Goal: Information Seeking & Learning: Learn about a topic

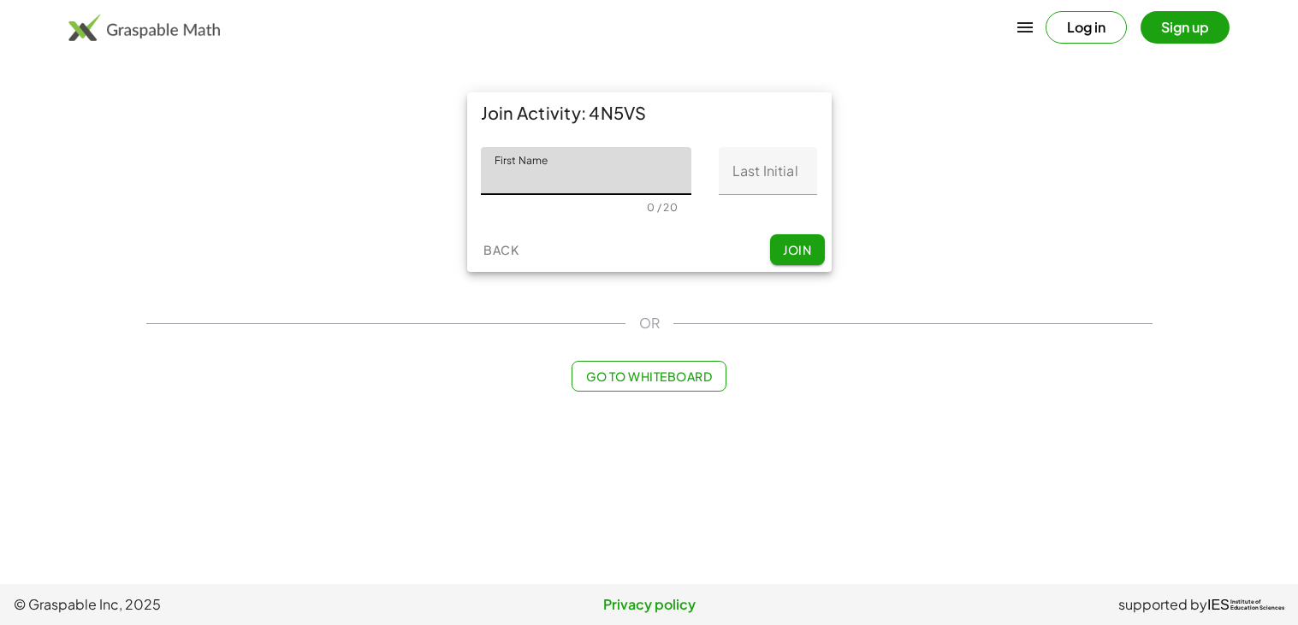
click at [576, 185] on input "First Name" at bounding box center [586, 171] width 211 height 48
type input "******"
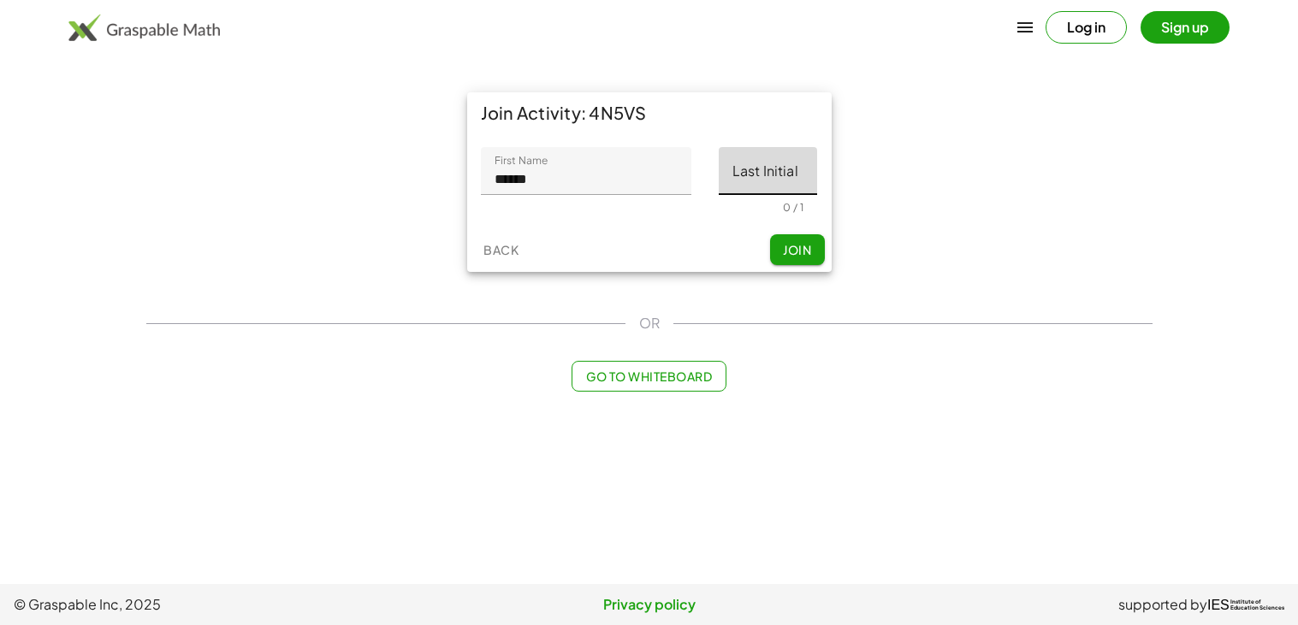
click at [766, 185] on input "Last Initial" at bounding box center [768, 171] width 98 height 48
type input "*"
click at [790, 256] on span "Join" at bounding box center [797, 249] width 28 height 15
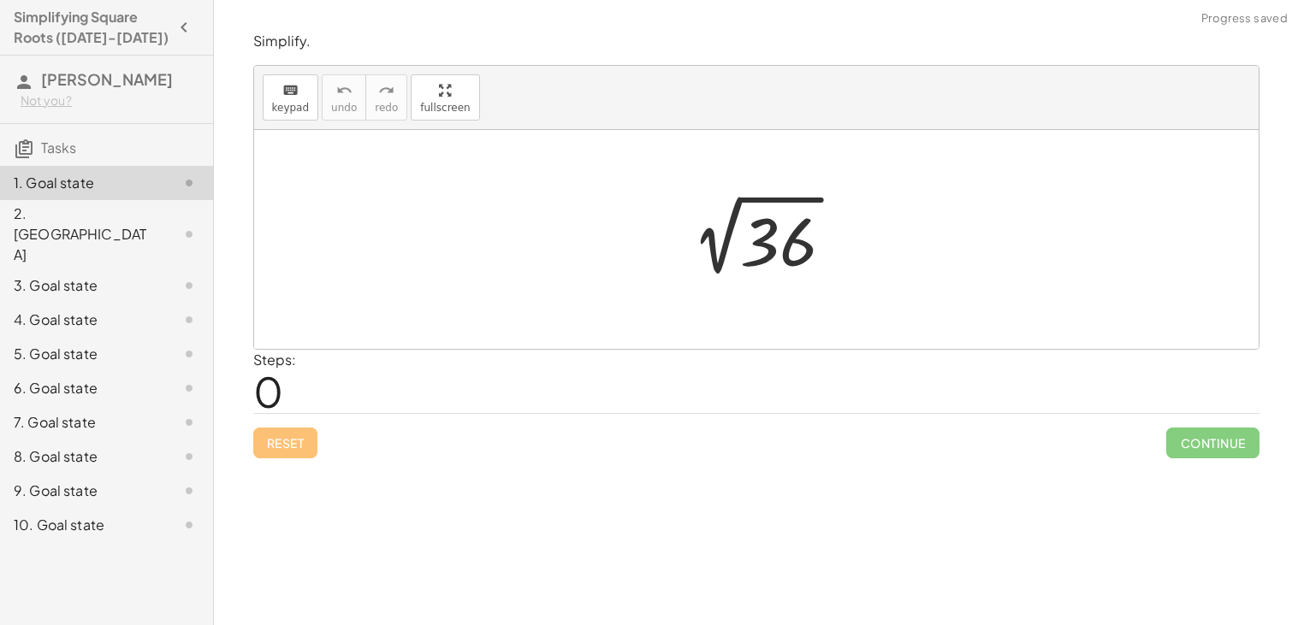
click at [275, 410] on span "0" at bounding box center [268, 391] width 30 height 52
drag, startPoint x: 780, startPoint y: 176, endPoint x: 673, endPoint y: 209, distance: 111.8
click at [673, 209] on div "2 √ 36" at bounding box center [756, 239] width 1004 height 219
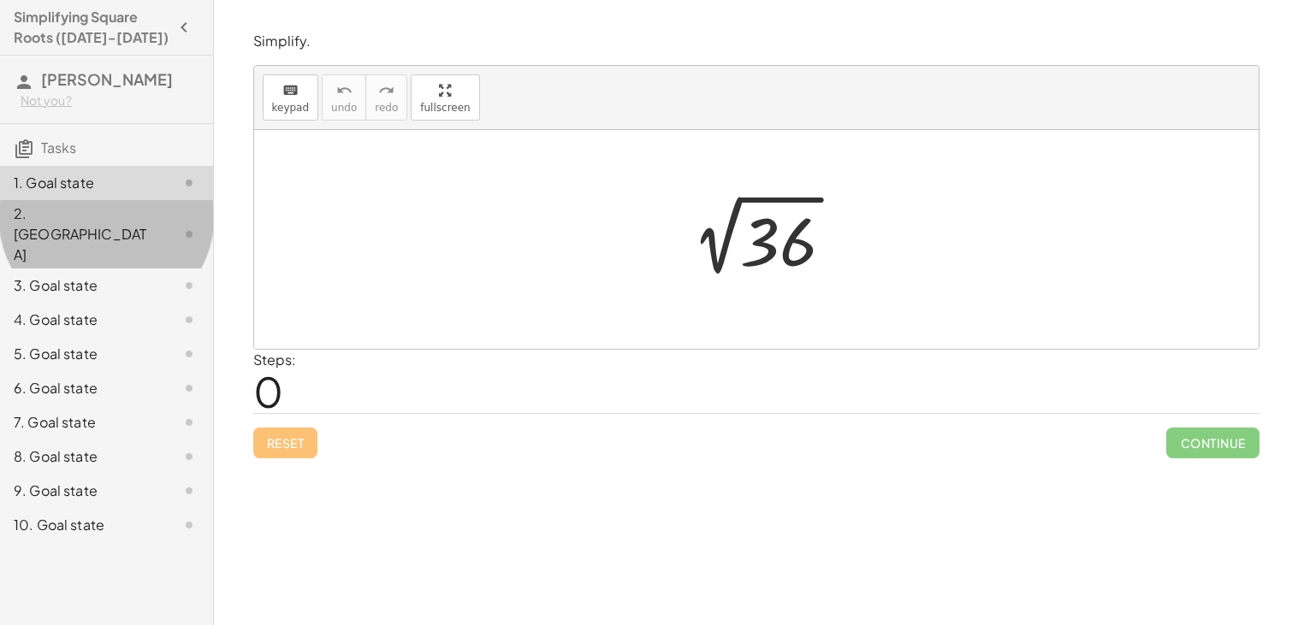
click at [54, 218] on div "2. [GEOGRAPHIC_DATA]" at bounding box center [83, 235] width 138 height 62
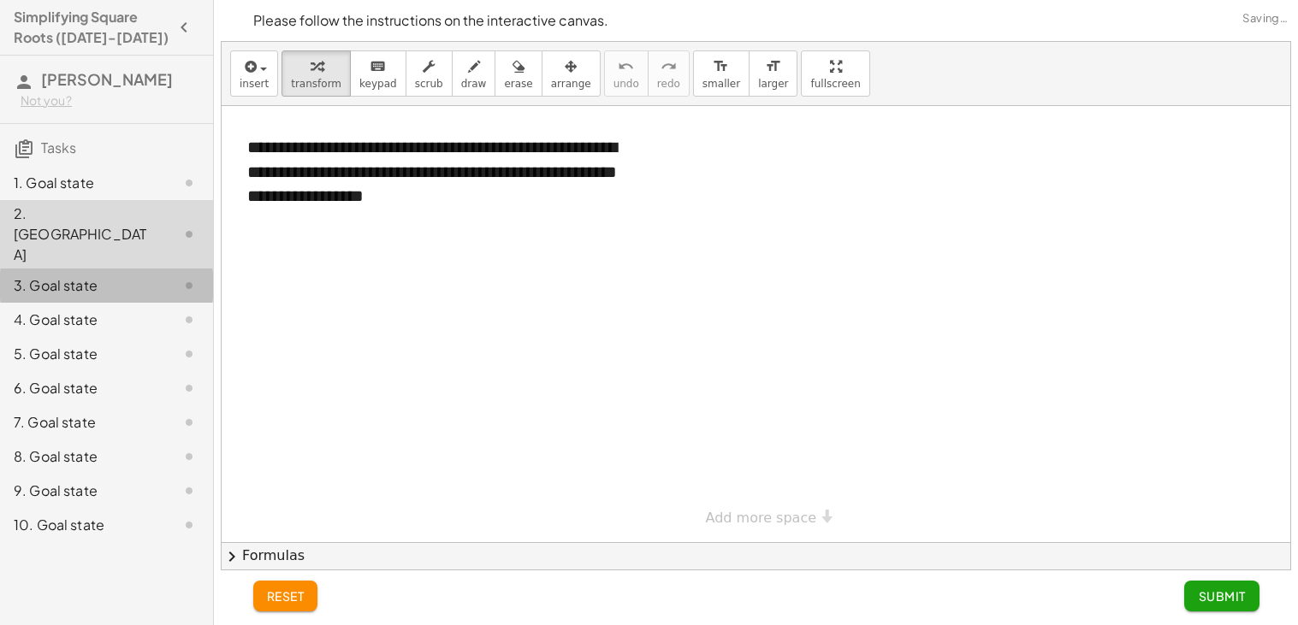
click at [53, 337] on div "3. Goal state" at bounding box center [106, 354] width 213 height 34
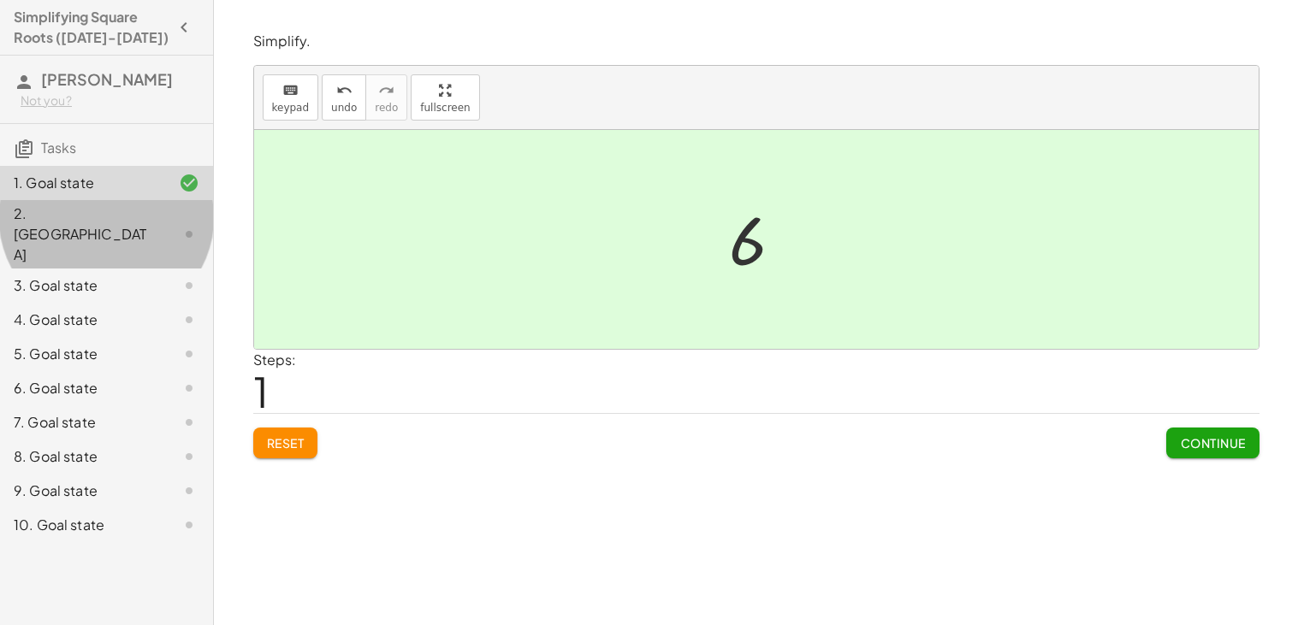
click at [53, 224] on div "2. [GEOGRAPHIC_DATA]" at bounding box center [83, 235] width 138 height 62
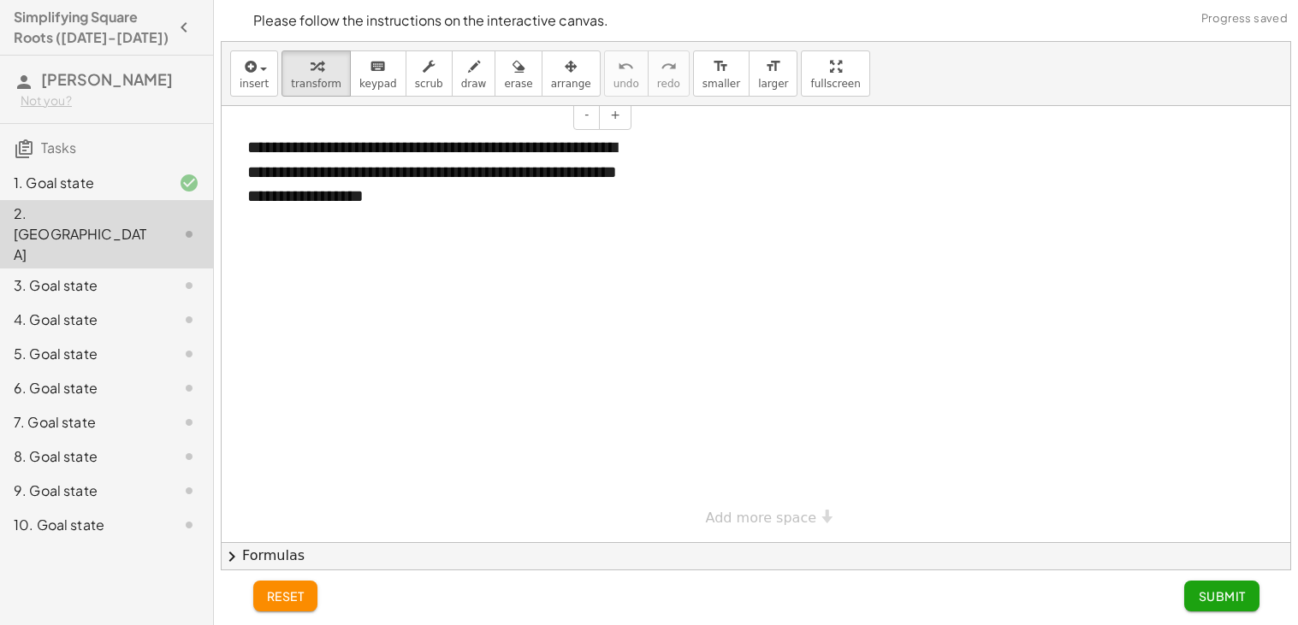
click at [299, 196] on div "**********" at bounding box center [432, 172] width 405 height 108
click at [460, 273] on div at bounding box center [756, 324] width 1068 height 436
click at [484, 279] on div at bounding box center [756, 324] width 1068 height 436
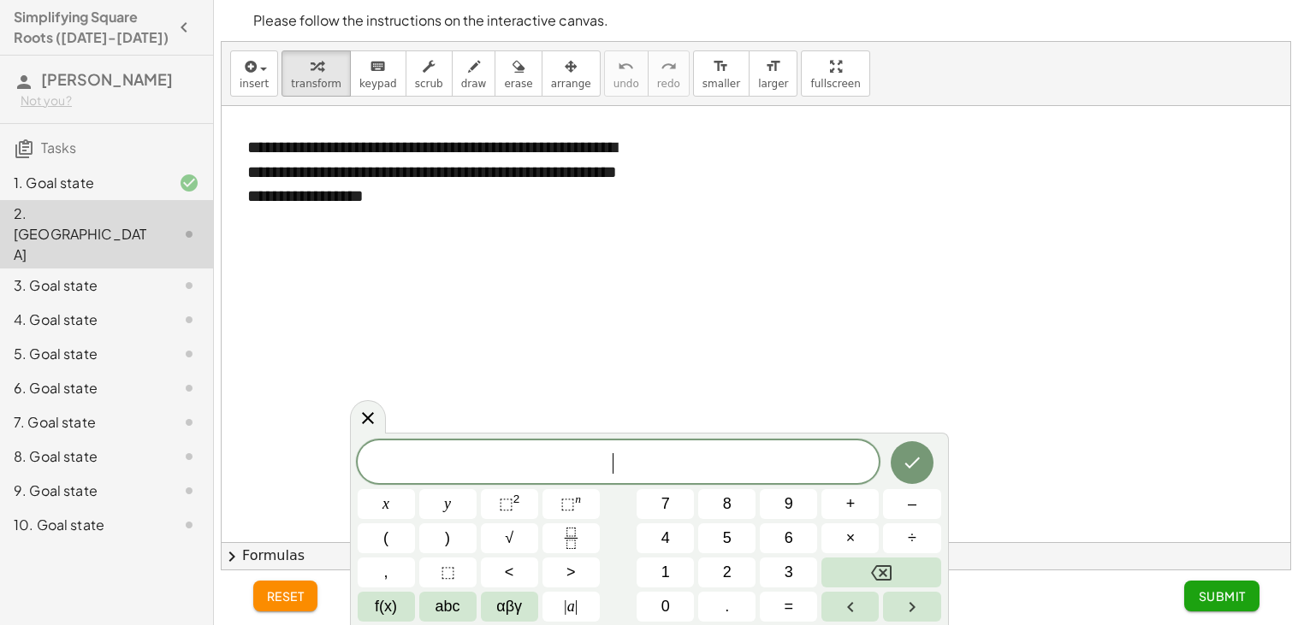
click at [92, 275] on div "3. Goal state" at bounding box center [83, 285] width 138 height 21
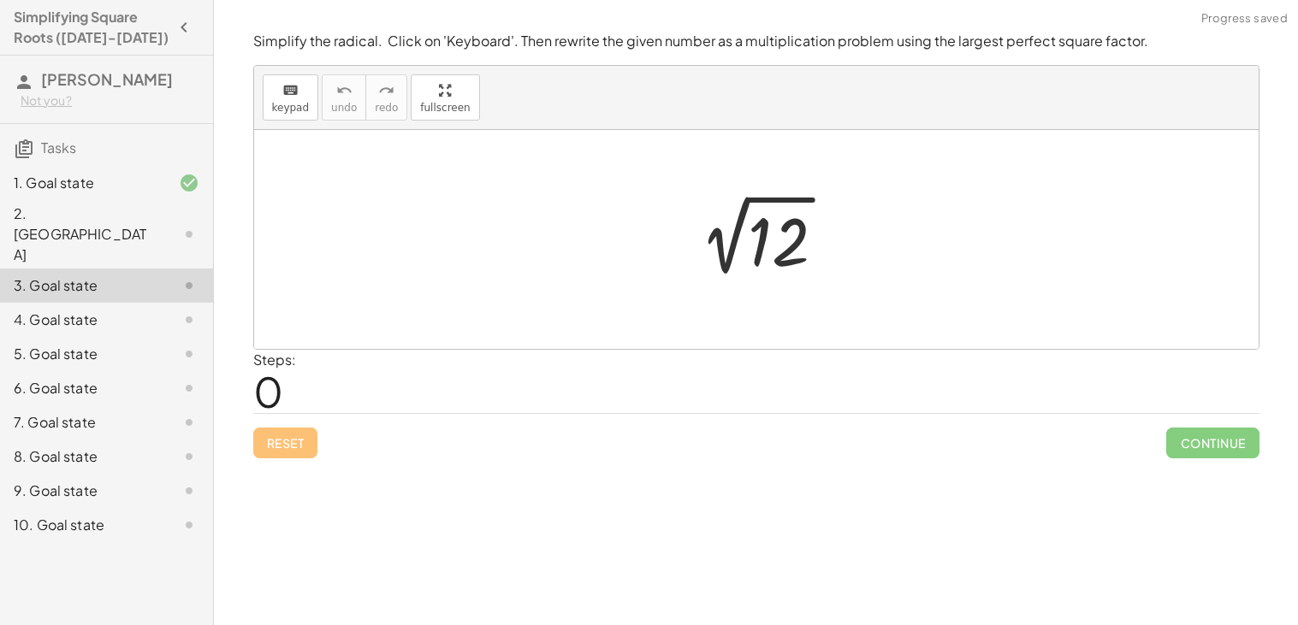
click at [80, 310] on div "4. Goal state" at bounding box center [83, 320] width 138 height 21
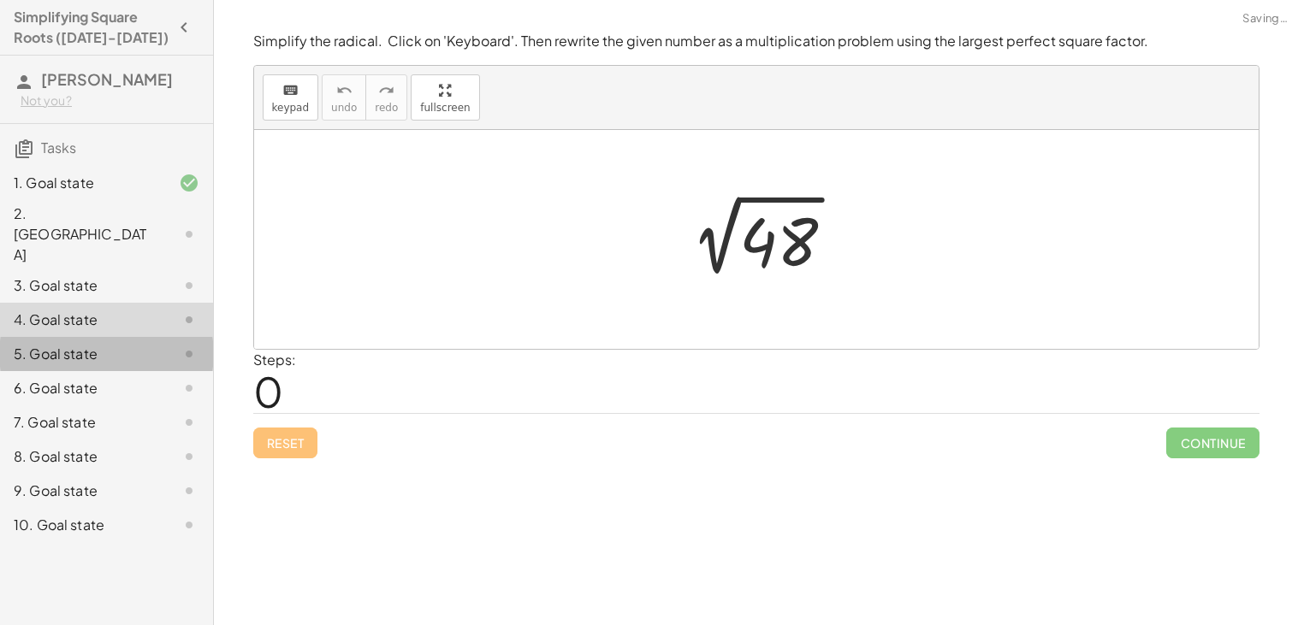
click at [80, 344] on div "5. Goal state" at bounding box center [83, 354] width 138 height 21
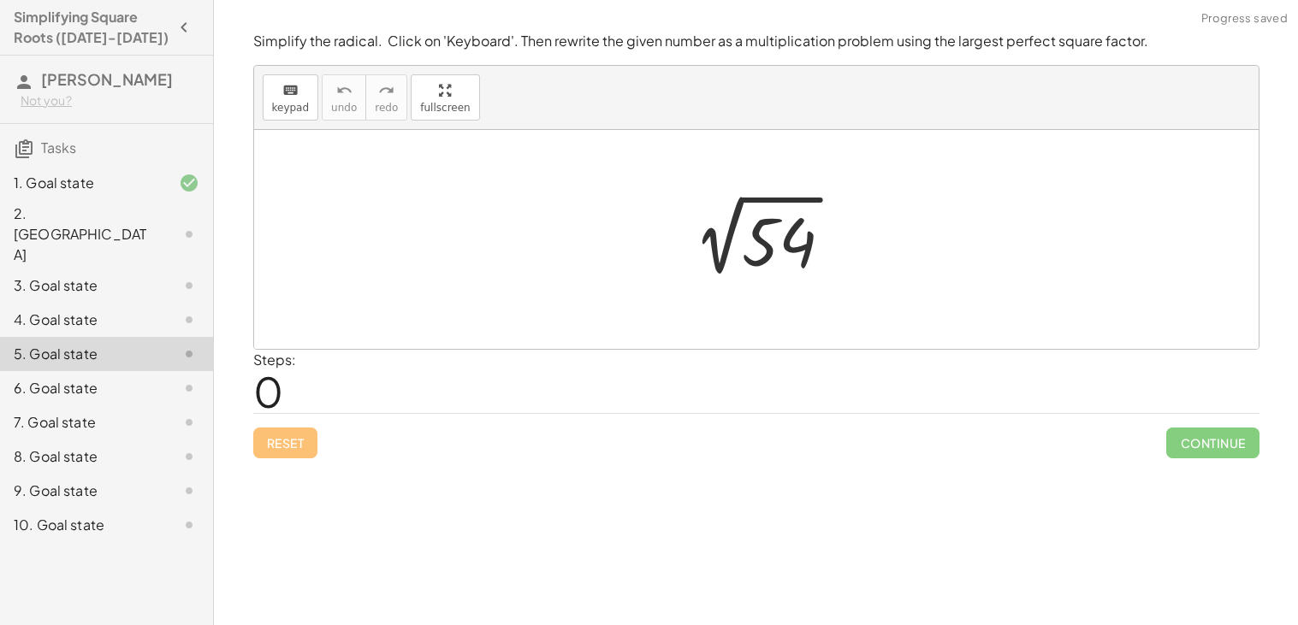
click at [86, 378] on div "6. Goal state" at bounding box center [83, 388] width 138 height 21
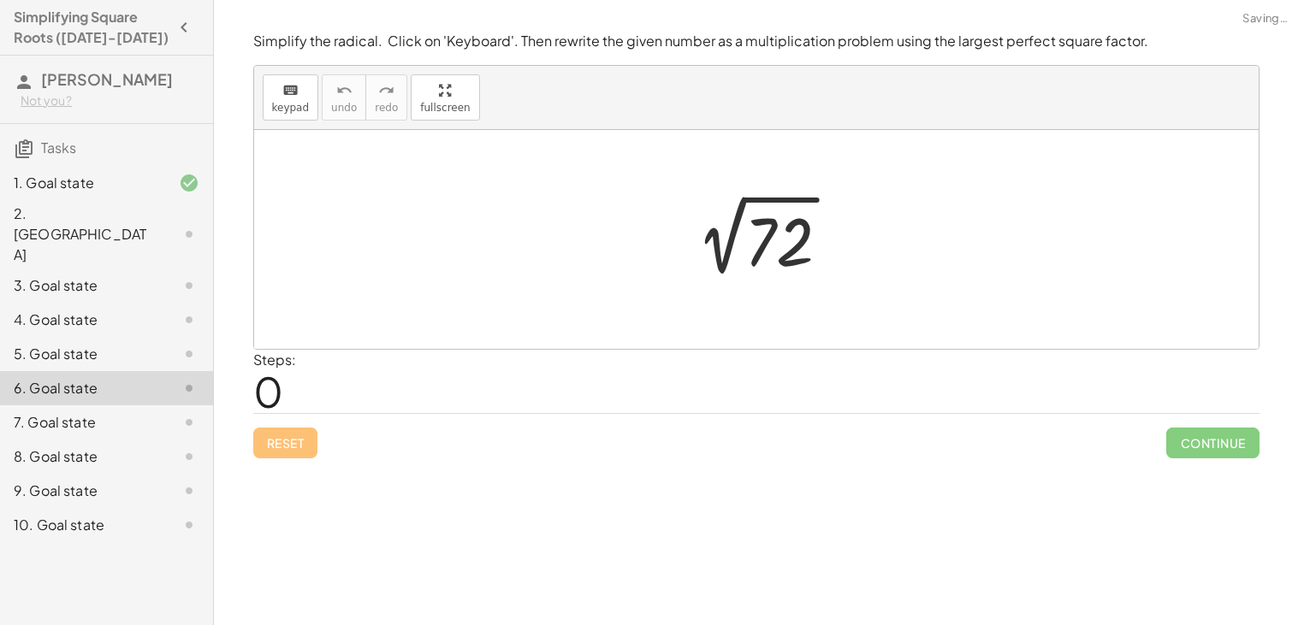
click at [68, 624] on div "Simplifying Square Roots ([DATE]-[DATE]) [PERSON_NAME] Not you? Tasks 1. Goal s…" at bounding box center [106, 312] width 213 height 625
click at [110, 515] on div "10. Goal state" at bounding box center [83, 525] width 138 height 21
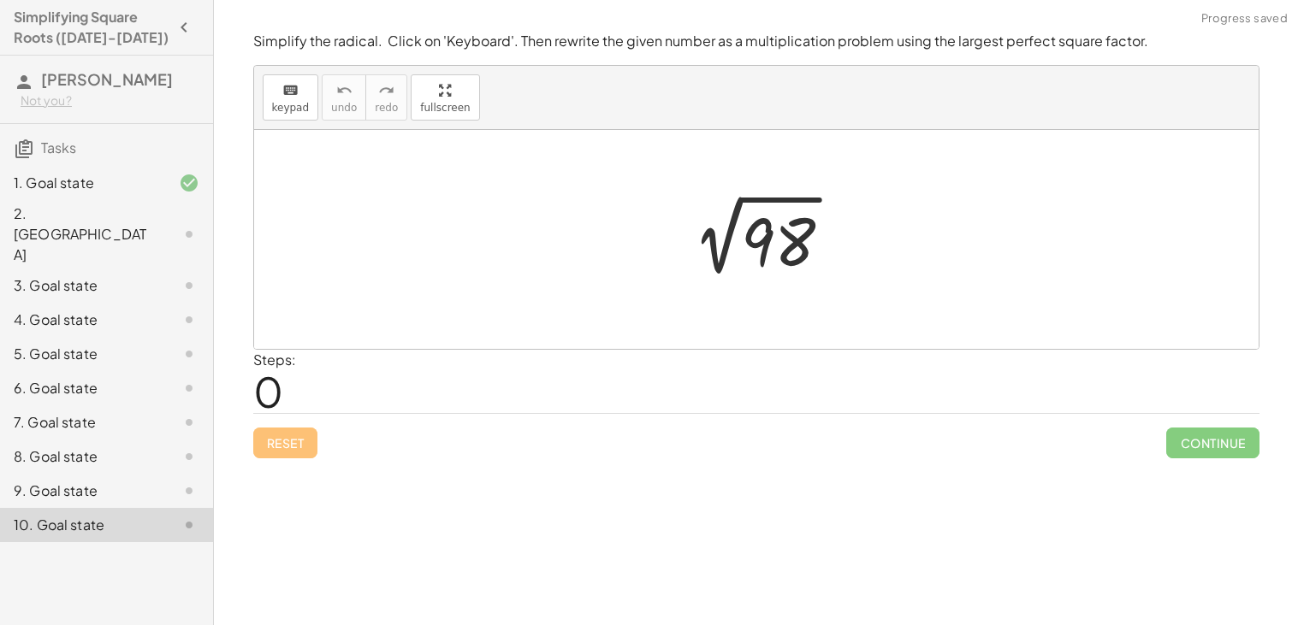
click at [93, 481] on div "9. Goal state" at bounding box center [83, 491] width 138 height 21
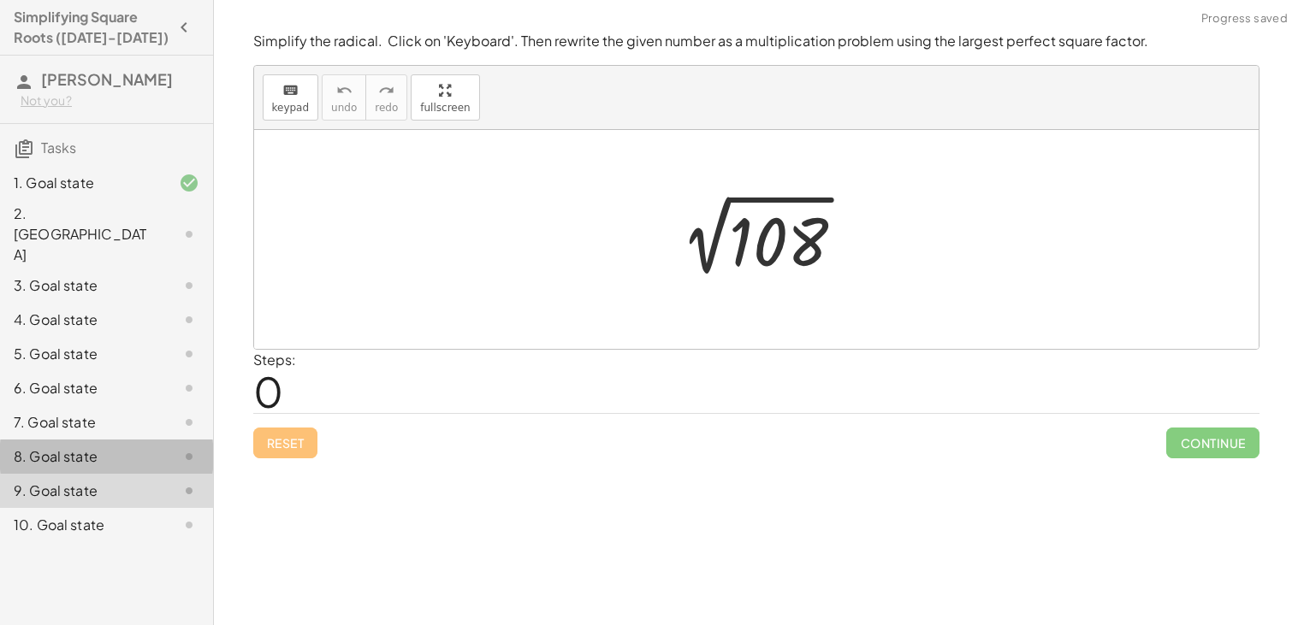
click at [80, 447] on div "8. Goal state" at bounding box center [83, 457] width 138 height 21
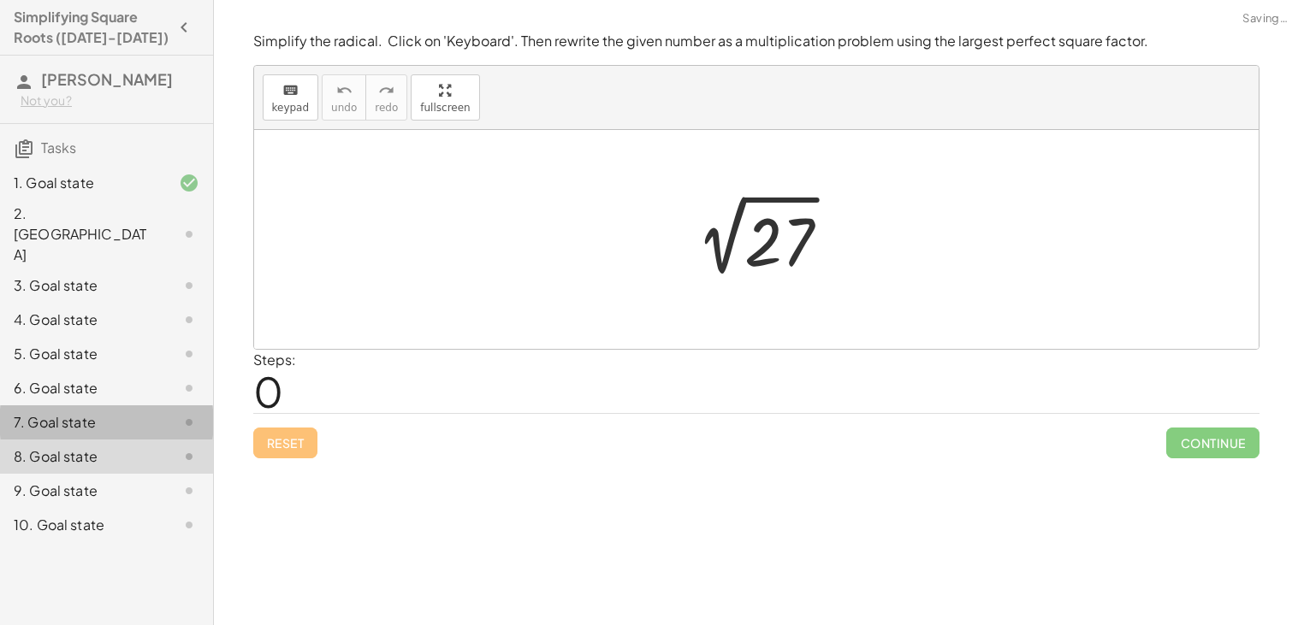
click at [74, 412] on div "7. Goal state" at bounding box center [83, 422] width 138 height 21
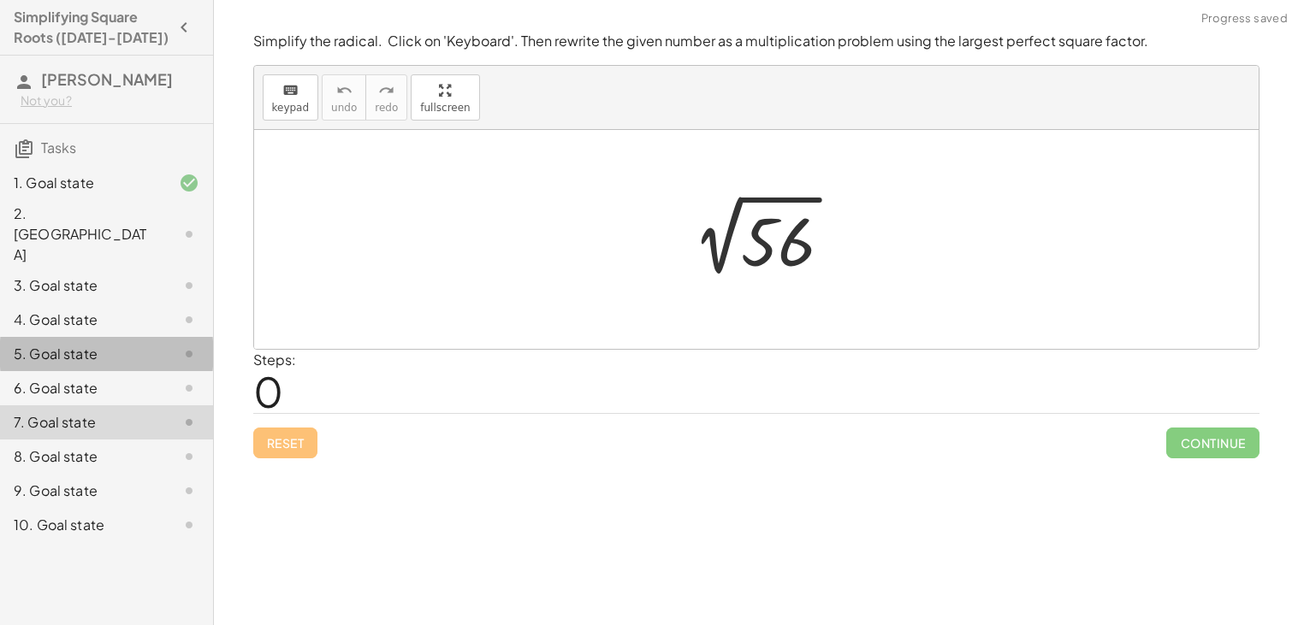
click at [84, 405] on div "5. Goal state" at bounding box center [106, 422] width 213 height 34
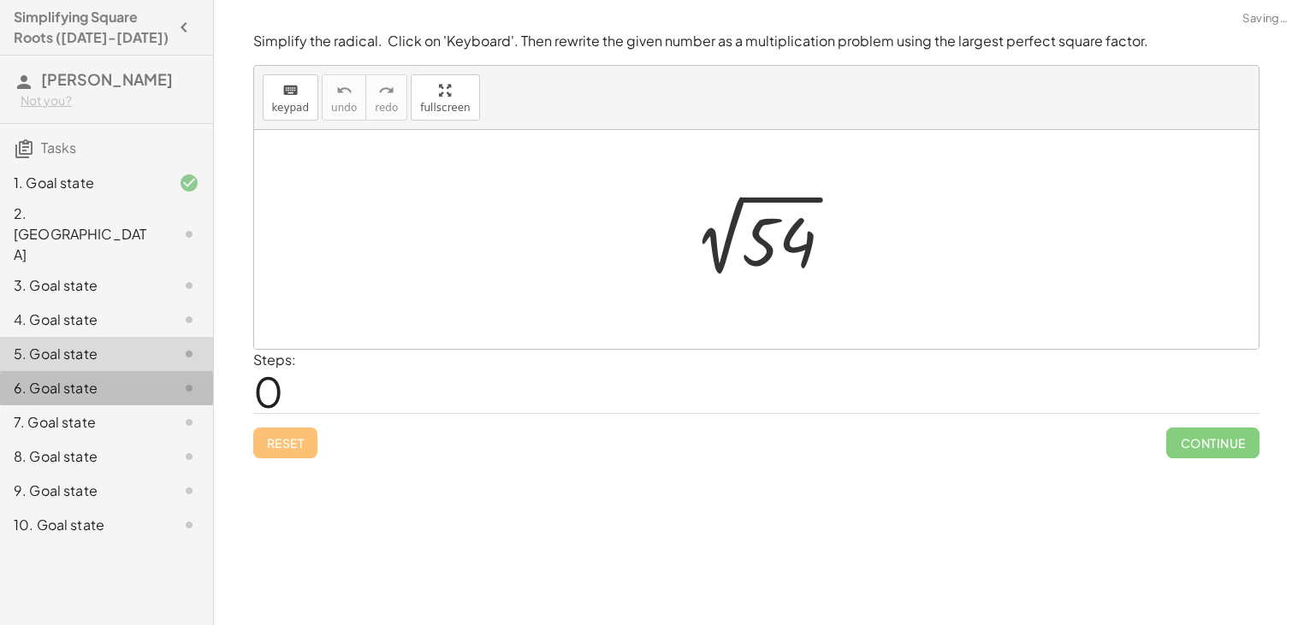
click at [67, 378] on div "6. Goal state" at bounding box center [83, 388] width 138 height 21
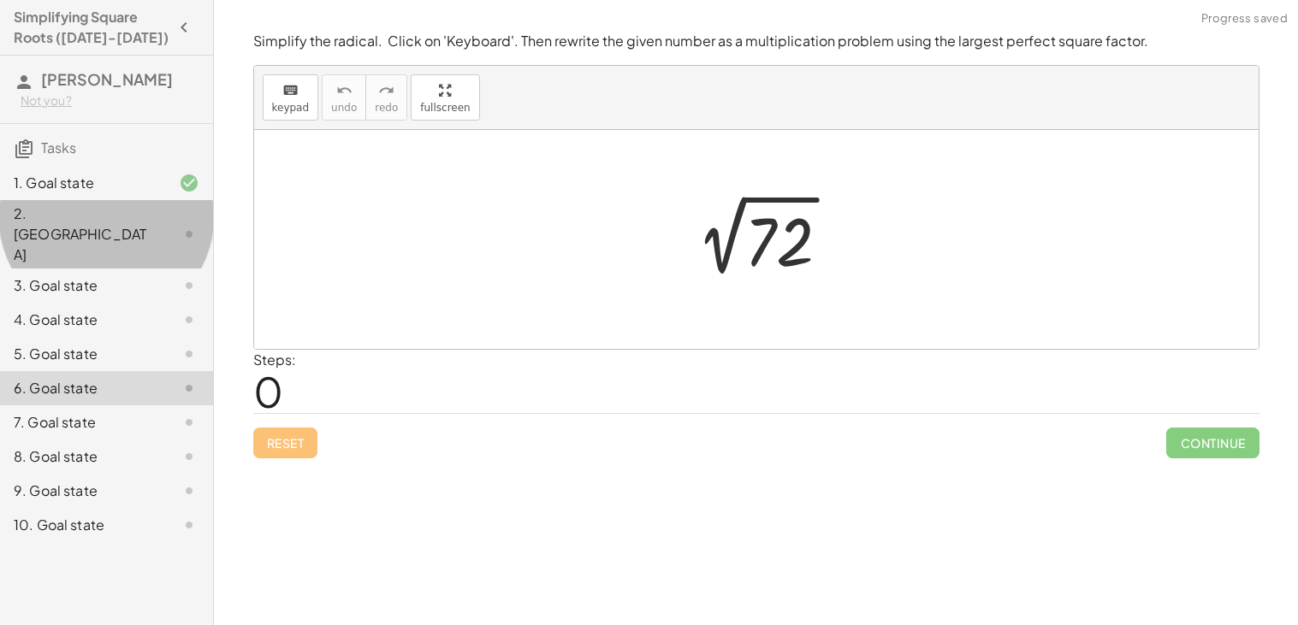
click at [108, 218] on div "2. [GEOGRAPHIC_DATA]" at bounding box center [83, 235] width 138 height 62
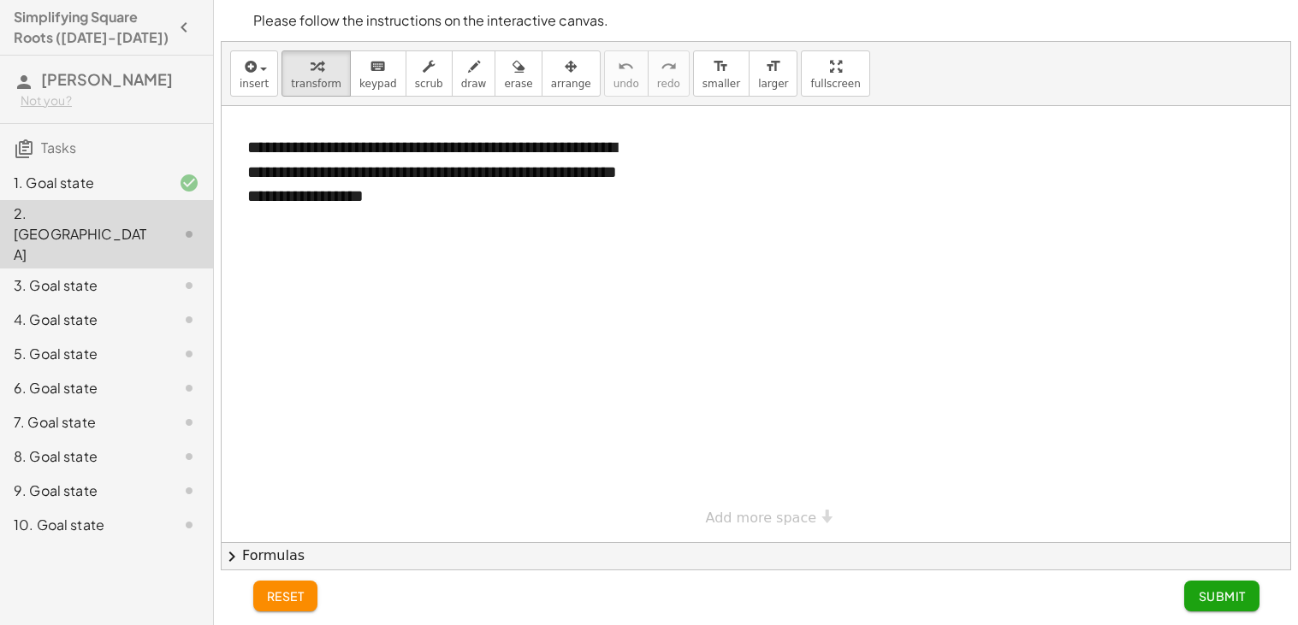
click at [615, 276] on div at bounding box center [756, 324] width 1068 height 436
click at [664, 322] on div at bounding box center [756, 324] width 1068 height 436
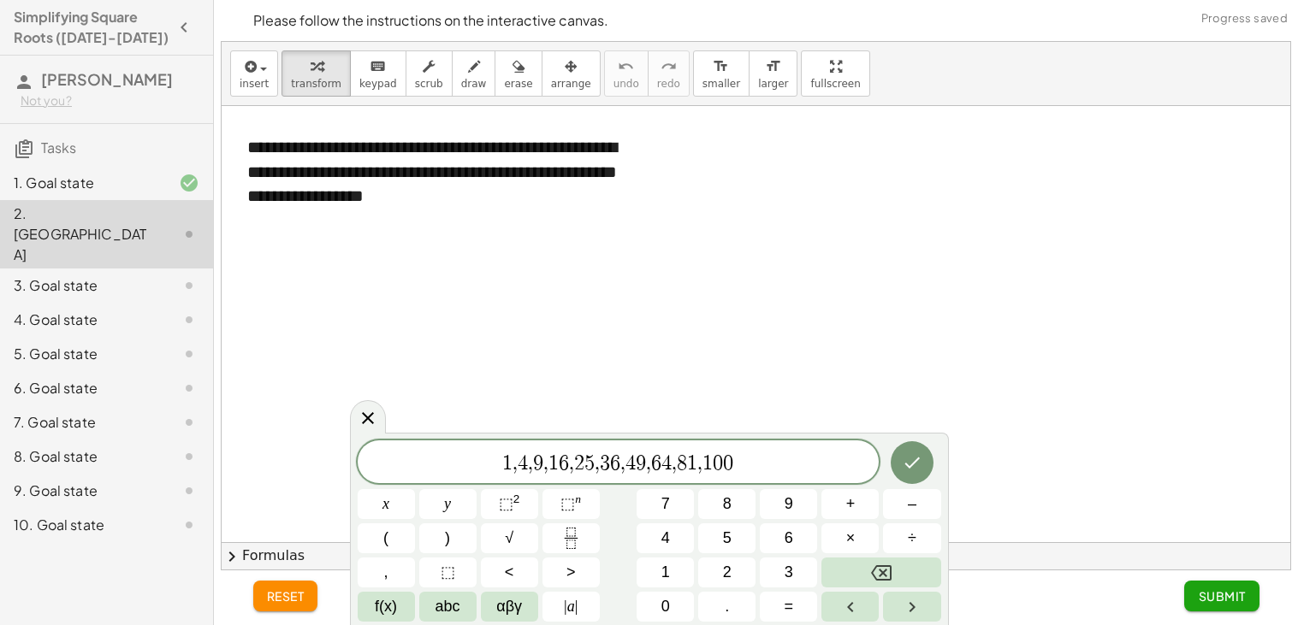
click at [33, 619] on div "Simplifying Square Roots ([DATE]-[DATE]) [PERSON_NAME] Not you? Tasks 1. Goal s…" at bounding box center [106, 312] width 213 height 625
click at [908, 464] on icon "Done" at bounding box center [912, 462] width 21 height 21
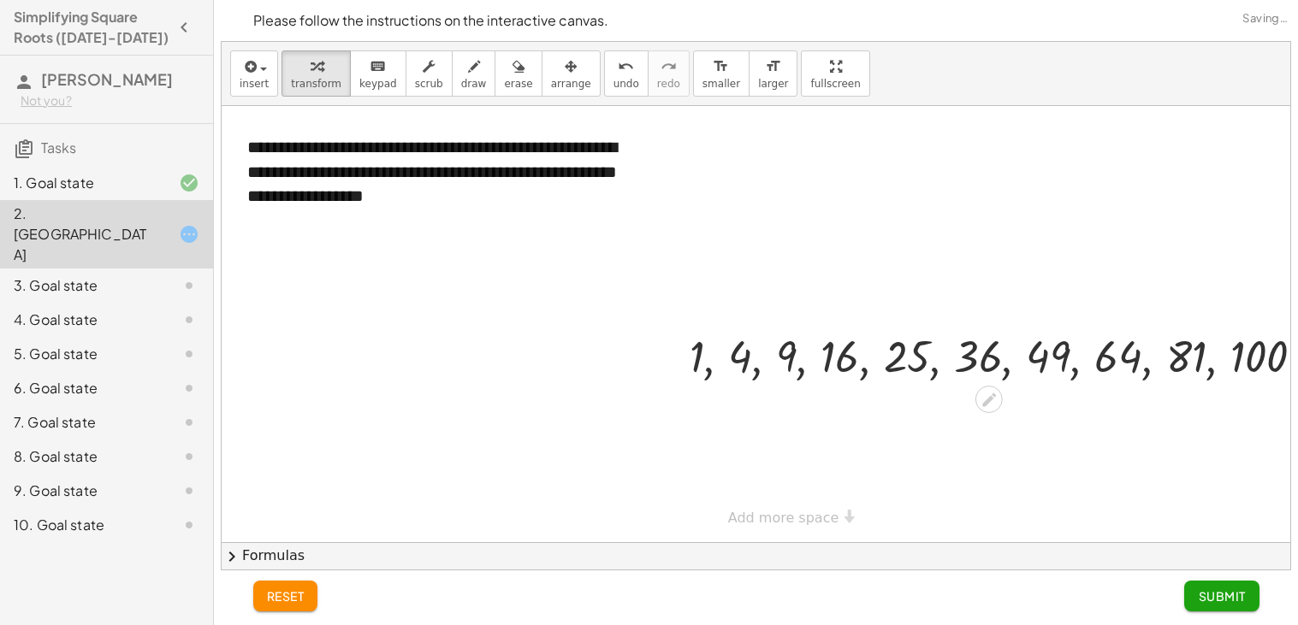
click at [809, 347] on div at bounding box center [1004, 355] width 646 height 58
click at [1210, 599] on span "Submit" at bounding box center [1221, 596] width 47 height 15
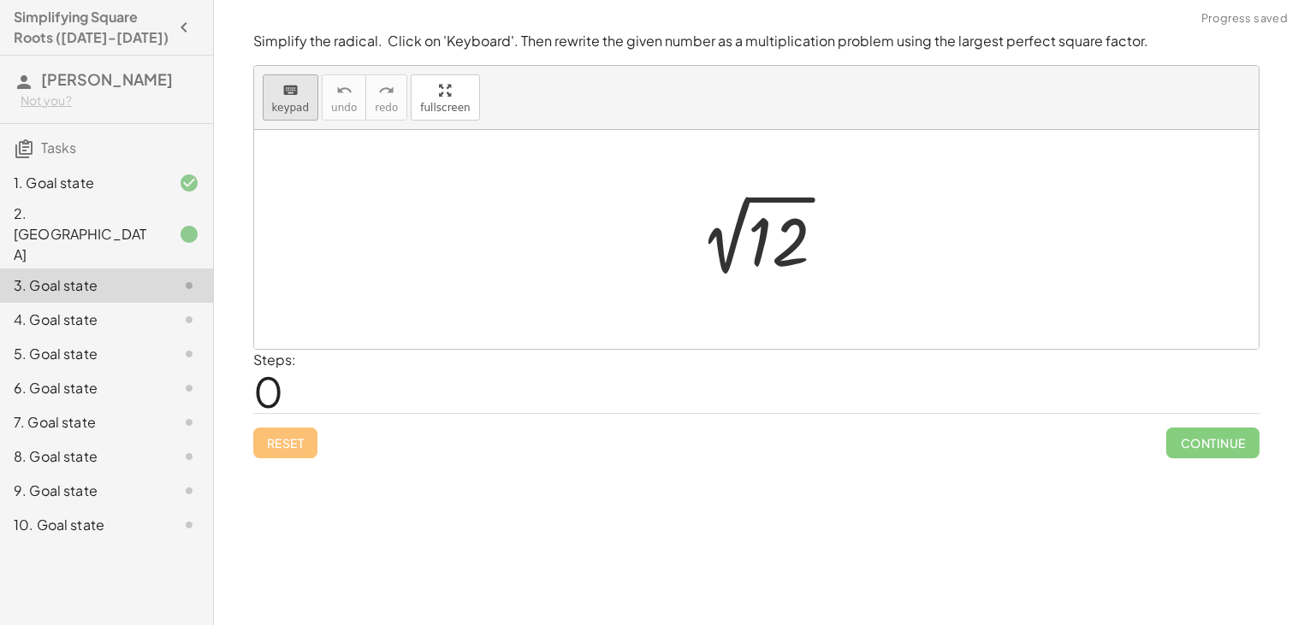
click at [293, 104] on span "keypad" at bounding box center [291, 108] width 38 height 12
click at [790, 239] on div at bounding box center [779, 242] width 62 height 76
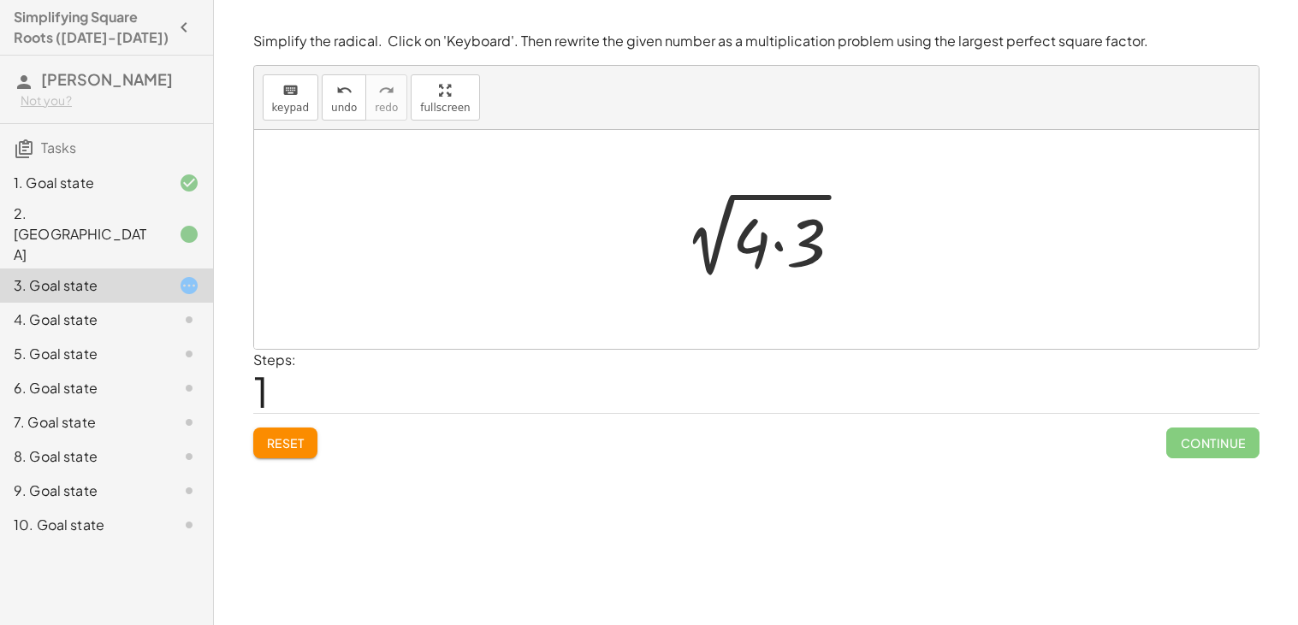
click at [839, 249] on div at bounding box center [763, 240] width 204 height 88
click at [651, 477] on div "**********" at bounding box center [756, 312] width 1084 height 625
click at [785, 296] on div at bounding box center [756, 239] width 1004 height 219
click at [746, 246] on div at bounding box center [763, 240] width 172 height 86
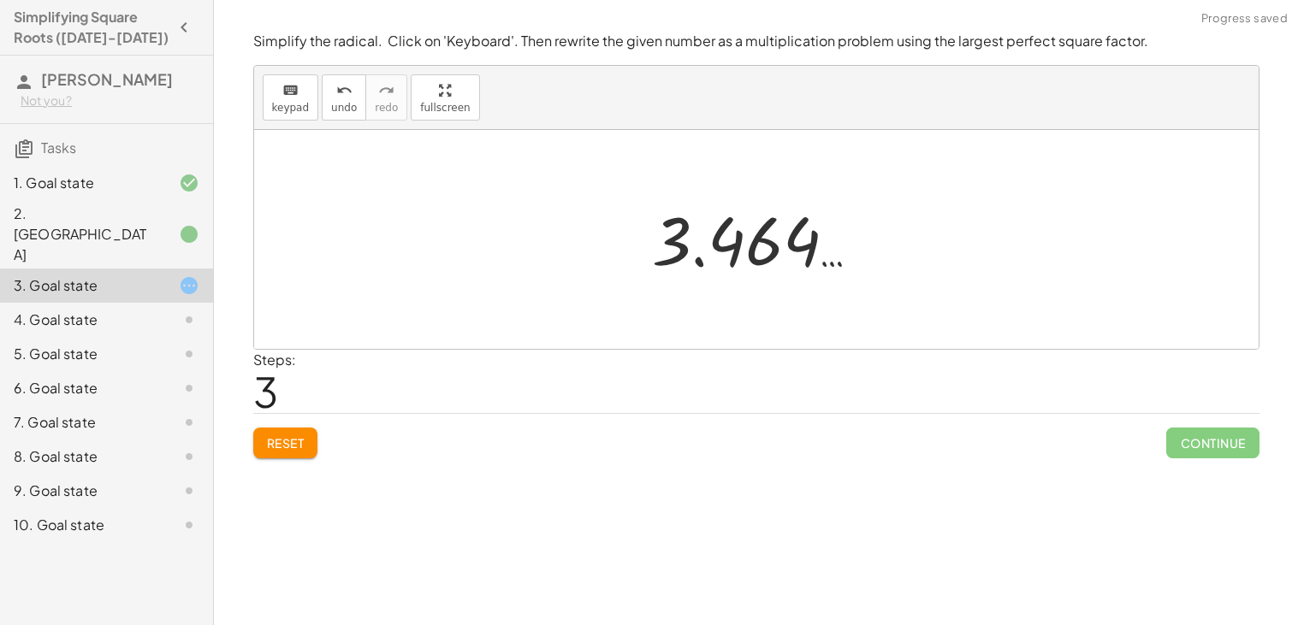
click at [745, 245] on div at bounding box center [762, 240] width 239 height 85
click at [286, 451] on span "Reset" at bounding box center [286, 442] width 38 height 15
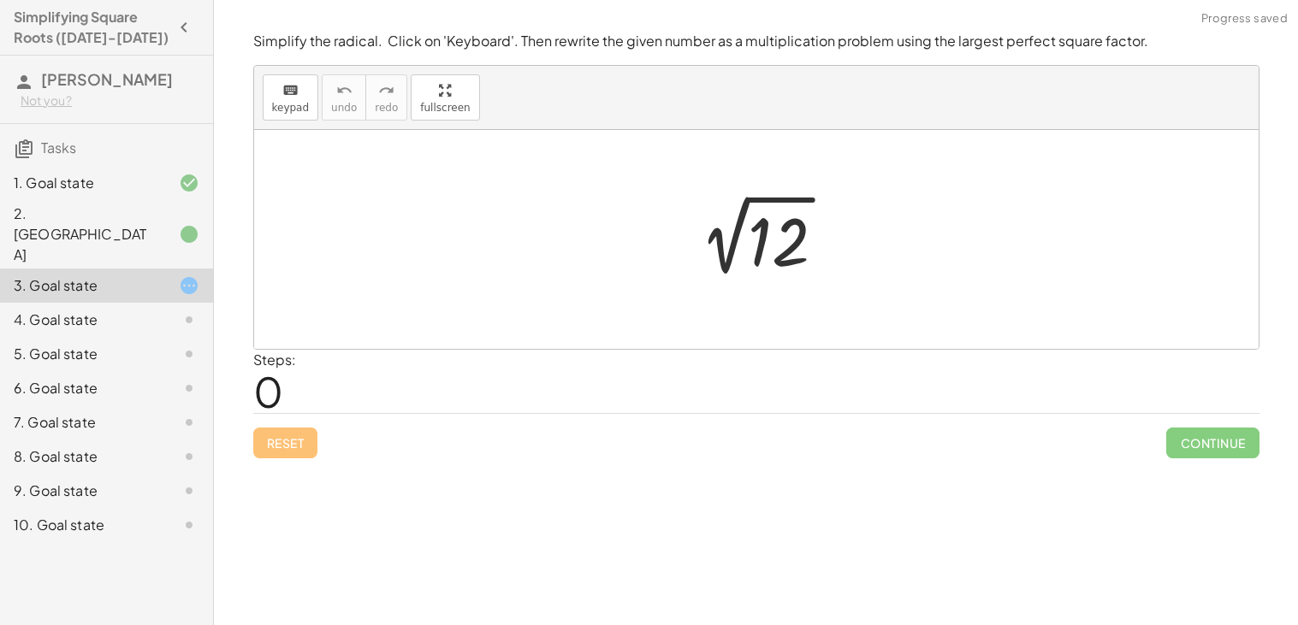
click at [763, 268] on div at bounding box center [763, 240] width 172 height 86
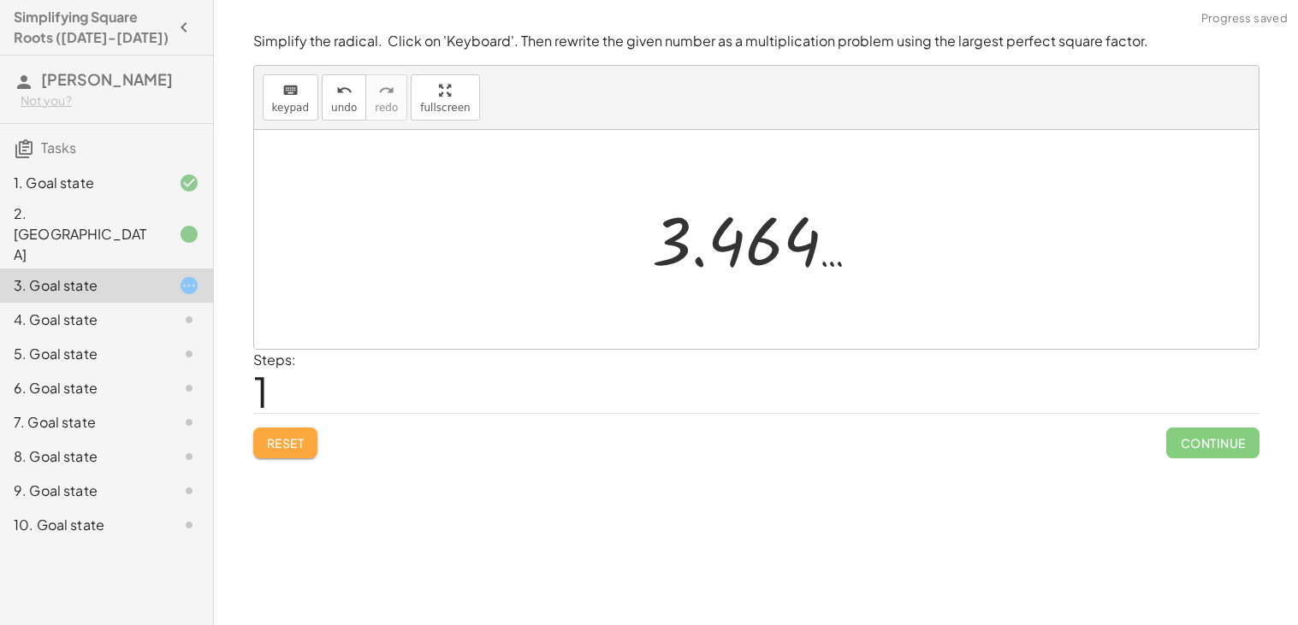
click at [305, 441] on button "Reset" at bounding box center [285, 443] width 65 height 31
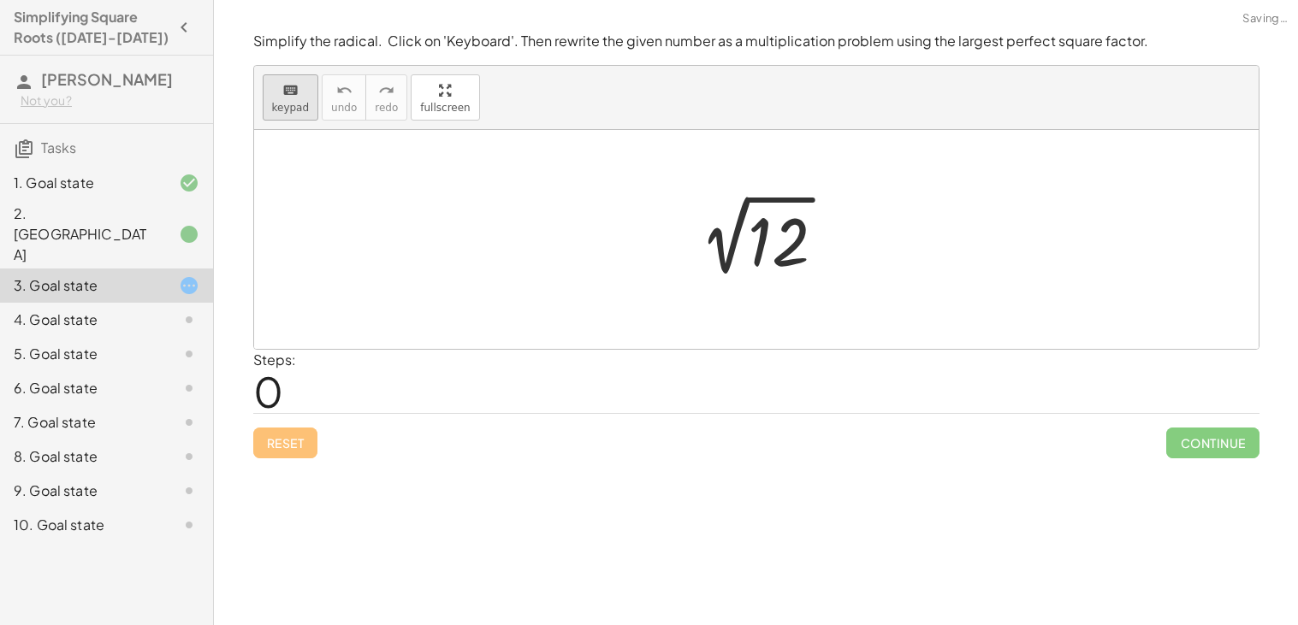
click at [284, 86] on icon "keyboard" at bounding box center [290, 90] width 16 height 21
click at [748, 255] on div at bounding box center [763, 240] width 172 height 86
click at [754, 248] on div at bounding box center [779, 242] width 62 height 76
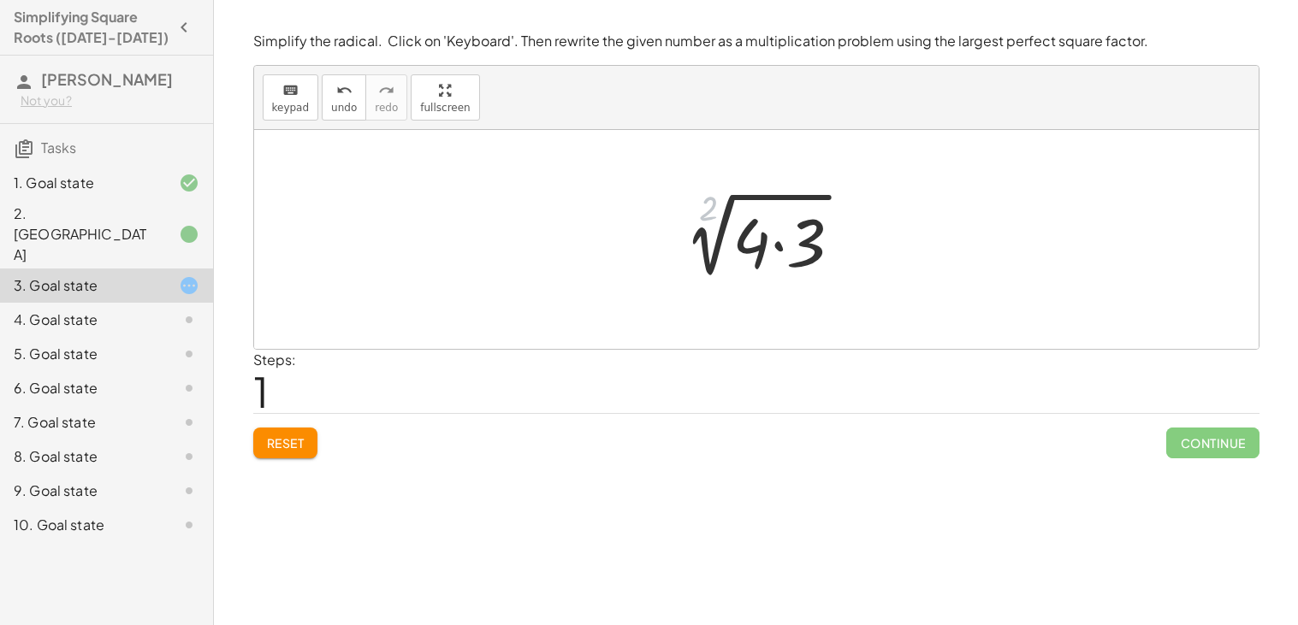
click at [684, 215] on div at bounding box center [763, 240] width 204 height 88
click at [697, 206] on div at bounding box center [763, 240] width 204 height 88
click at [670, 239] on div at bounding box center [763, 240] width 204 height 88
click at [269, 84] on button "keyboard keypad" at bounding box center [291, 97] width 56 height 46
click at [668, 240] on div at bounding box center [763, 240] width 204 height 88
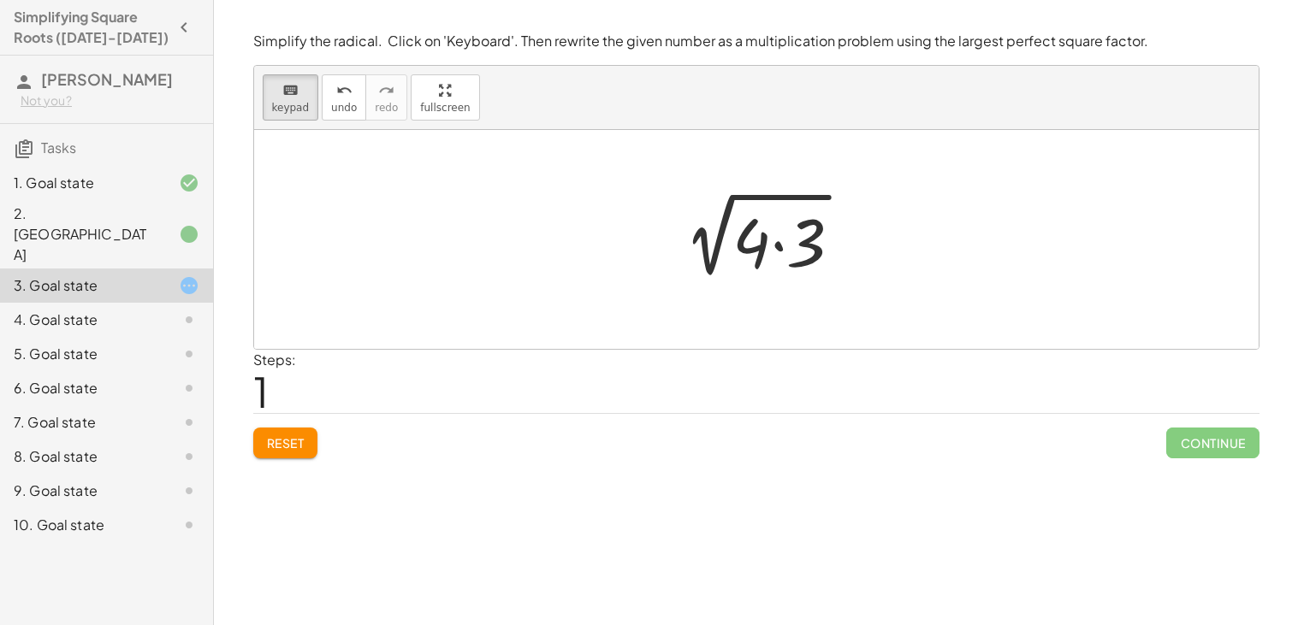
click at [668, 240] on div at bounding box center [763, 240] width 204 height 88
click at [799, 236] on div at bounding box center [799, 243] width 56 height 76
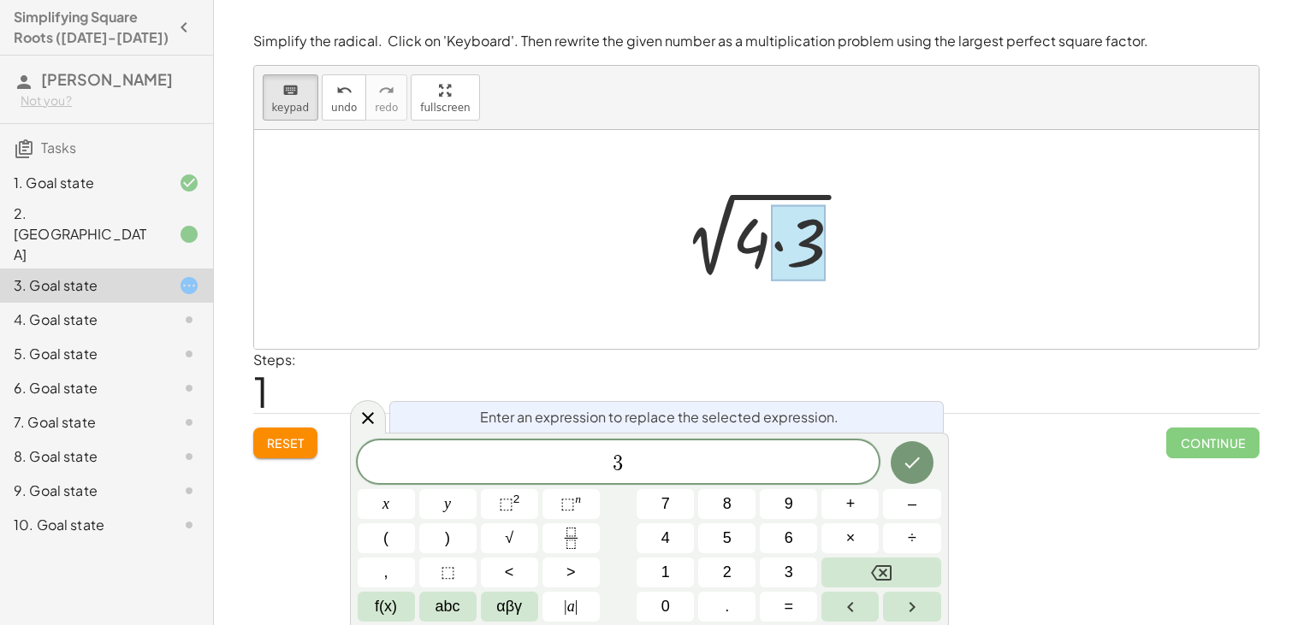
click at [771, 245] on div at bounding box center [799, 243] width 56 height 76
drag, startPoint x: 792, startPoint y: 248, endPoint x: 618, endPoint y: 254, distance: 174.6
click at [618, 254] on div "2 √ 12 2 √ ( · 4 · 3 )" at bounding box center [756, 239] width 1004 height 219
click at [748, 236] on div at bounding box center [763, 240] width 204 height 88
click at [900, 468] on button "Done" at bounding box center [911, 462] width 43 height 43
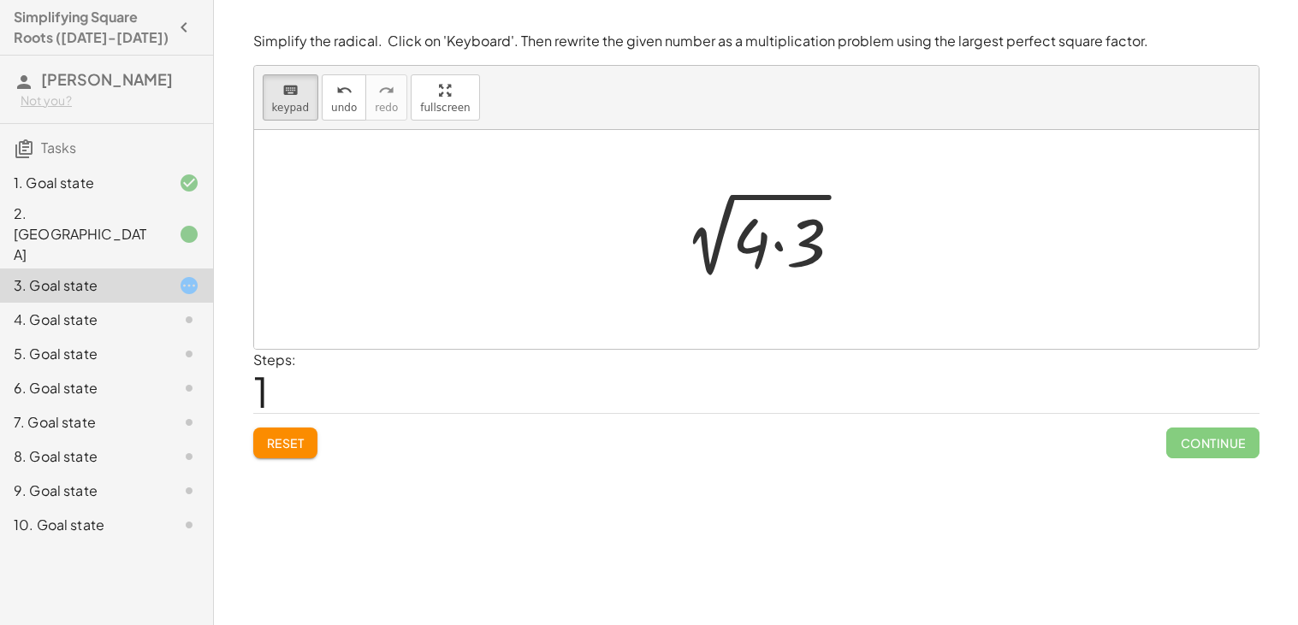
drag, startPoint x: 749, startPoint y: 249, endPoint x: 590, endPoint y: 243, distance: 159.2
click at [748, 244] on div at bounding box center [751, 242] width 38 height 80
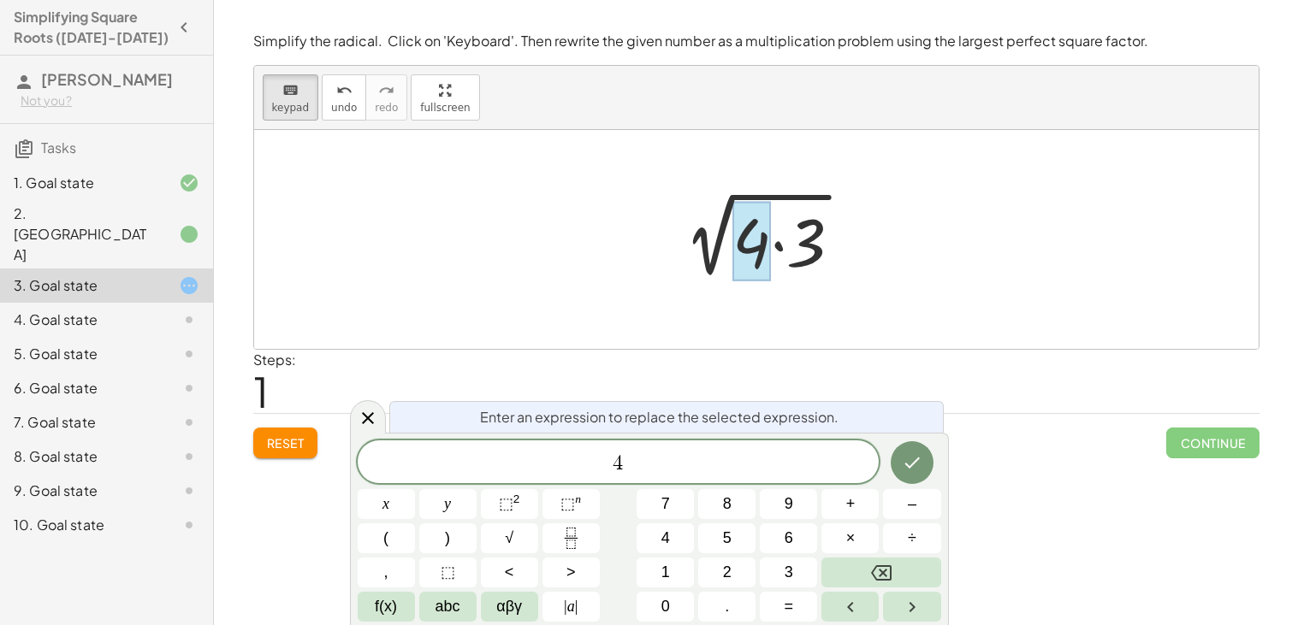
click at [755, 236] on div "2 √ ( · 4 · 3 )" at bounding box center [755, 236] width 0 height 0
click at [755, 257] on div at bounding box center [751, 242] width 38 height 80
click at [708, 275] on div at bounding box center [763, 240] width 204 height 88
click at [918, 464] on icon "Done" at bounding box center [912, 462] width 21 height 21
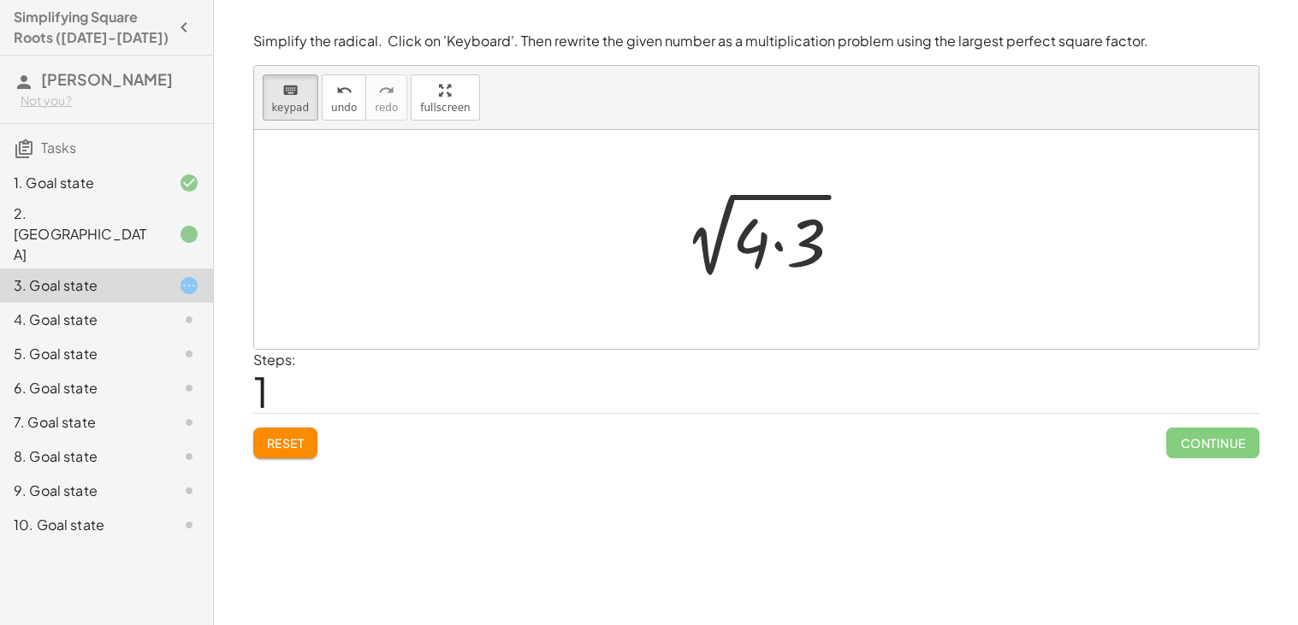
drag, startPoint x: 764, startPoint y: 236, endPoint x: 564, endPoint y: 186, distance: 206.2
click at [644, 240] on div "2 √ 12 2 √ ( · 4 · 3 )" at bounding box center [756, 240] width 225 height 97
click at [741, 251] on div at bounding box center [763, 240] width 204 height 88
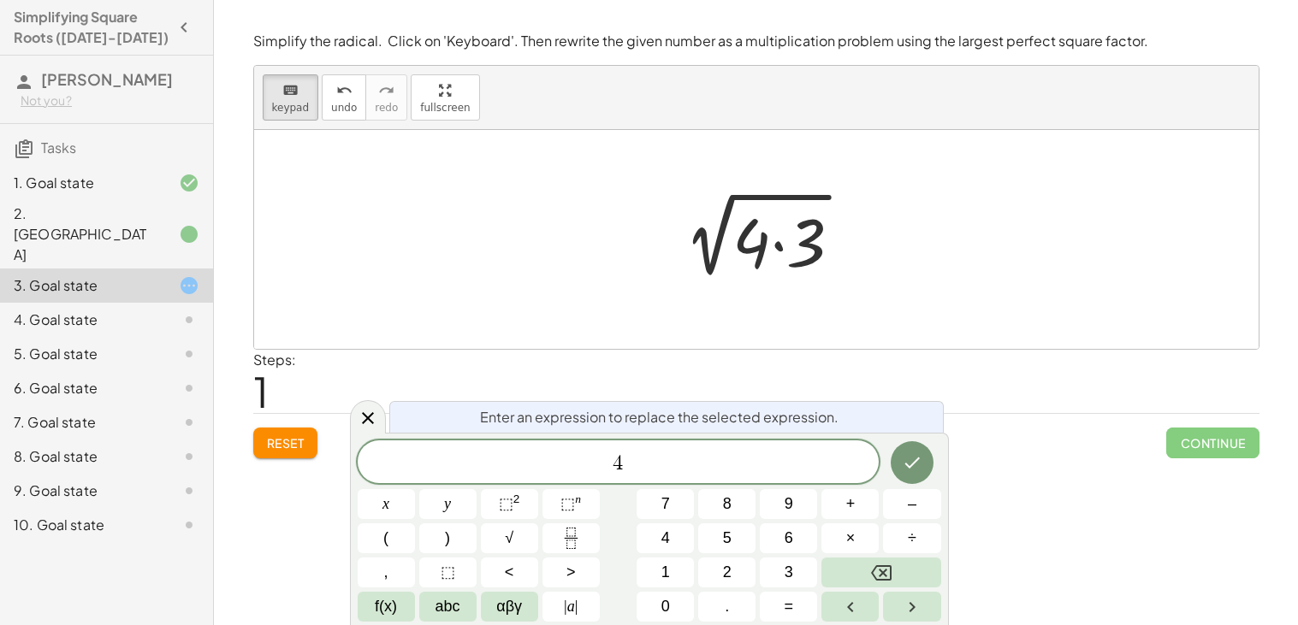
drag, startPoint x: 755, startPoint y: 244, endPoint x: 652, endPoint y: 230, distance: 104.4
click at [652, 230] on div "2 √ 12 2 √ ( · 4 · 3 )" at bounding box center [756, 240] width 225 height 97
click at [926, 464] on button "Done" at bounding box center [911, 462] width 43 height 43
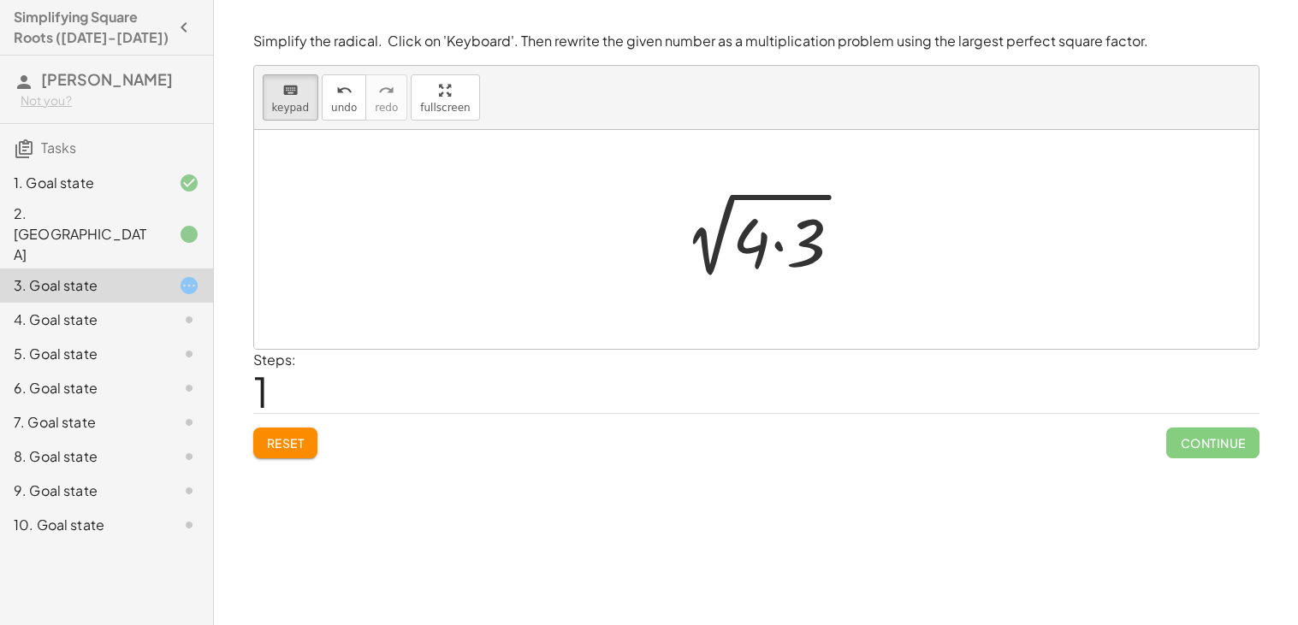
click at [771, 253] on div at bounding box center [763, 240] width 204 height 88
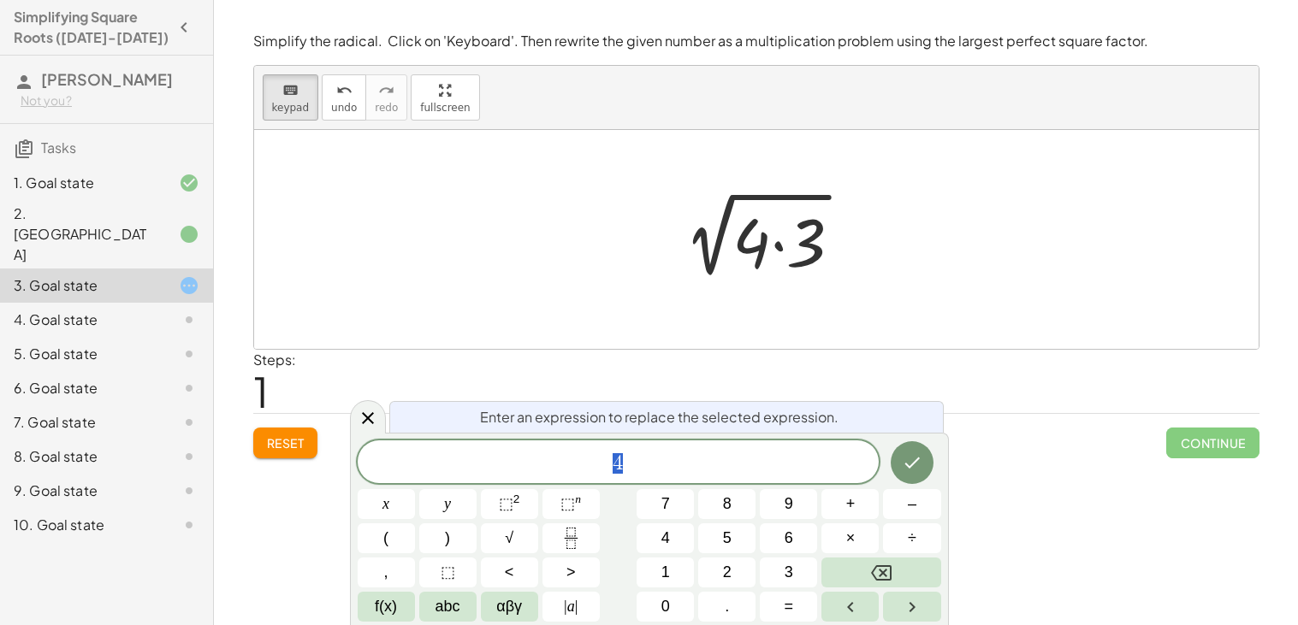
click at [760, 255] on div at bounding box center [763, 240] width 204 height 88
click at [741, 260] on div at bounding box center [763, 240] width 204 height 88
click at [929, 459] on button "Done" at bounding box center [911, 462] width 43 height 43
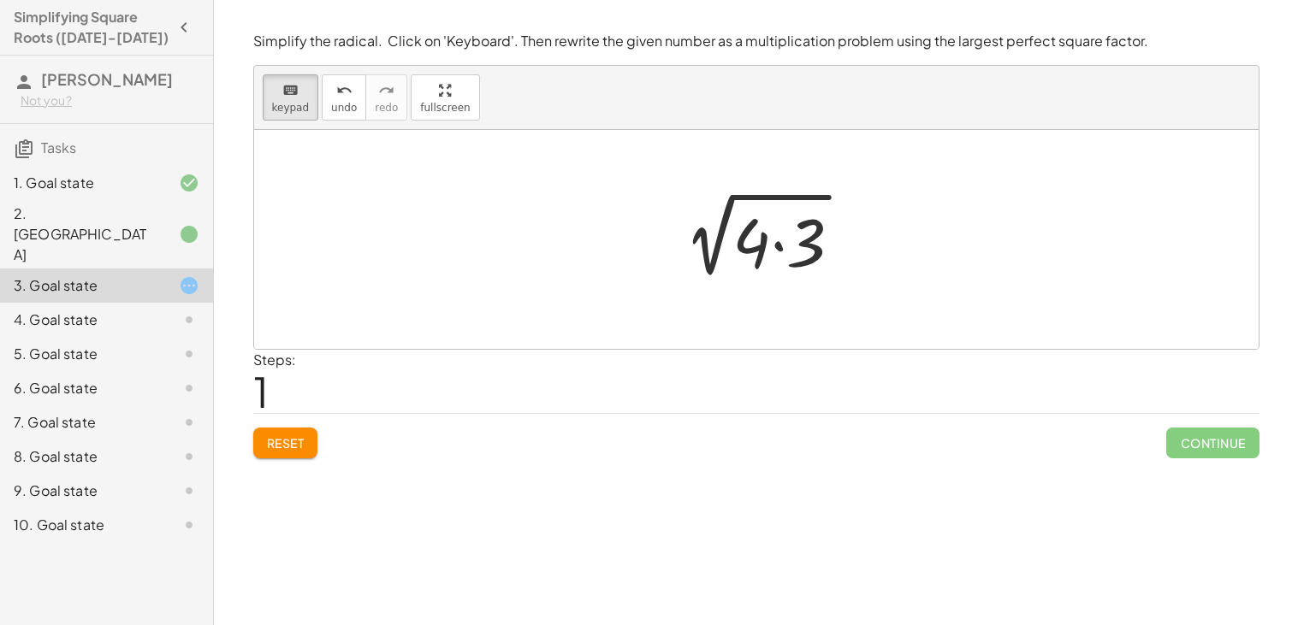
drag, startPoint x: 736, startPoint y: 240, endPoint x: 649, endPoint y: 248, distance: 87.7
drag, startPoint x: 749, startPoint y: 238, endPoint x: 618, endPoint y: 201, distance: 136.8
click at [618, 201] on div at bounding box center [756, 239] width 1004 height 219
click at [748, 246] on div at bounding box center [751, 242] width 38 height 80
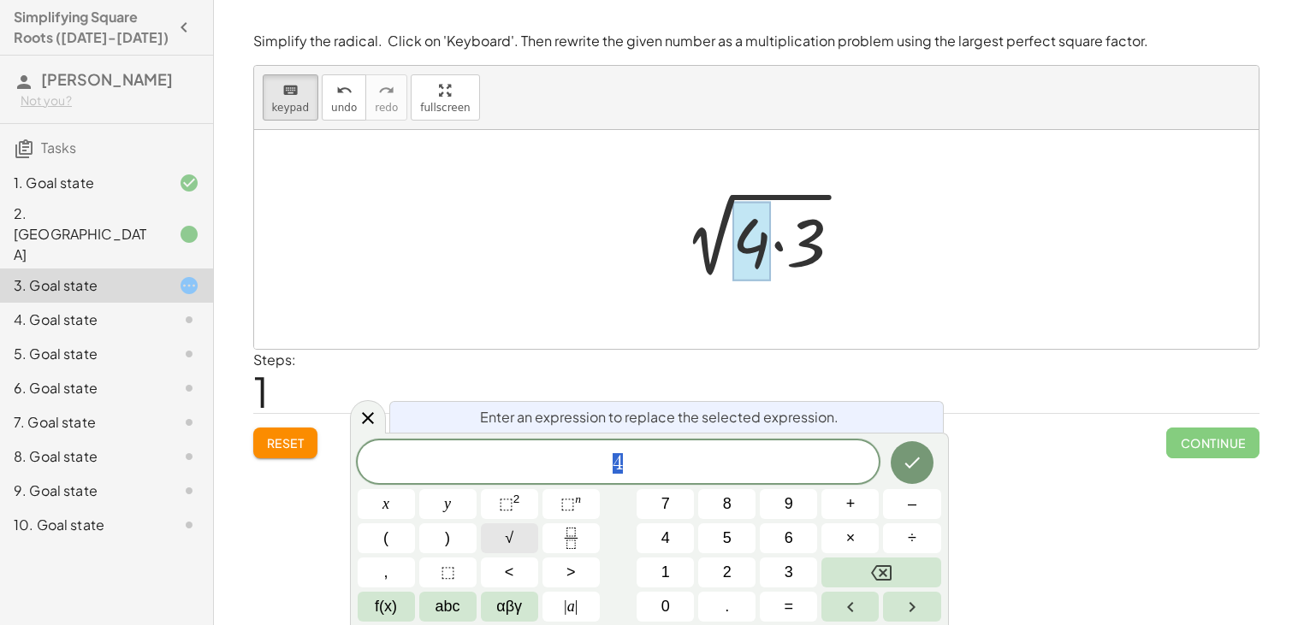
click at [520, 549] on button "√" at bounding box center [509, 538] width 57 height 30
click at [617, 486] on div "√ 4 ​ x y ⬚ 2 ⬚ n 7 8 9 + – ( ) √ 4 5 6 × ÷ , ⬚ < > 1 2 3 f(x) abc αβγ | a | 0 …" at bounding box center [649, 530] width 583 height 183
click at [488, 541] on button "√" at bounding box center [509, 538] width 57 height 30
click at [902, 462] on icon "Done" at bounding box center [912, 462] width 21 height 21
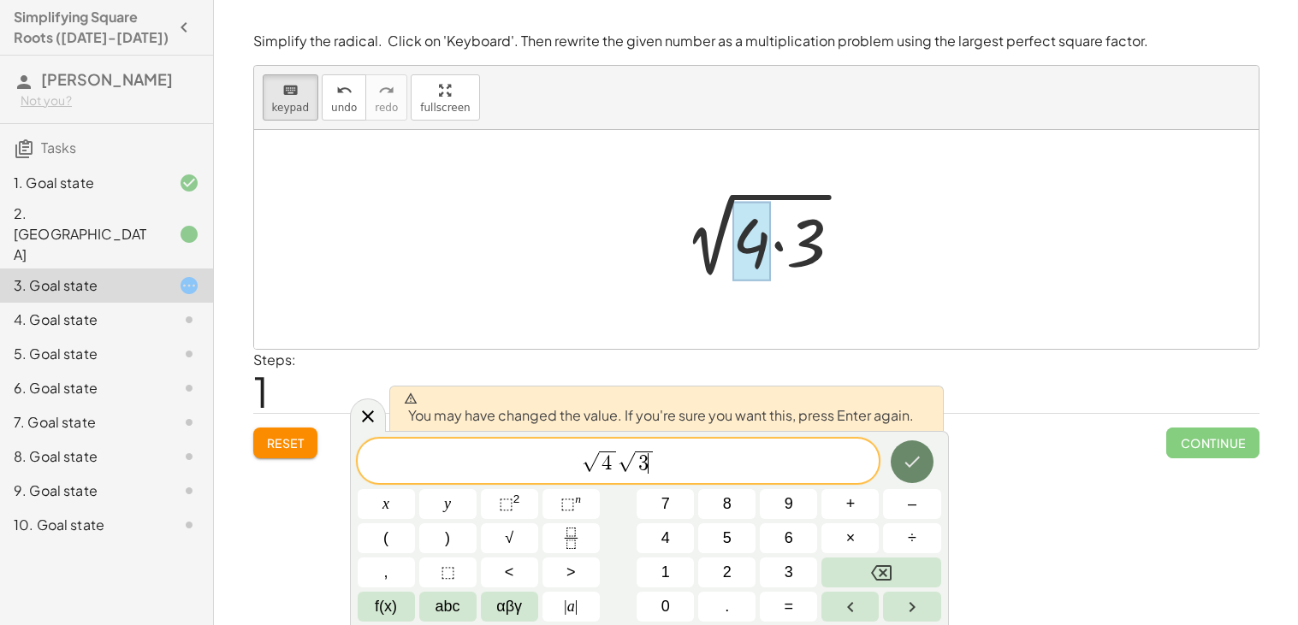
click at [902, 460] on icon "Done" at bounding box center [912, 462] width 21 height 21
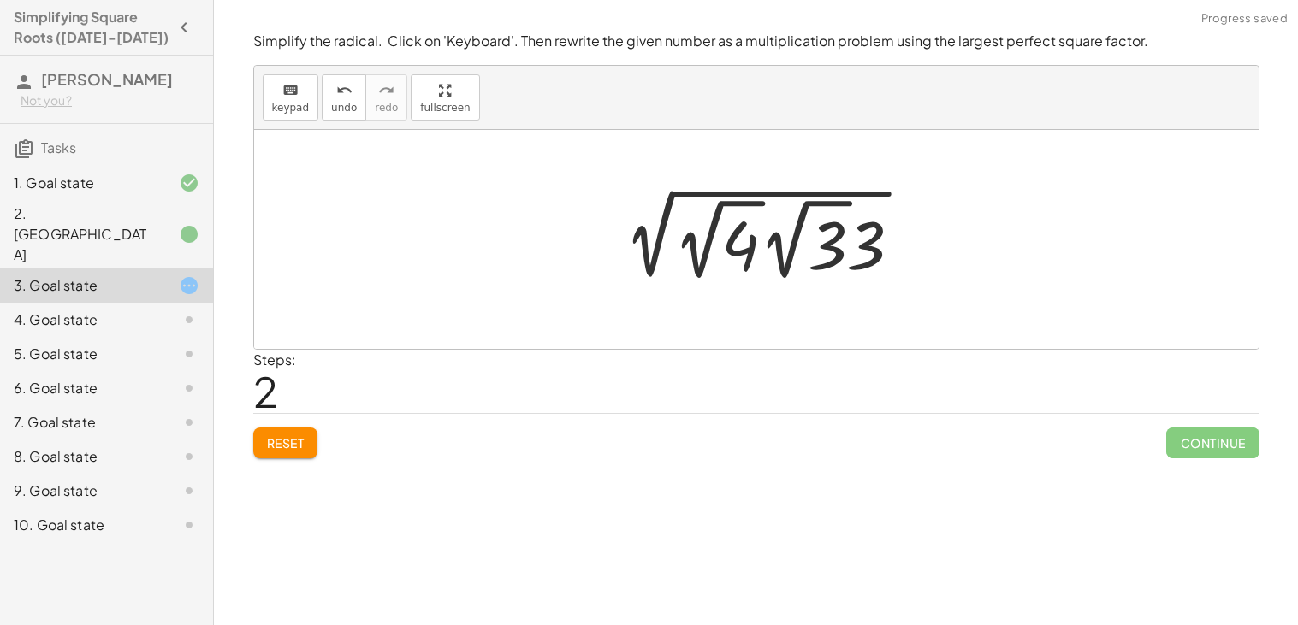
click at [659, 234] on div at bounding box center [762, 239] width 323 height 94
click at [865, 251] on div at bounding box center [762, 239] width 323 height 94
click at [777, 248] on div at bounding box center [762, 239] width 323 height 94
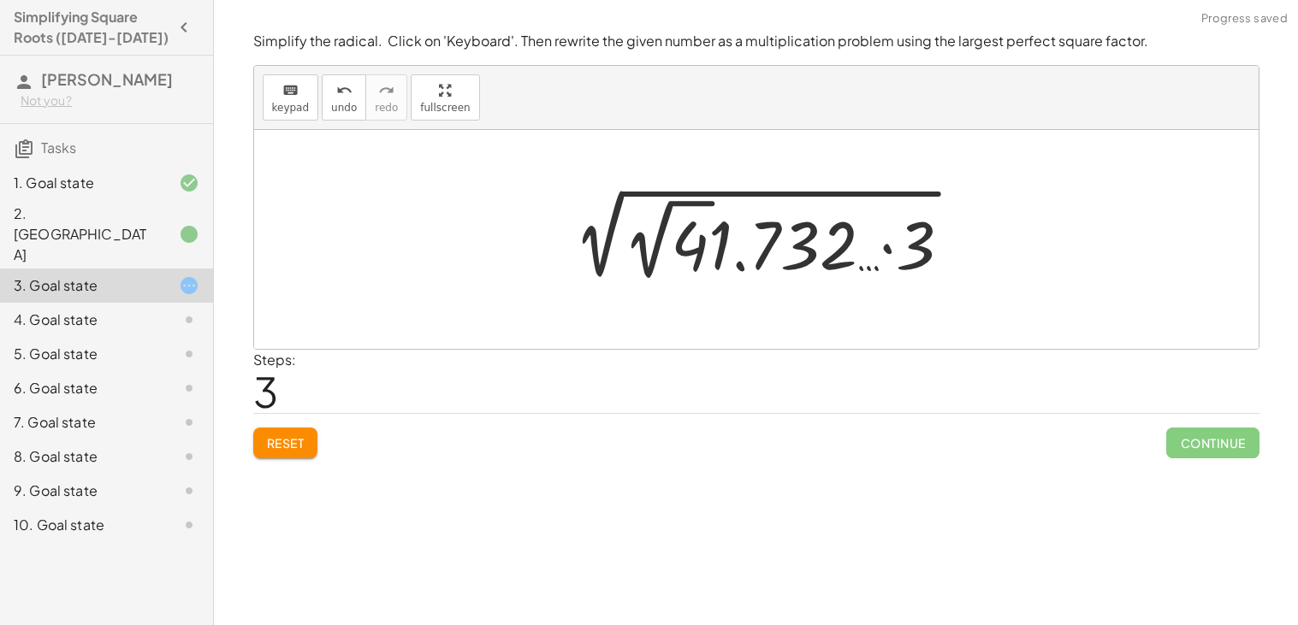
click at [776, 248] on div at bounding box center [762, 239] width 423 height 94
click at [338, 90] on icon "undo" at bounding box center [344, 90] width 16 height 21
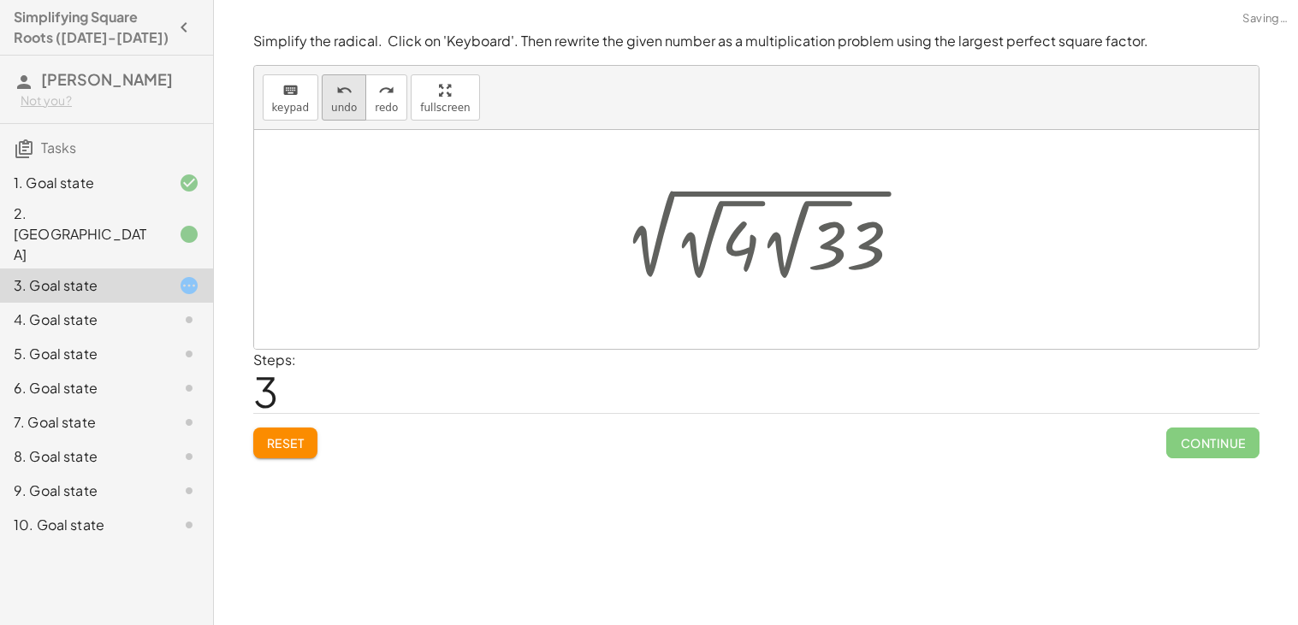
click at [338, 90] on icon "undo" at bounding box center [344, 90] width 16 height 21
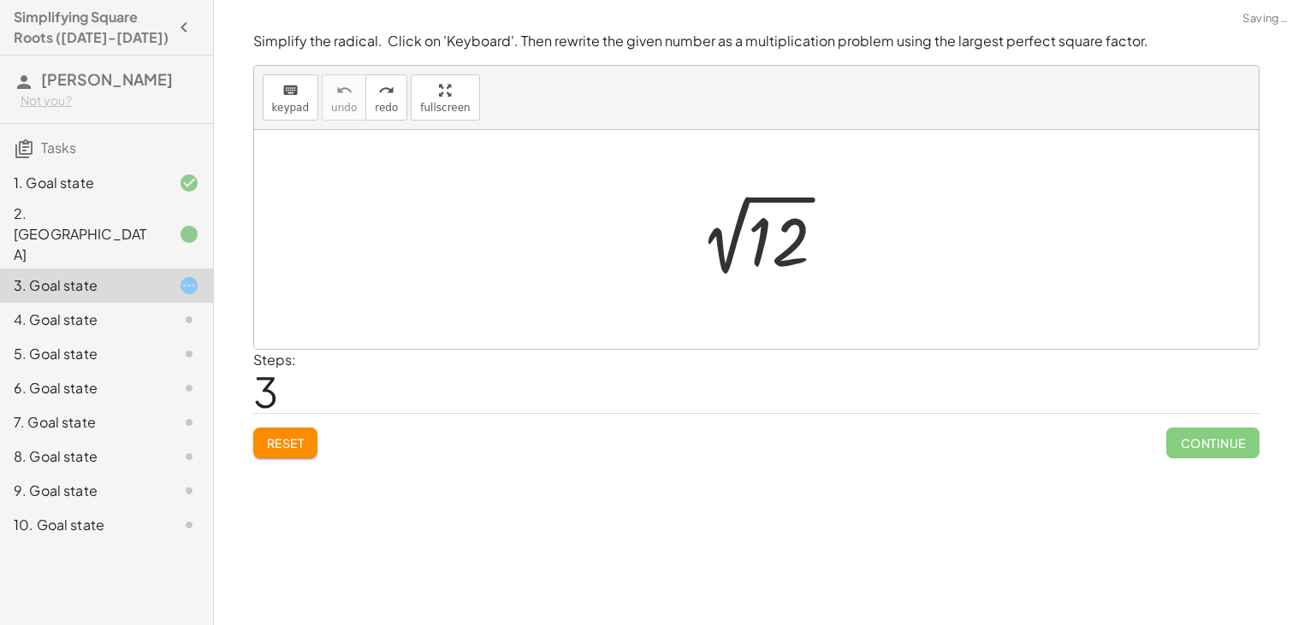
click at [787, 234] on div at bounding box center [763, 240] width 172 height 86
click at [284, 95] on icon "keyboard" at bounding box center [290, 90] width 16 height 21
click at [774, 251] on div at bounding box center [779, 242] width 62 height 76
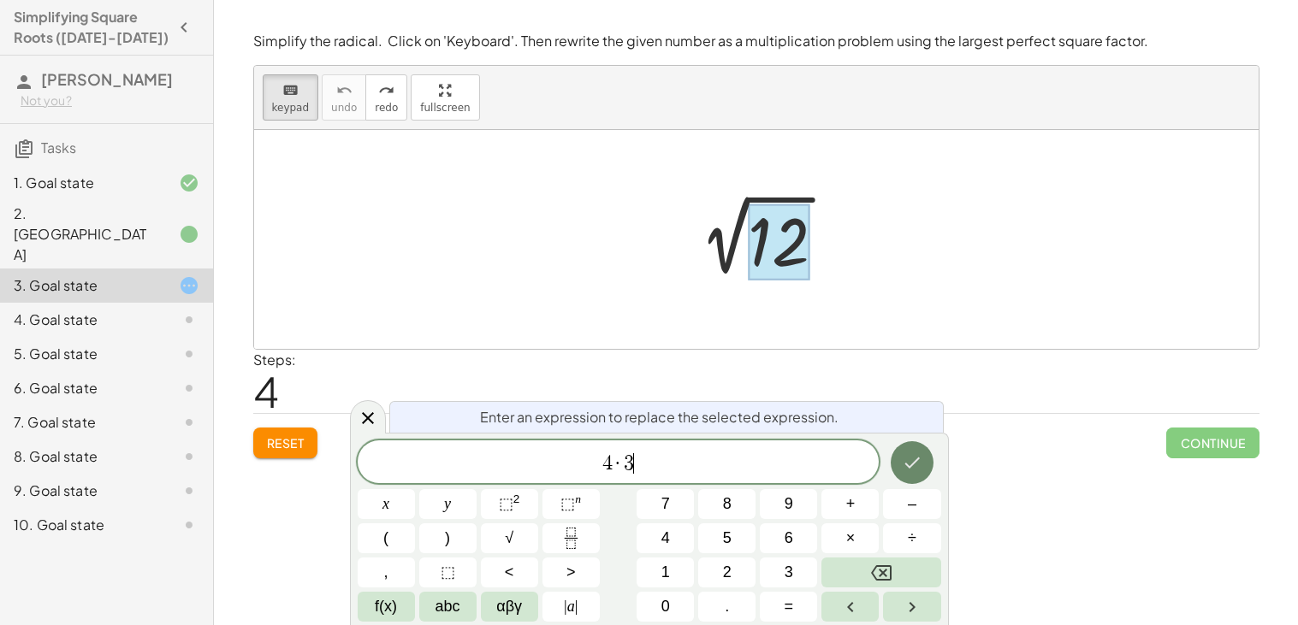
click at [903, 475] on button "Done" at bounding box center [911, 462] width 43 height 43
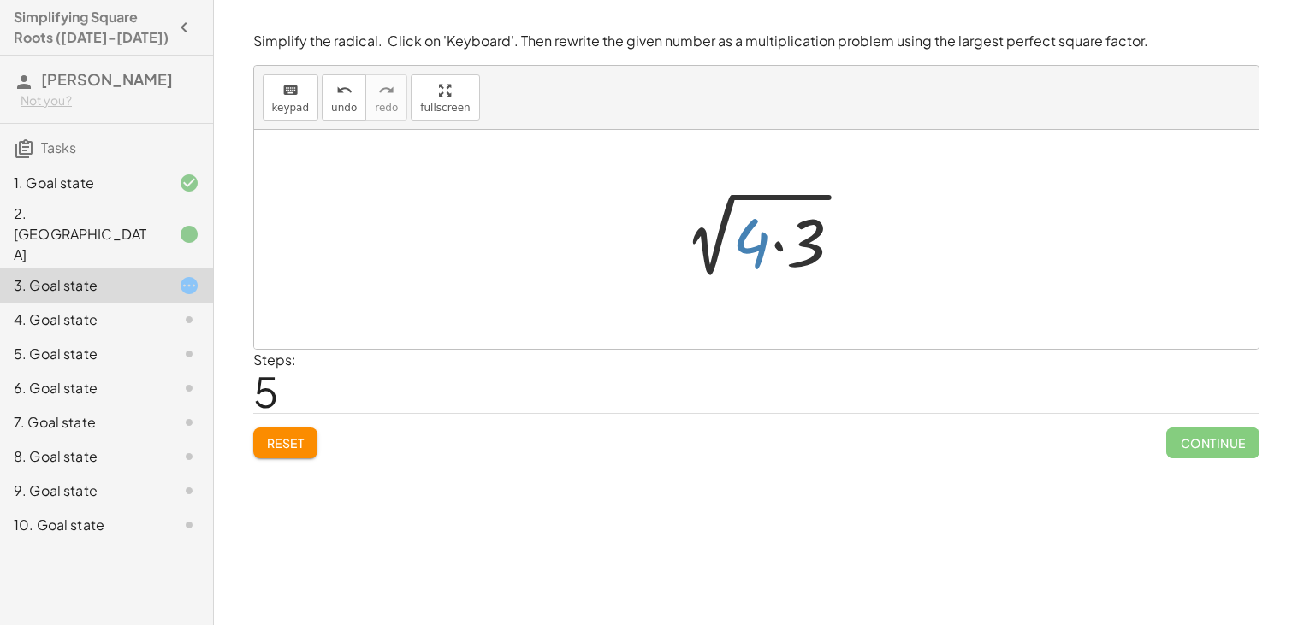
click at [763, 241] on div at bounding box center [763, 240] width 204 height 88
click at [758, 247] on div at bounding box center [763, 240] width 204 height 88
click at [756, 240] on div at bounding box center [763, 240] width 204 height 88
click at [294, 102] on span "keypad" at bounding box center [291, 108] width 38 height 12
click at [754, 260] on div at bounding box center [751, 242] width 38 height 80
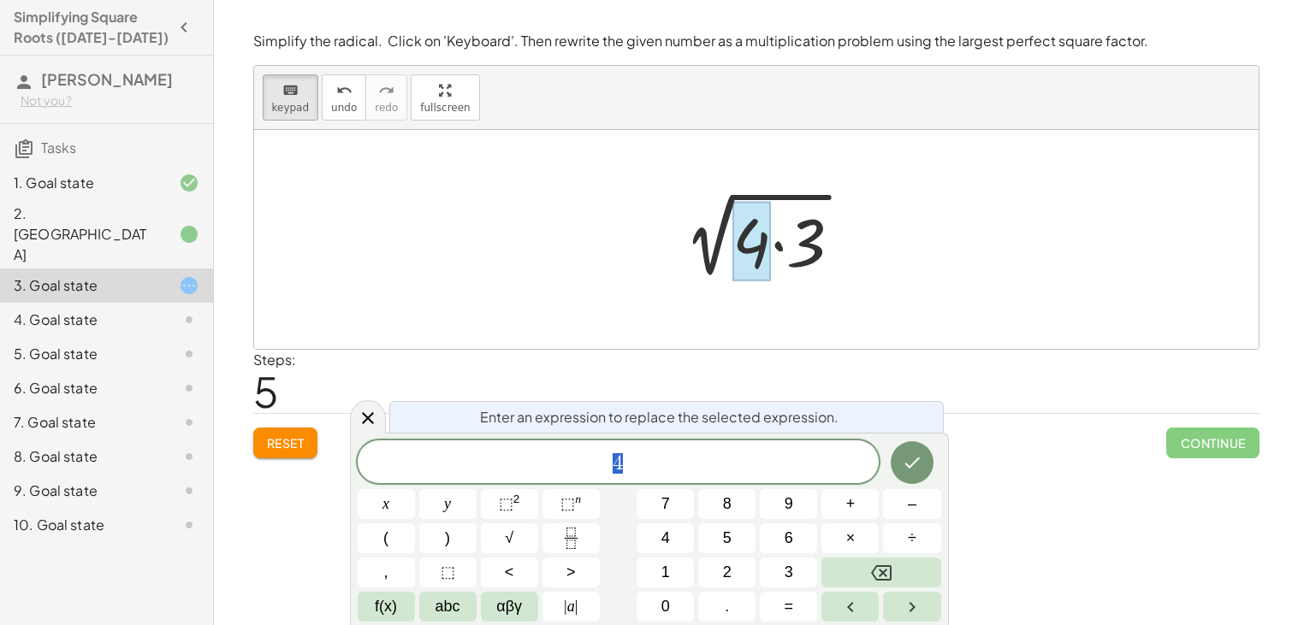
click at [667, 474] on span "4" at bounding box center [619, 464] width 522 height 24
click at [497, 541] on button "√" at bounding box center [509, 538] width 57 height 30
click at [908, 471] on icon "Done" at bounding box center [912, 462] width 21 height 21
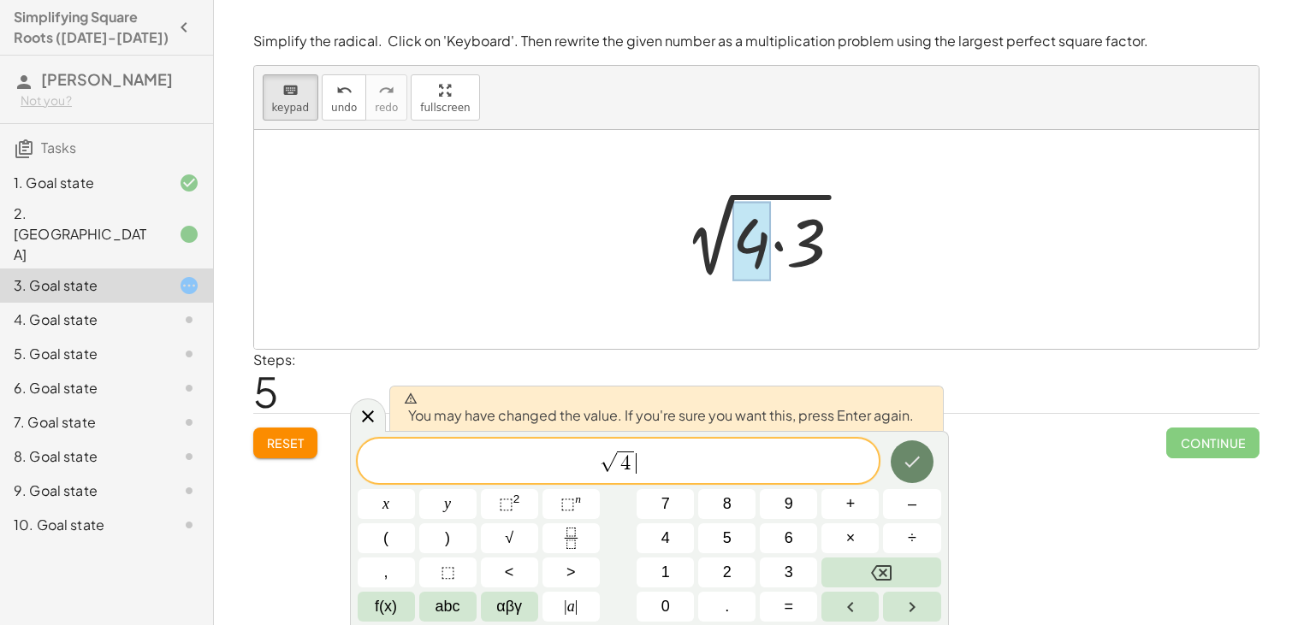
click at [908, 446] on button "Done" at bounding box center [911, 462] width 43 height 43
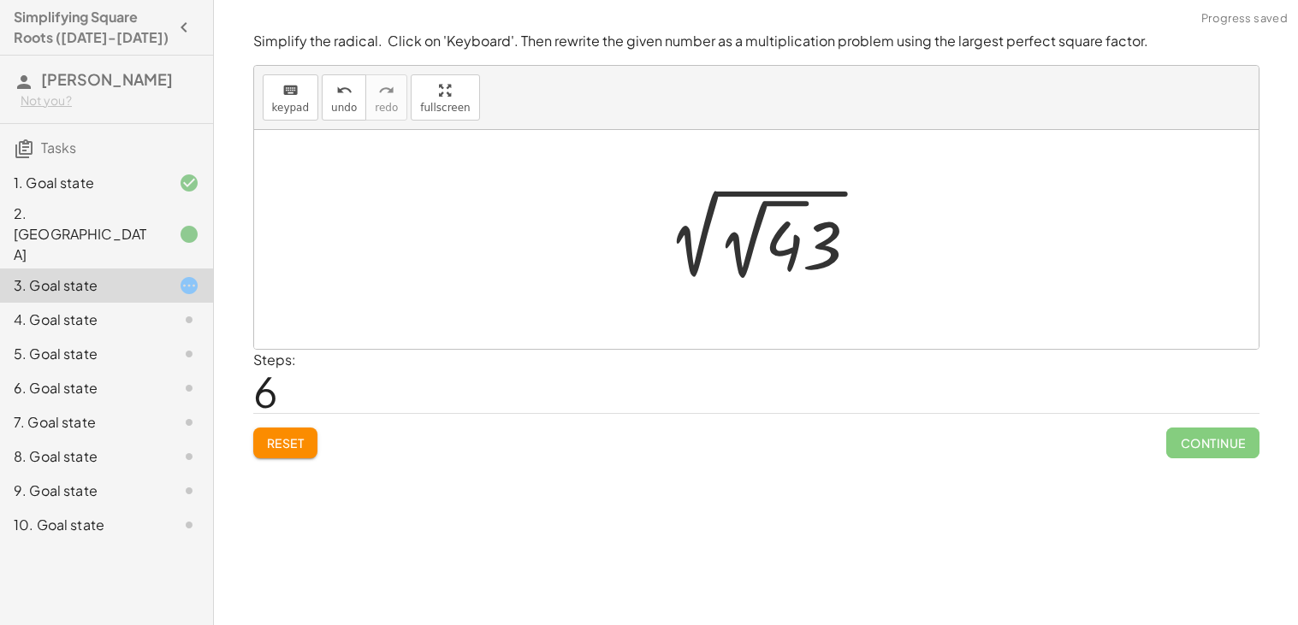
click at [786, 222] on div at bounding box center [762, 239] width 235 height 94
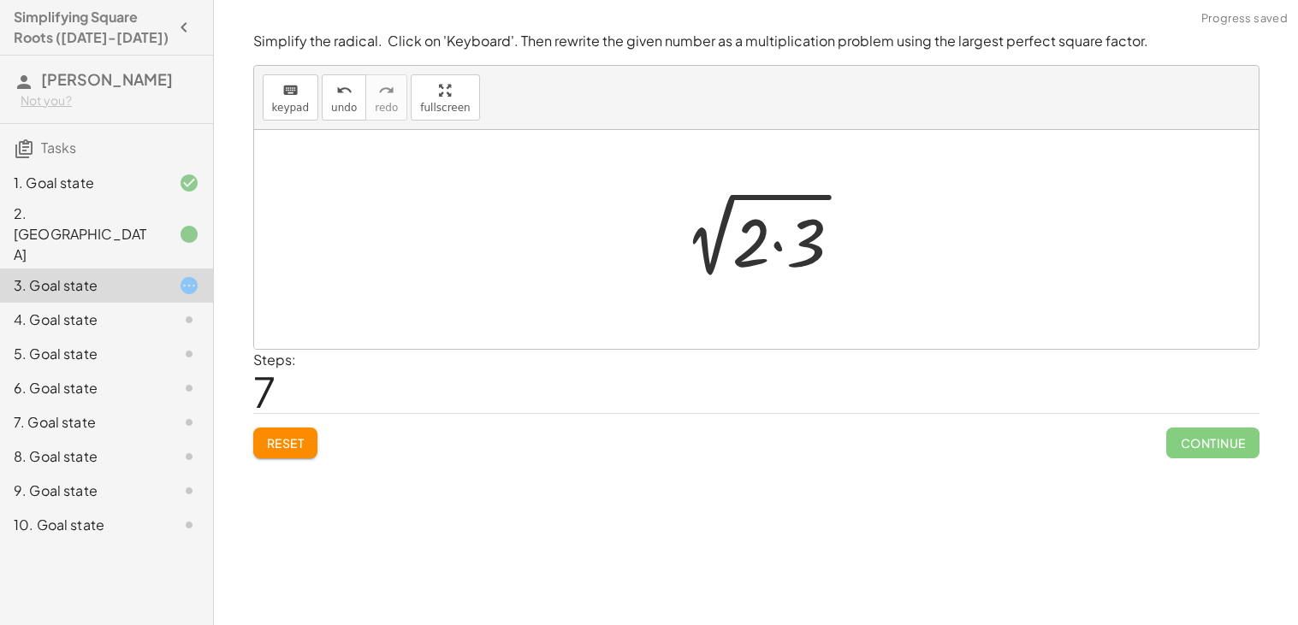
click at [758, 240] on div at bounding box center [763, 240] width 204 height 88
click at [781, 234] on div at bounding box center [763, 240] width 204 height 88
click at [775, 229] on div at bounding box center [763, 240] width 148 height 86
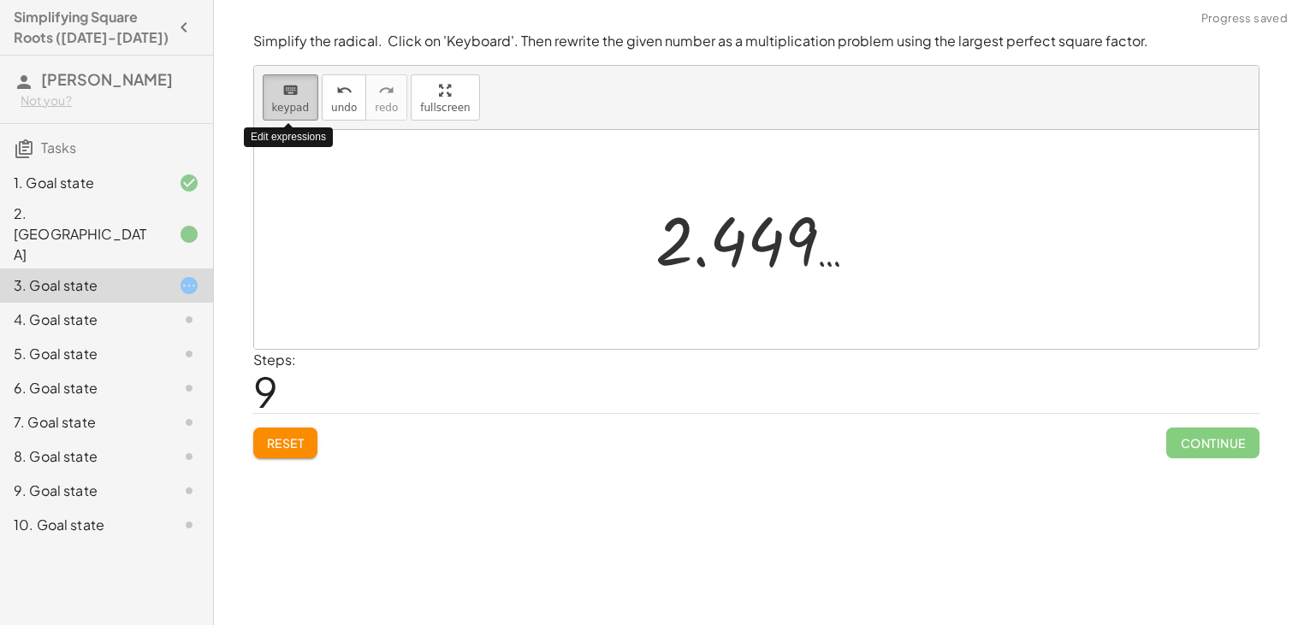
click at [299, 91] on div "keyboard" at bounding box center [291, 90] width 38 height 21
click at [299, 447] on span "Reset" at bounding box center [286, 442] width 38 height 15
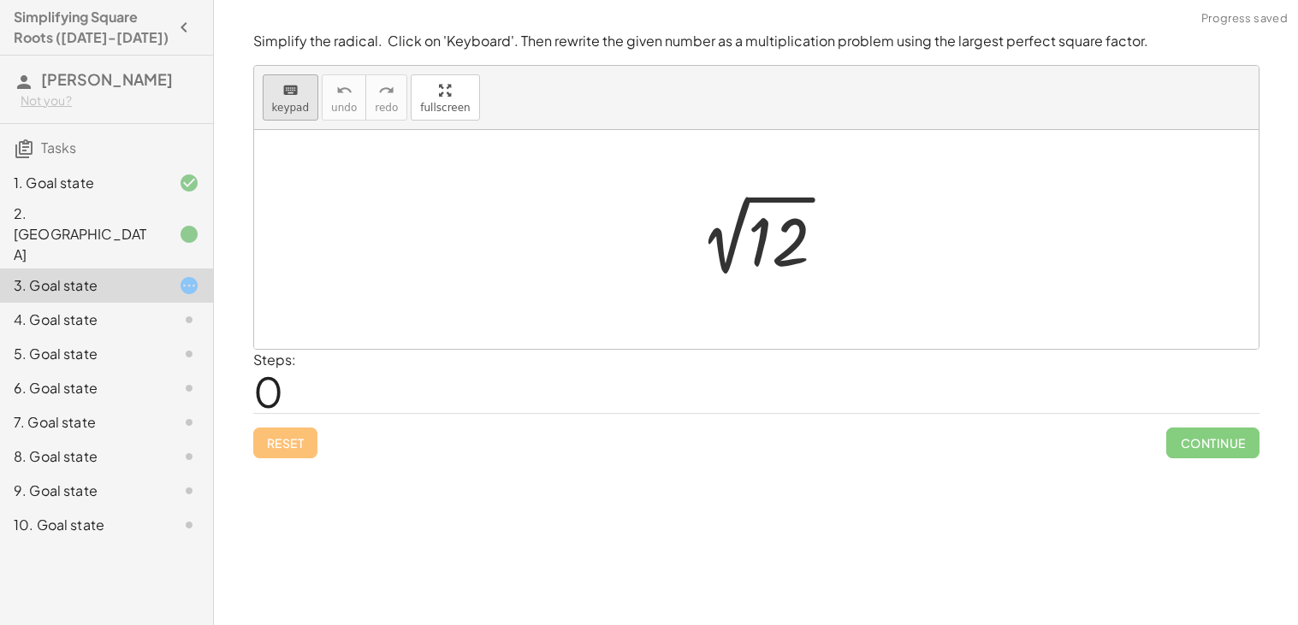
click at [282, 85] on icon "keyboard" at bounding box center [290, 90] width 16 height 21
click at [285, 90] on icon "keyboard" at bounding box center [290, 90] width 16 height 21
click at [778, 255] on div at bounding box center [779, 242] width 62 height 76
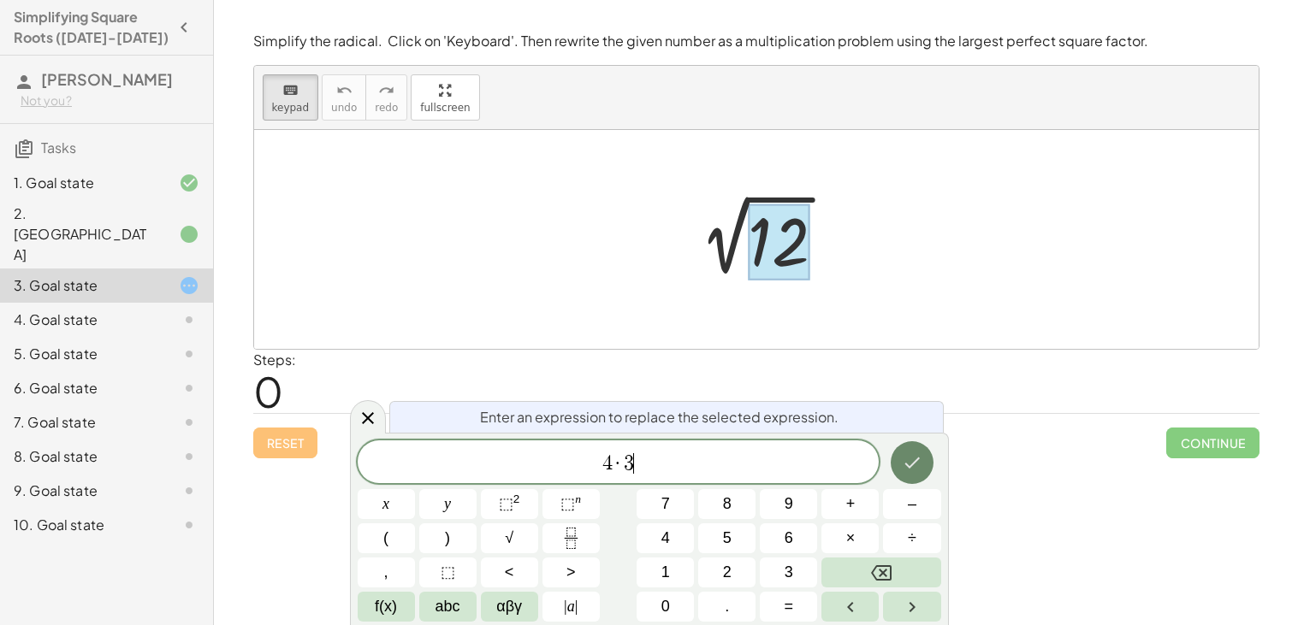
click at [915, 453] on icon "Done" at bounding box center [912, 462] width 21 height 21
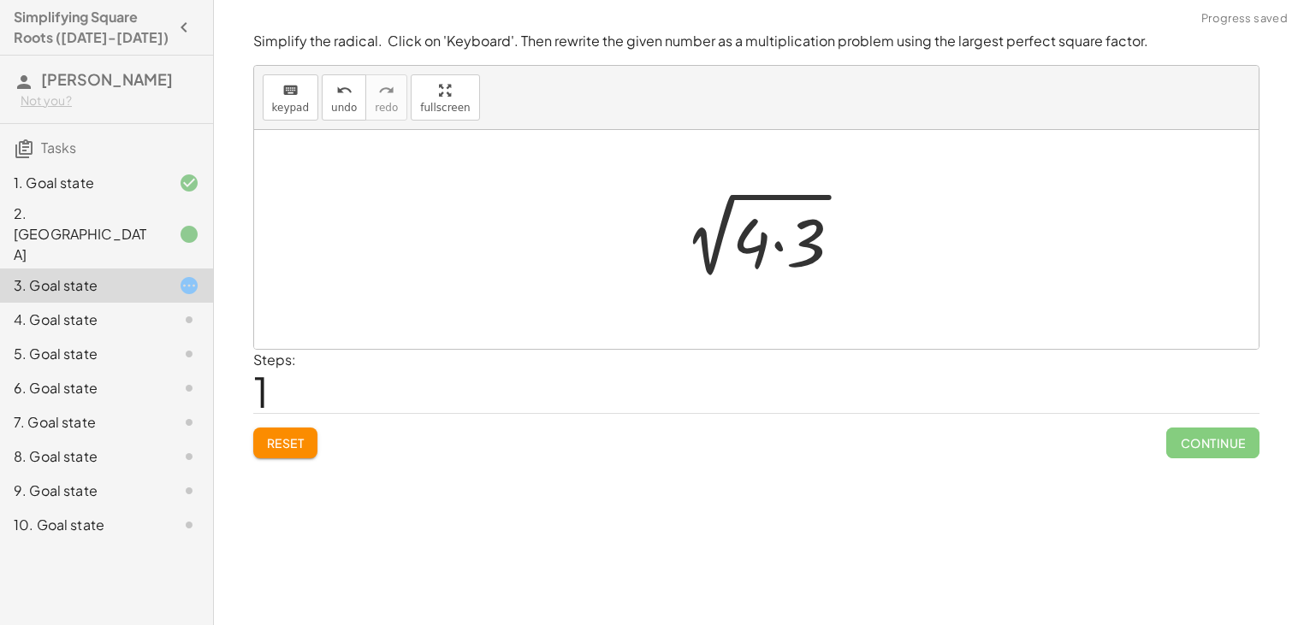
click at [749, 240] on div at bounding box center [763, 240] width 204 height 88
click at [287, 103] on span "keypad" at bounding box center [291, 108] width 38 height 12
click at [748, 251] on div at bounding box center [751, 242] width 38 height 80
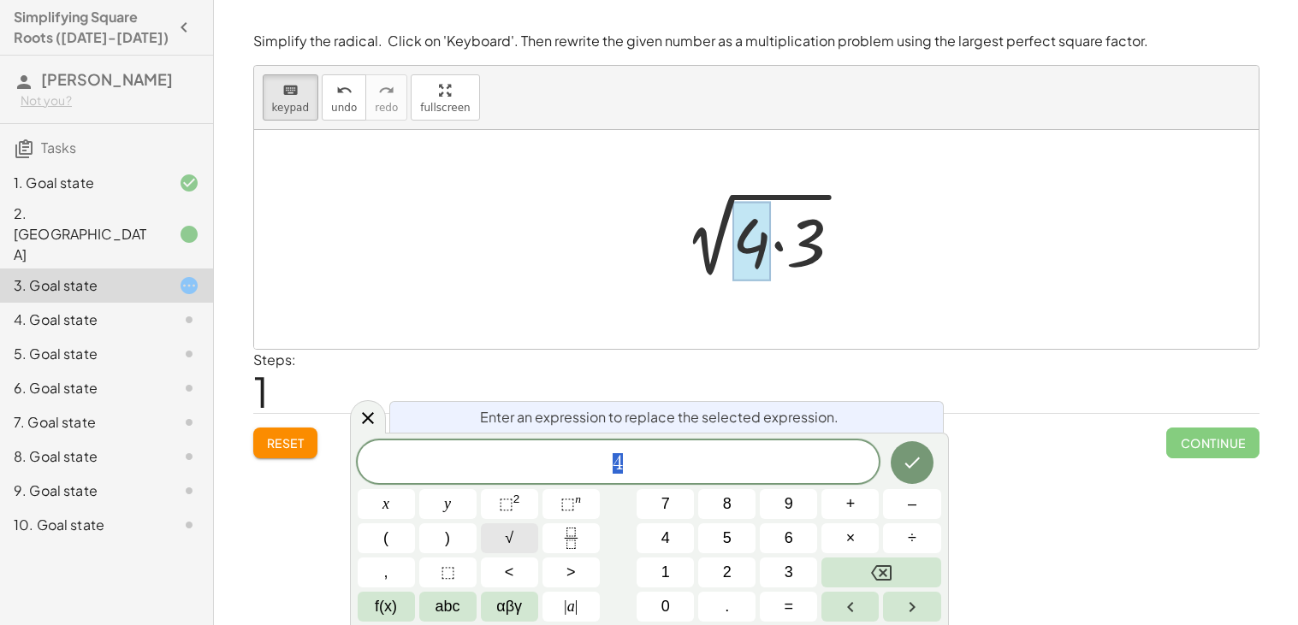
click at [500, 537] on button "√" at bounding box center [509, 538] width 57 height 30
click at [498, 531] on button "√" at bounding box center [509, 538] width 57 height 30
click at [914, 476] on button "Done" at bounding box center [911, 462] width 43 height 43
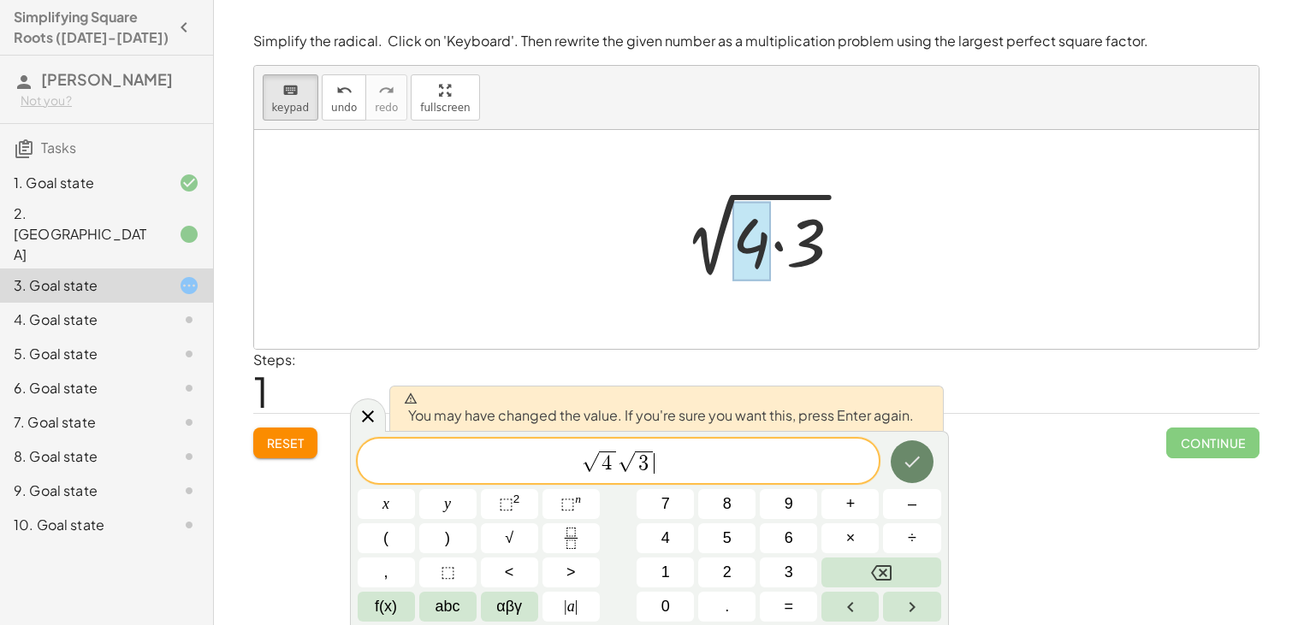
click at [912, 464] on icon "Done" at bounding box center [911, 462] width 15 height 11
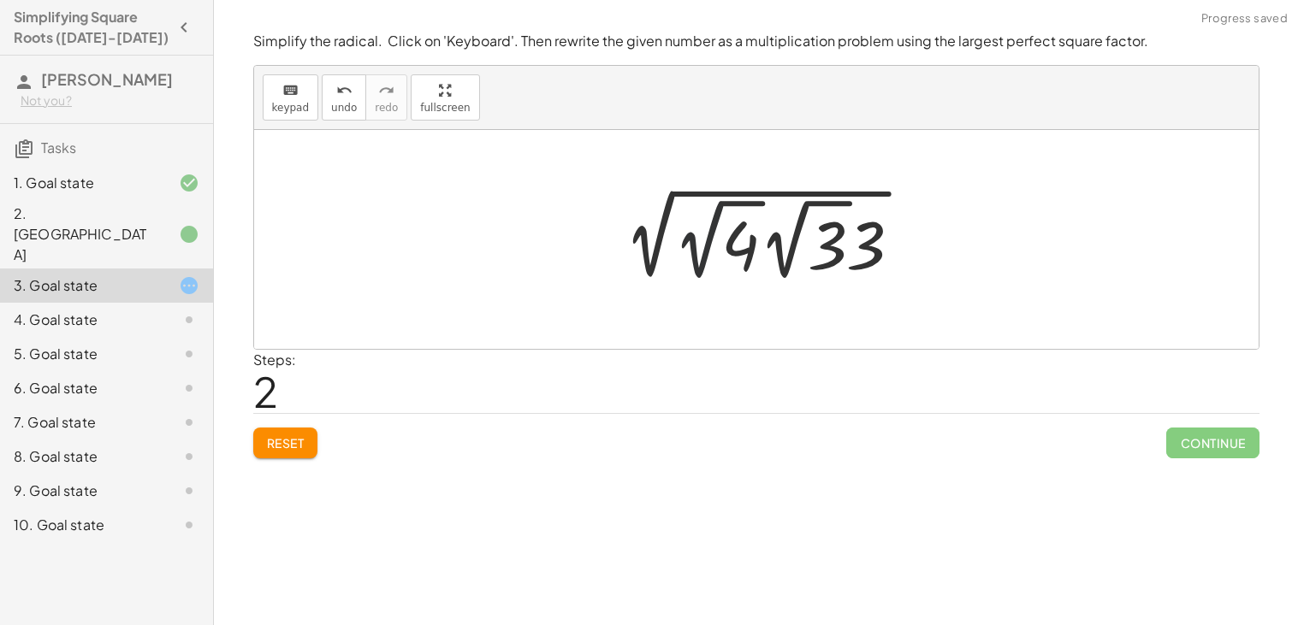
click at [711, 224] on div at bounding box center [762, 239] width 323 height 94
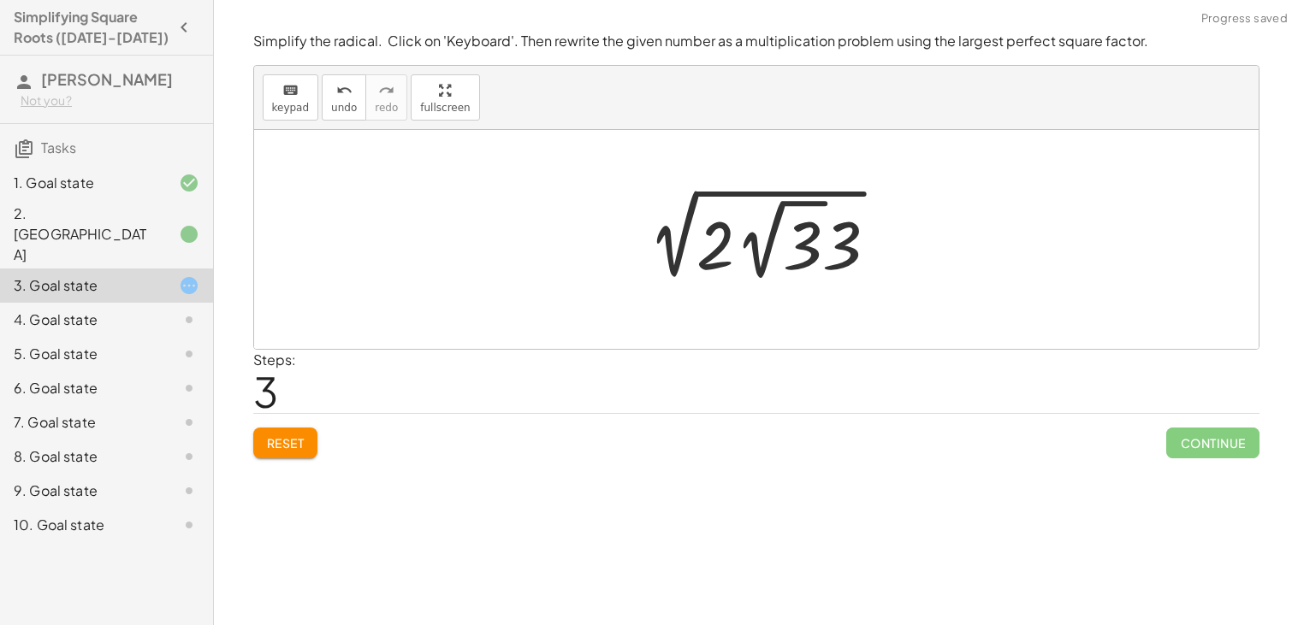
click at [263, 439] on button "Reset" at bounding box center [285, 443] width 65 height 31
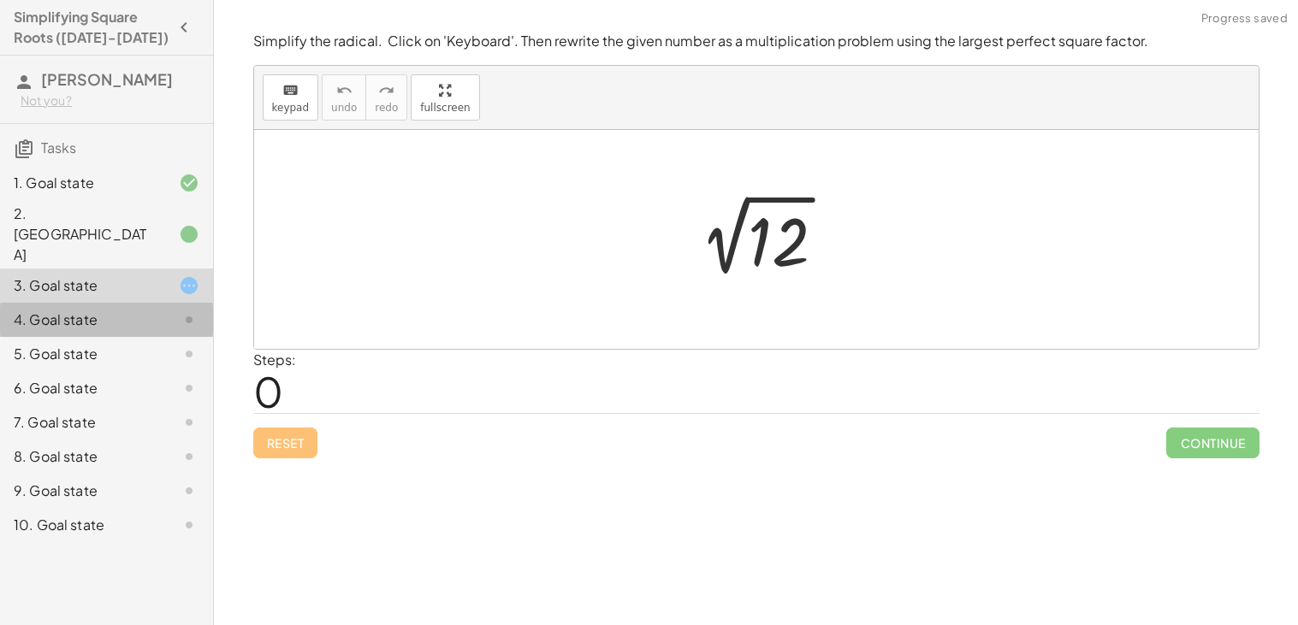
click at [105, 310] on div "4. Goal state" at bounding box center [83, 320] width 138 height 21
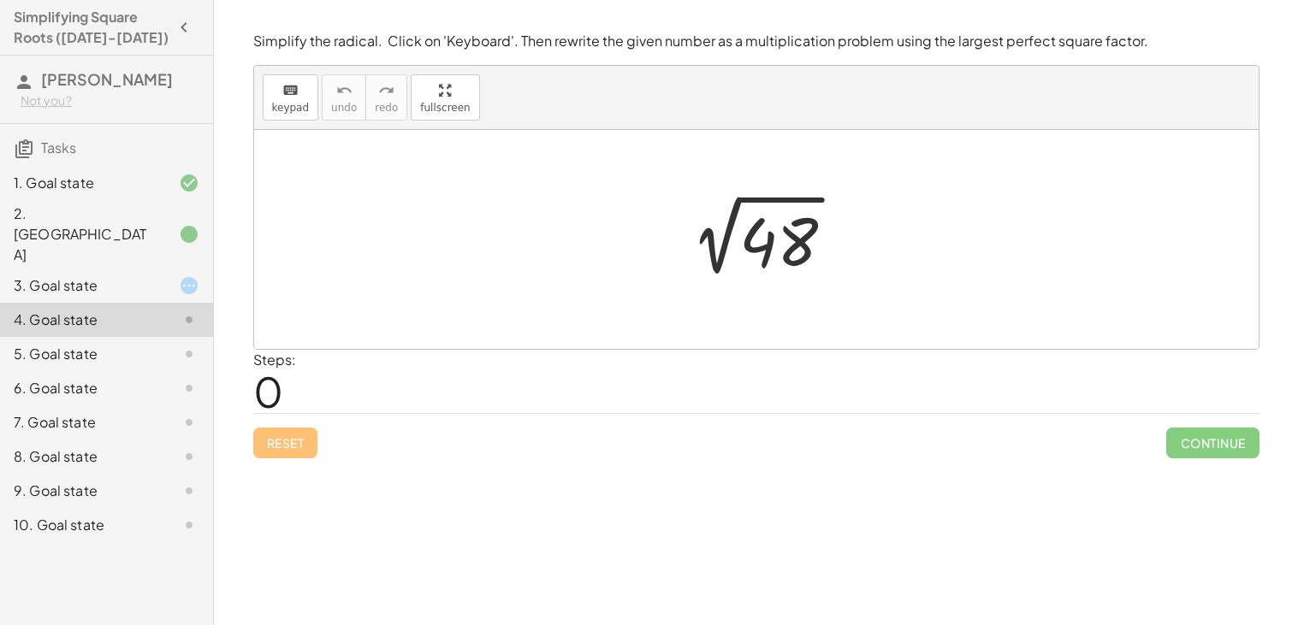
click at [34, 344] on div "5. Goal state" at bounding box center [83, 354] width 138 height 21
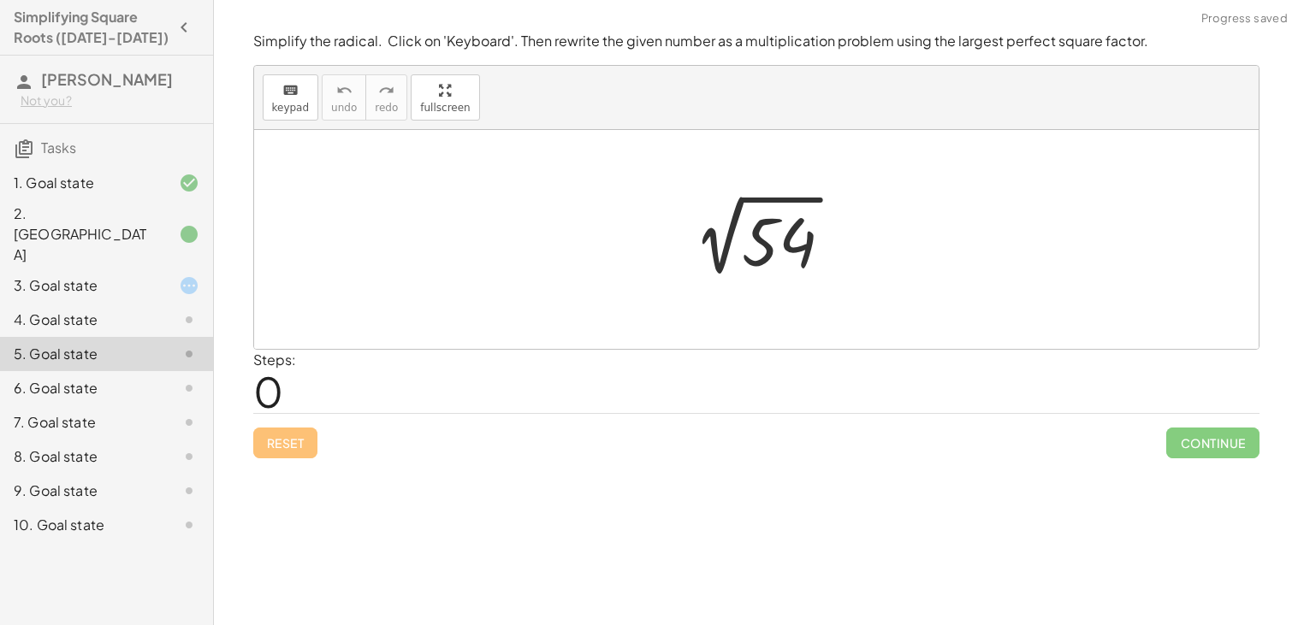
click at [157, 378] on div at bounding box center [175, 388] width 48 height 21
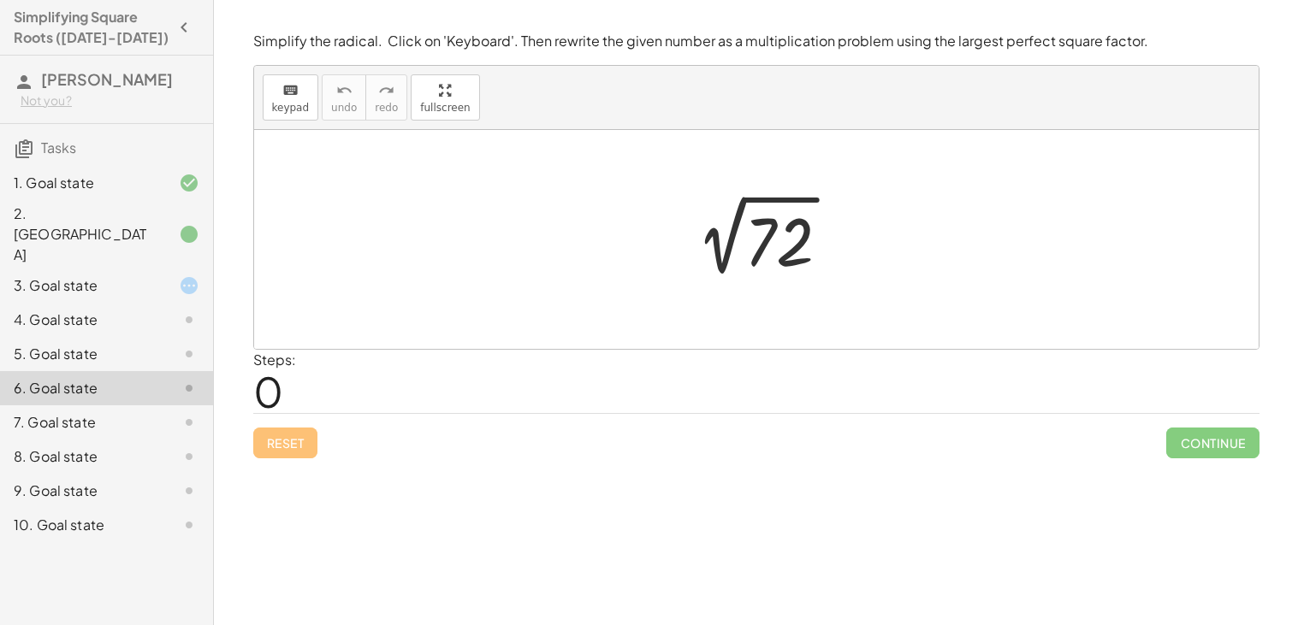
click at [174, 412] on div at bounding box center [175, 422] width 48 height 21
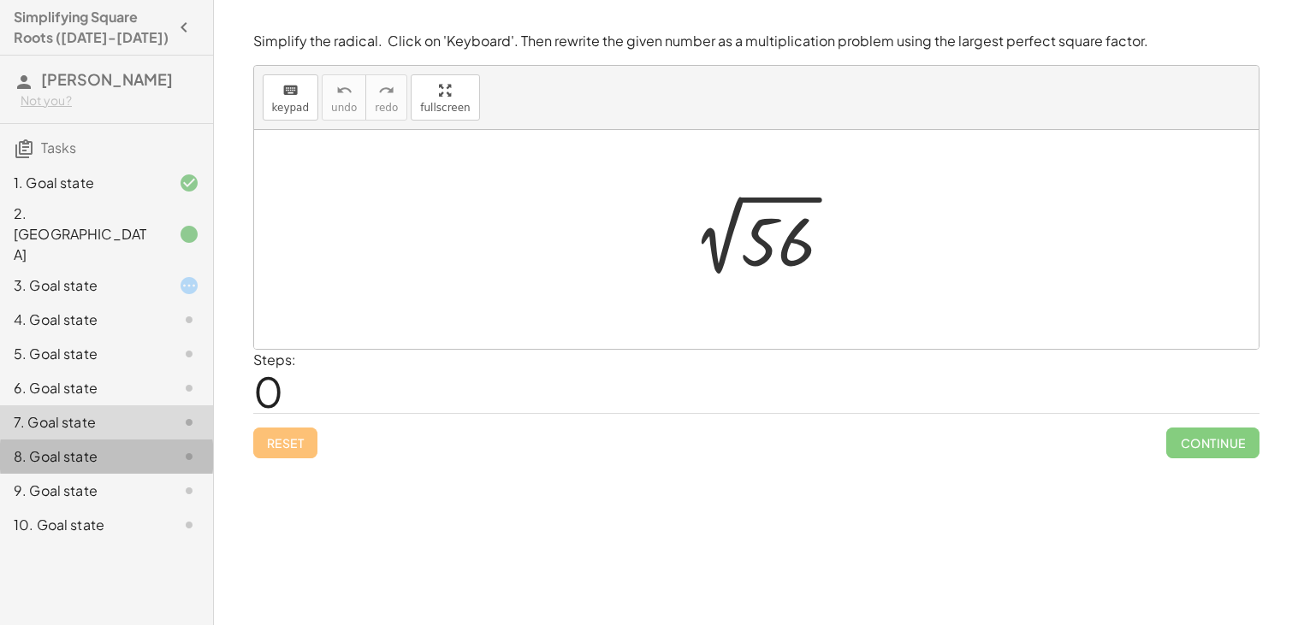
click at [164, 447] on div at bounding box center [175, 457] width 48 height 21
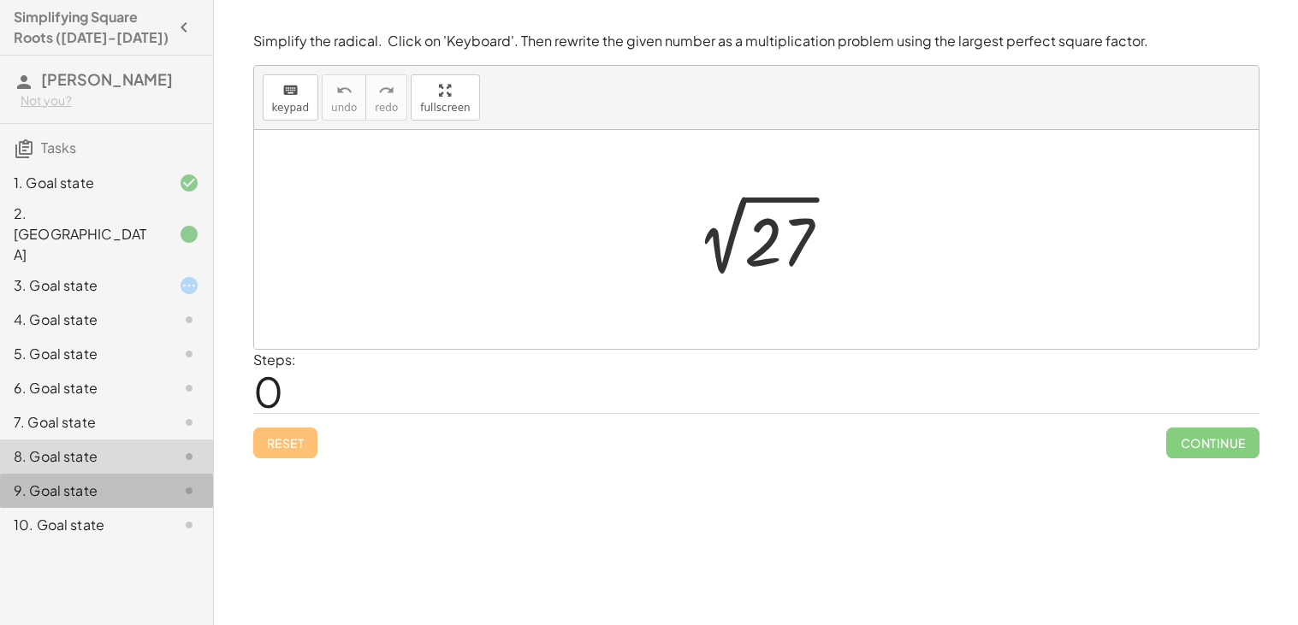
click at [81, 481] on div "9. Goal state" at bounding box center [83, 491] width 138 height 21
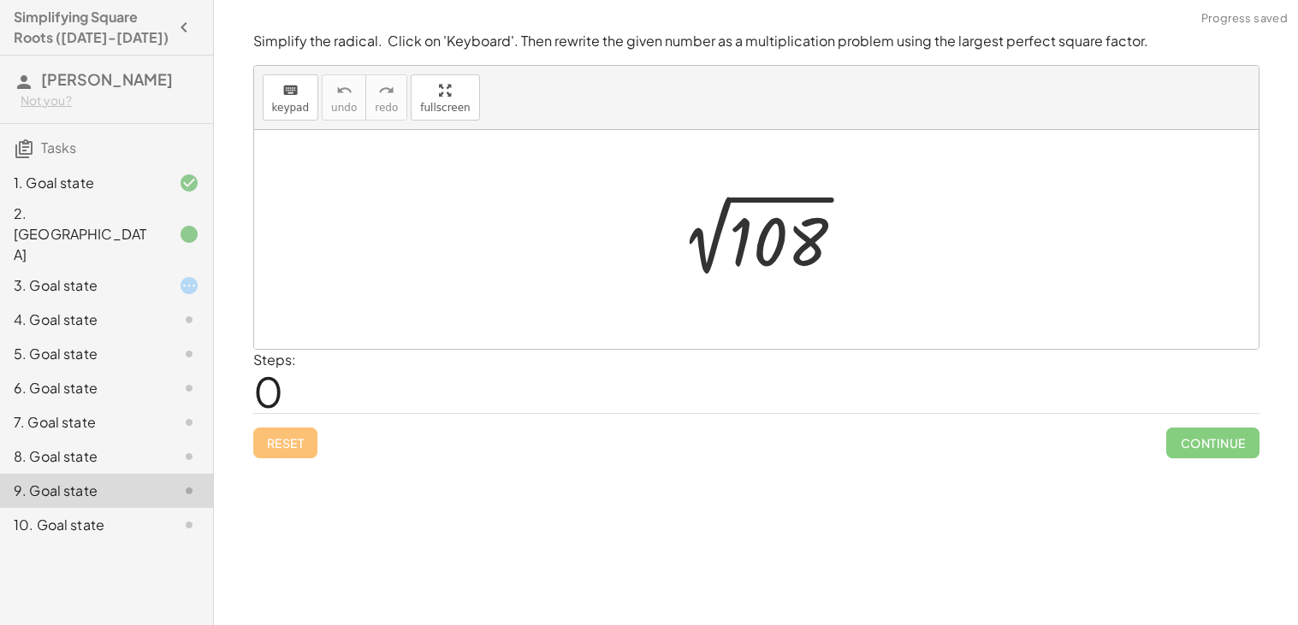
click at [130, 598] on div "Simplifying Square Roots ([DATE]-[DATE]) [PERSON_NAME] Not you? Tasks 1. Goal s…" at bounding box center [106, 312] width 213 height 625
click at [91, 515] on div "10. Goal state" at bounding box center [83, 525] width 138 height 21
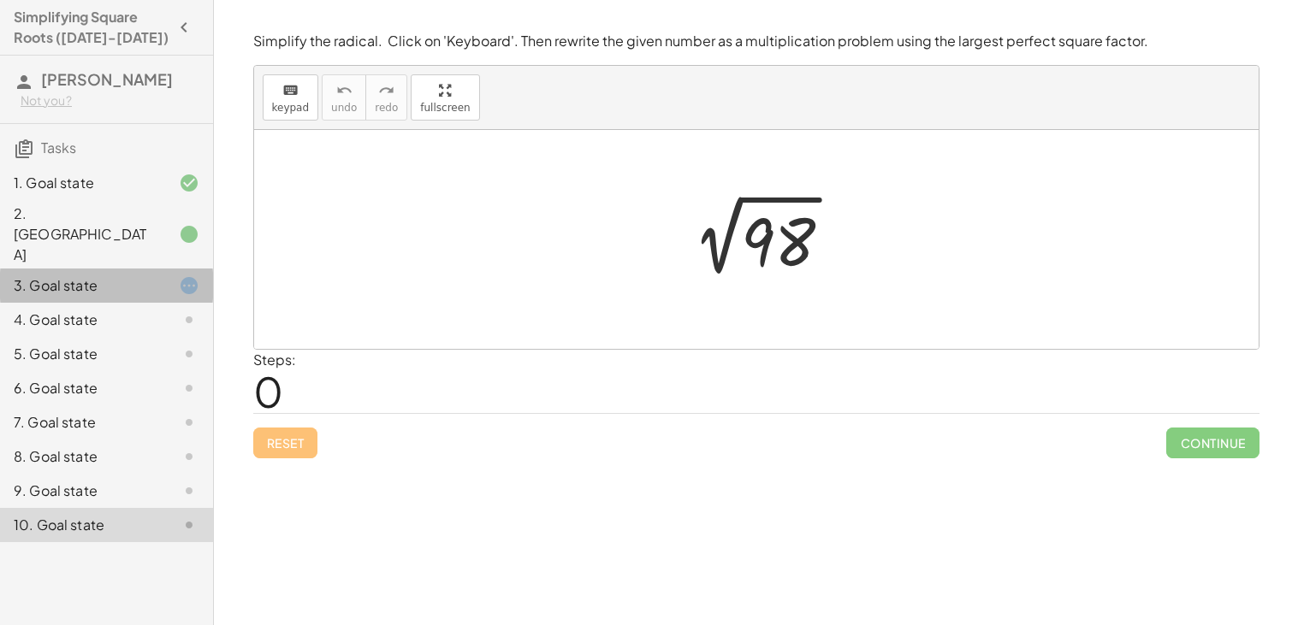
click at [145, 275] on div "3. Goal state" at bounding box center [83, 285] width 138 height 21
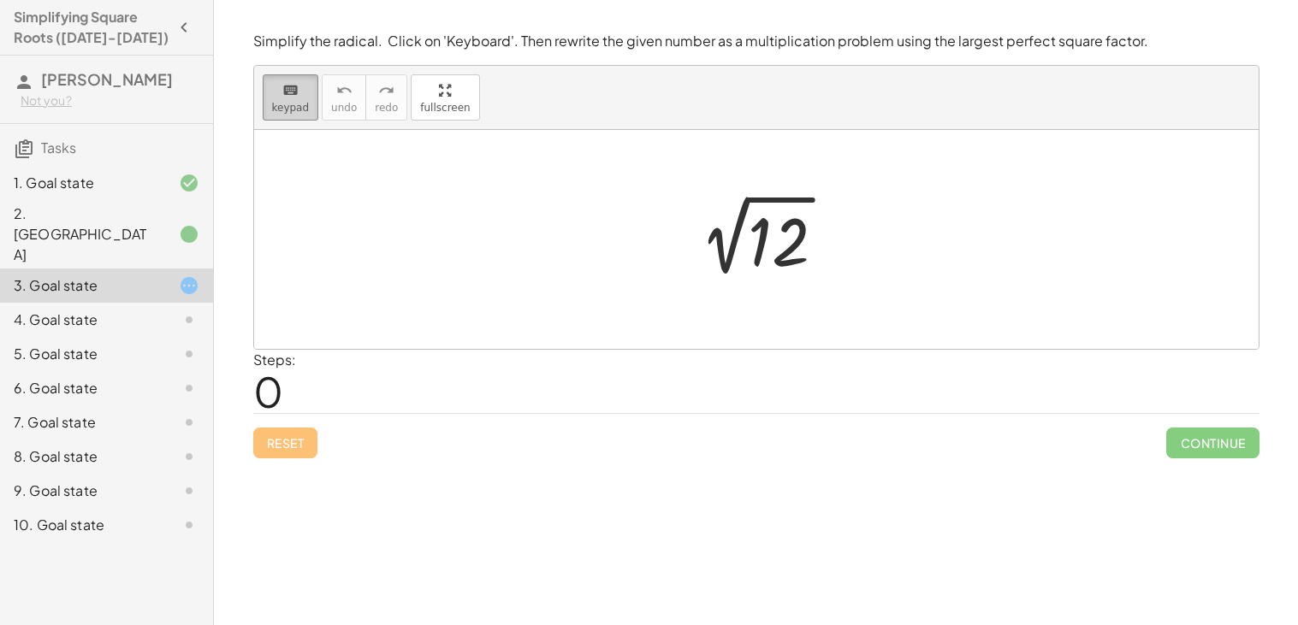
click at [279, 109] on span "keypad" at bounding box center [291, 108] width 38 height 12
click at [775, 270] on div at bounding box center [779, 242] width 62 height 76
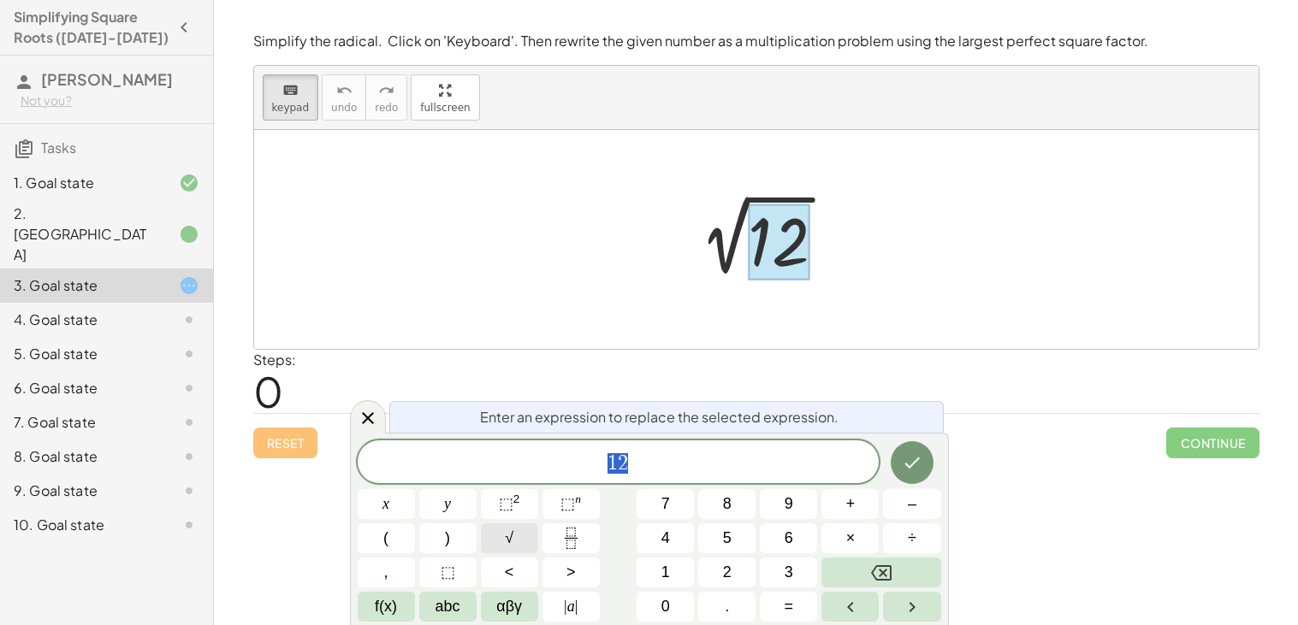
click at [514, 535] on button "√" at bounding box center [509, 538] width 57 height 30
click at [510, 530] on span "√" at bounding box center [509, 538] width 9 height 23
click at [919, 462] on icon "Done" at bounding box center [912, 462] width 21 height 21
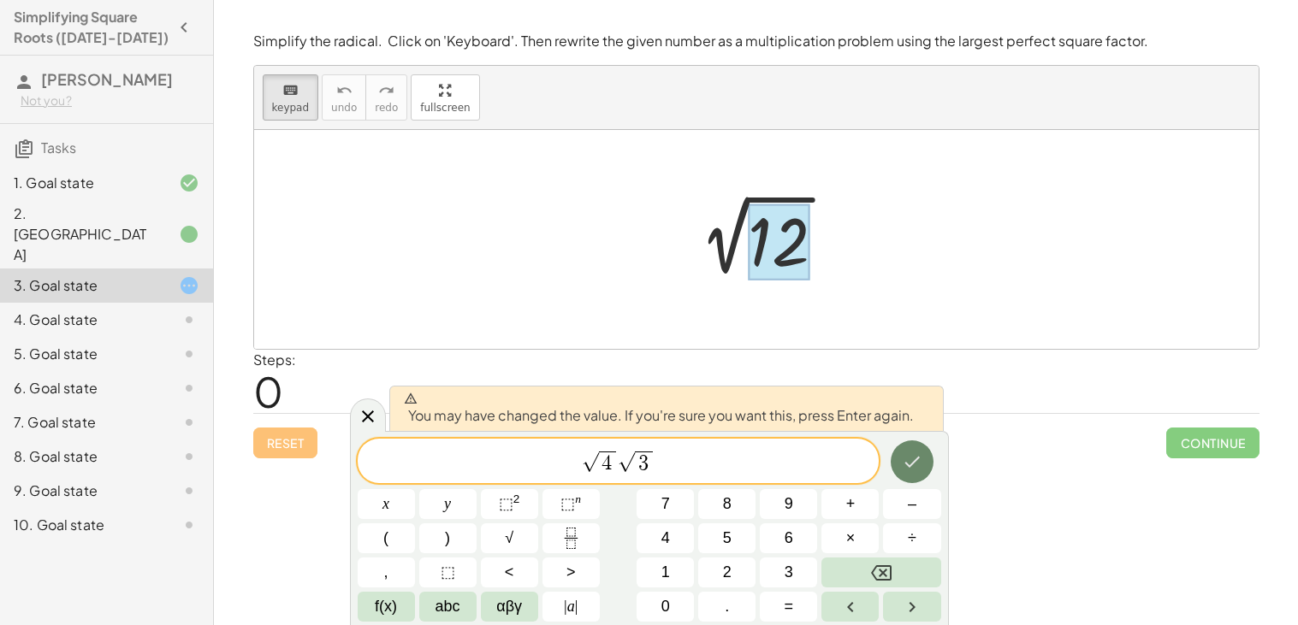
click at [916, 469] on icon "Done" at bounding box center [912, 462] width 21 height 21
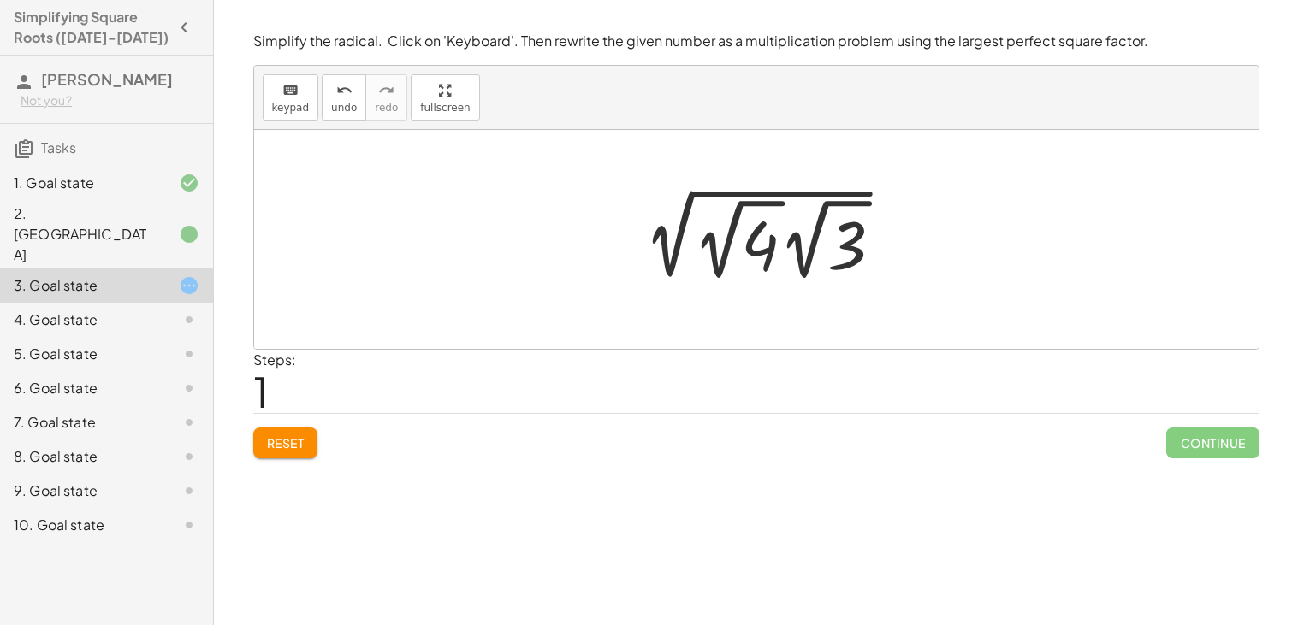
click at [685, 225] on div at bounding box center [763, 239] width 284 height 94
click at [676, 224] on div at bounding box center [763, 239] width 284 height 94
click at [292, 104] on span "keypad" at bounding box center [291, 108] width 38 height 12
click at [277, 454] on button "Reset" at bounding box center [285, 443] width 65 height 31
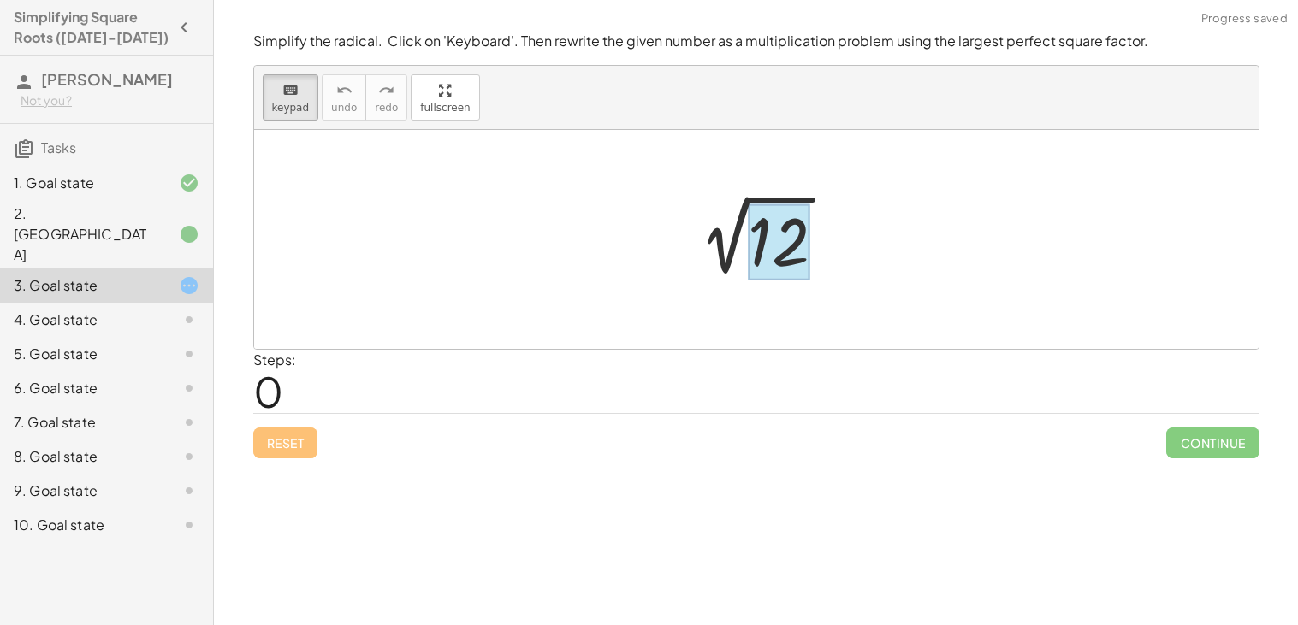
click at [776, 252] on div at bounding box center [779, 242] width 62 height 76
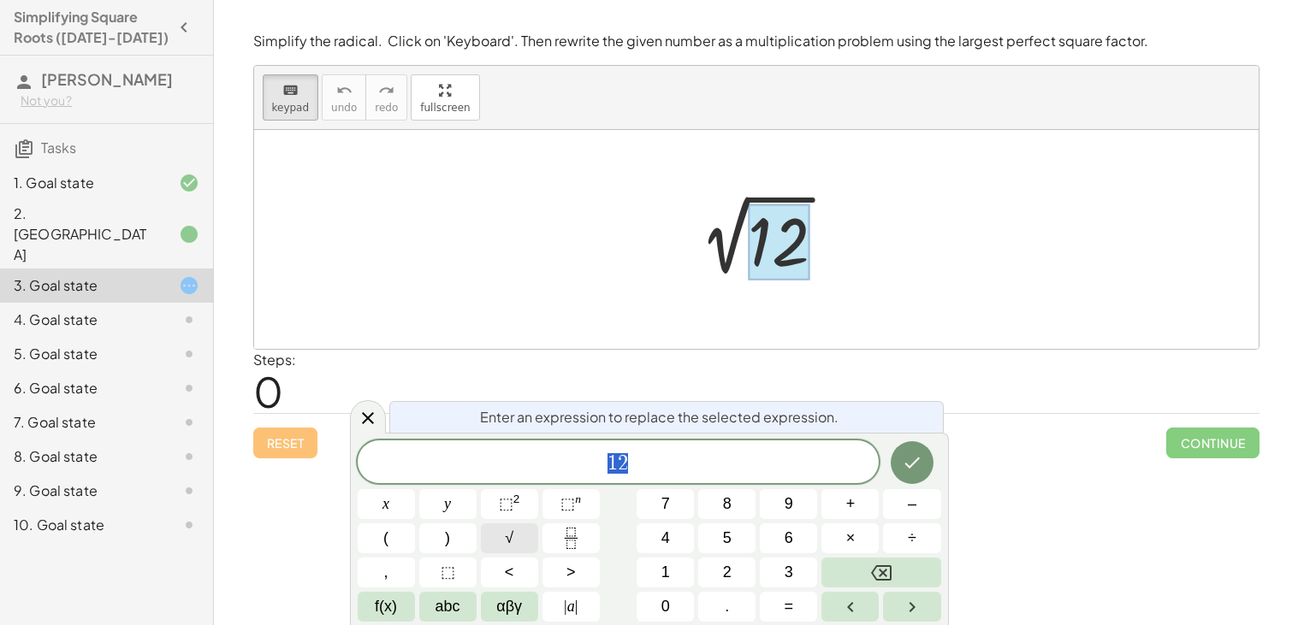
click at [523, 537] on button "√" at bounding box center [509, 538] width 57 height 30
click at [673, 542] on button "4" at bounding box center [664, 538] width 57 height 30
click at [837, 529] on button "×" at bounding box center [849, 538] width 57 height 30
click at [790, 565] on span "3" at bounding box center [788, 572] width 9 height 23
click at [907, 452] on icon "Done" at bounding box center [912, 462] width 21 height 21
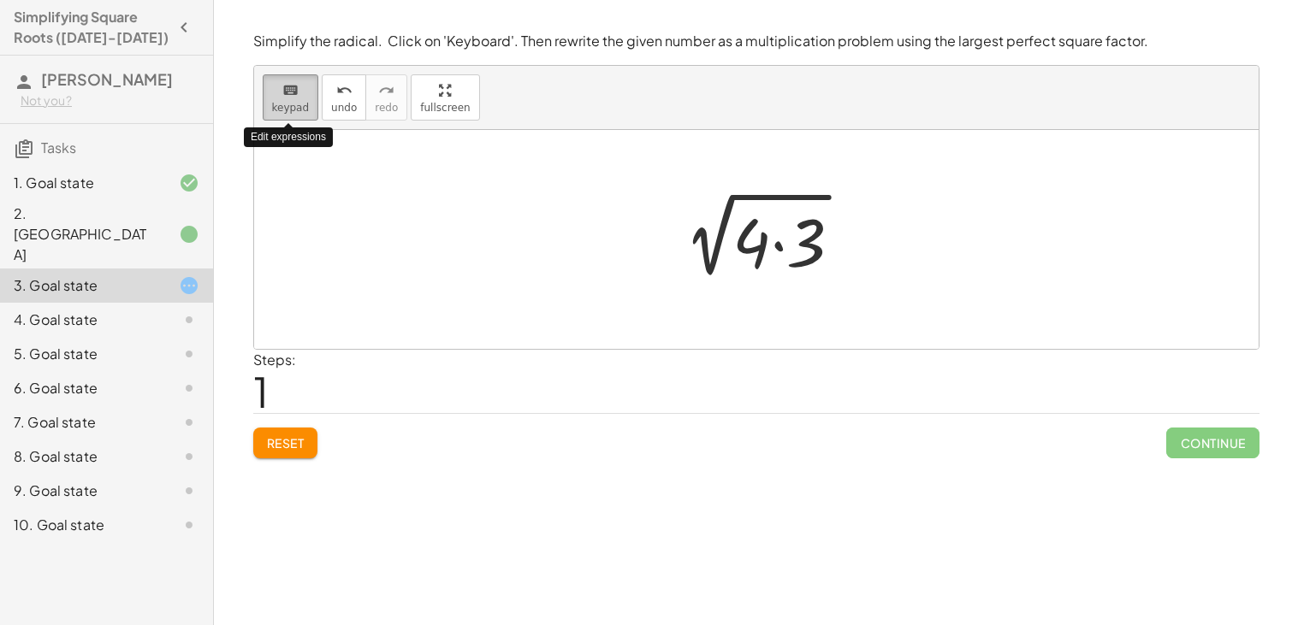
click at [280, 106] on span "keypad" at bounding box center [291, 108] width 38 height 12
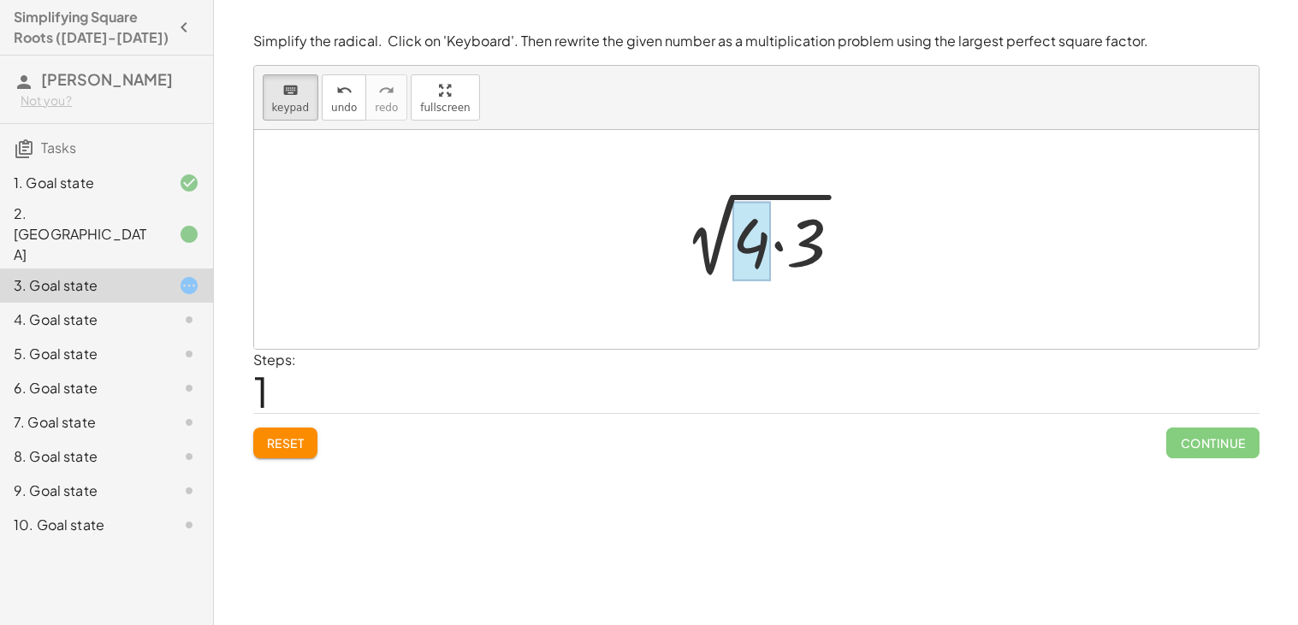
click at [745, 213] on div at bounding box center [751, 242] width 38 height 80
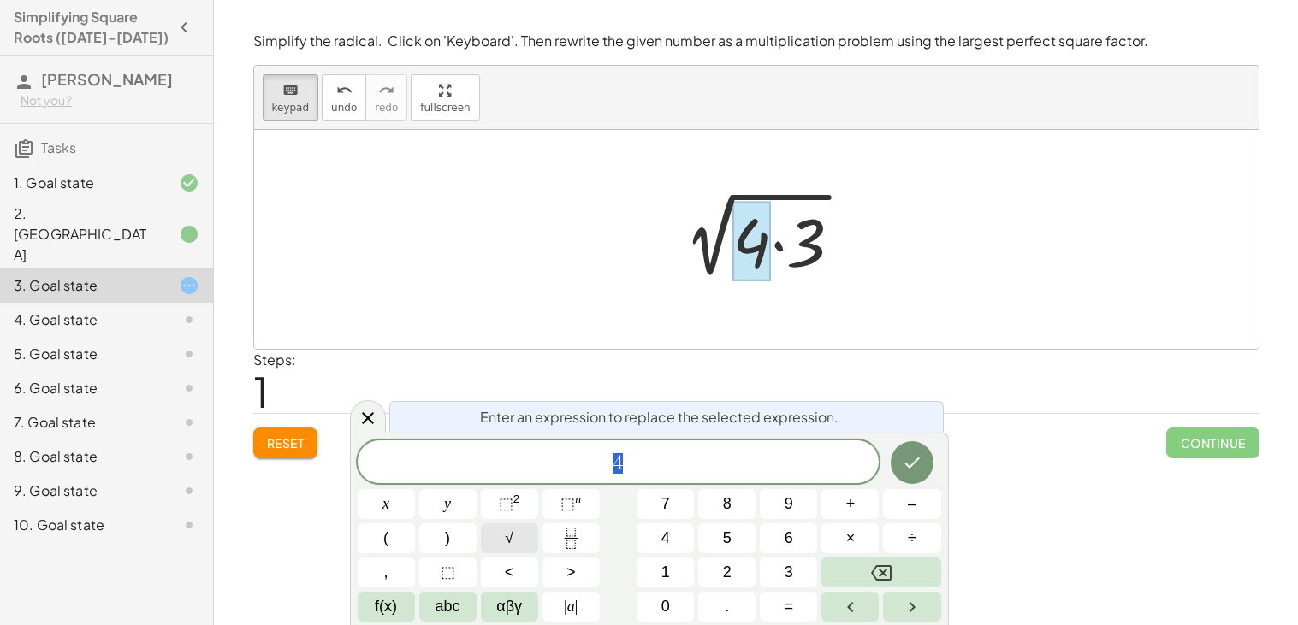
click at [506, 535] on span "√" at bounding box center [509, 538] width 9 height 23
click at [665, 466] on span "√ 4 ​" at bounding box center [619, 462] width 522 height 27
click at [616, 459] on span "√" at bounding box center [608, 461] width 17 height 19
click at [651, 468] on span "​ 4" at bounding box center [619, 464] width 522 height 24
click at [500, 530] on button "√" at bounding box center [509, 538] width 57 height 30
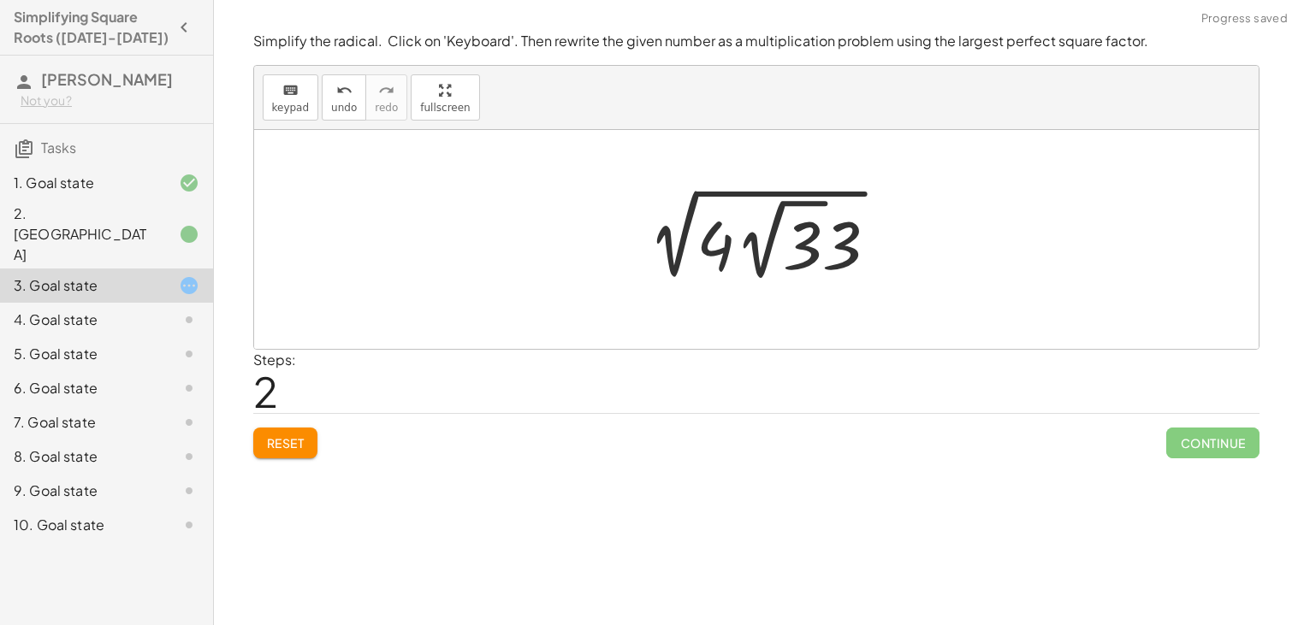
click at [803, 234] on div at bounding box center [762, 239] width 275 height 94
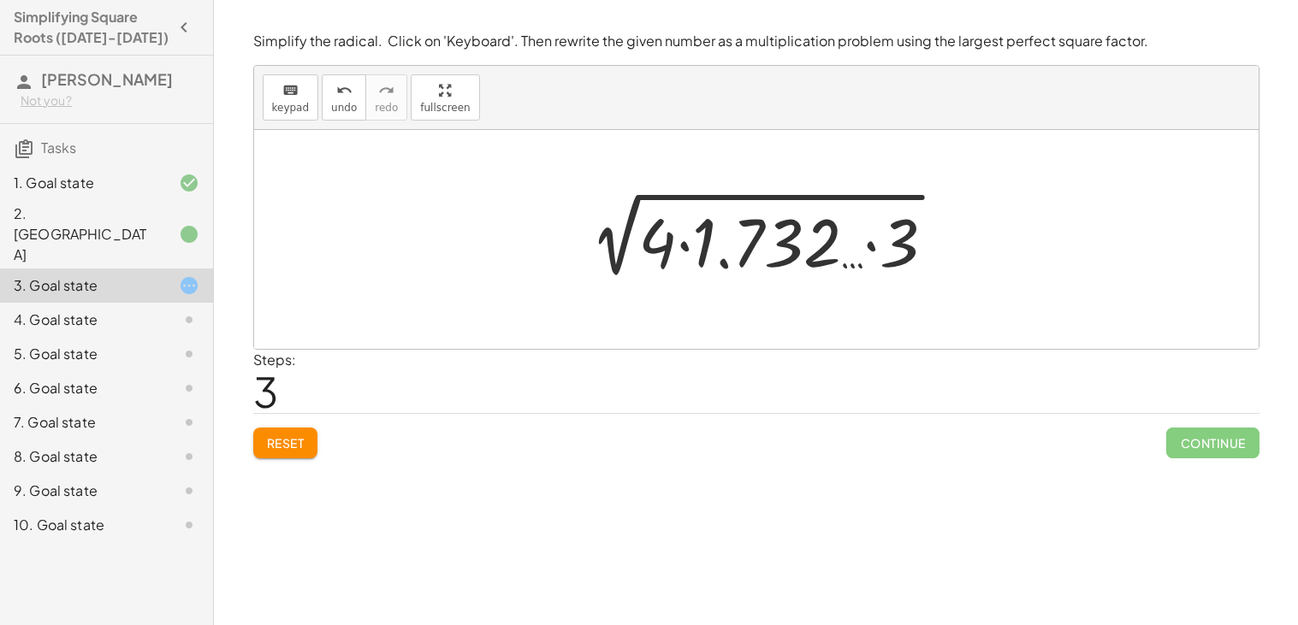
click at [275, 445] on span "Reset" at bounding box center [286, 442] width 38 height 15
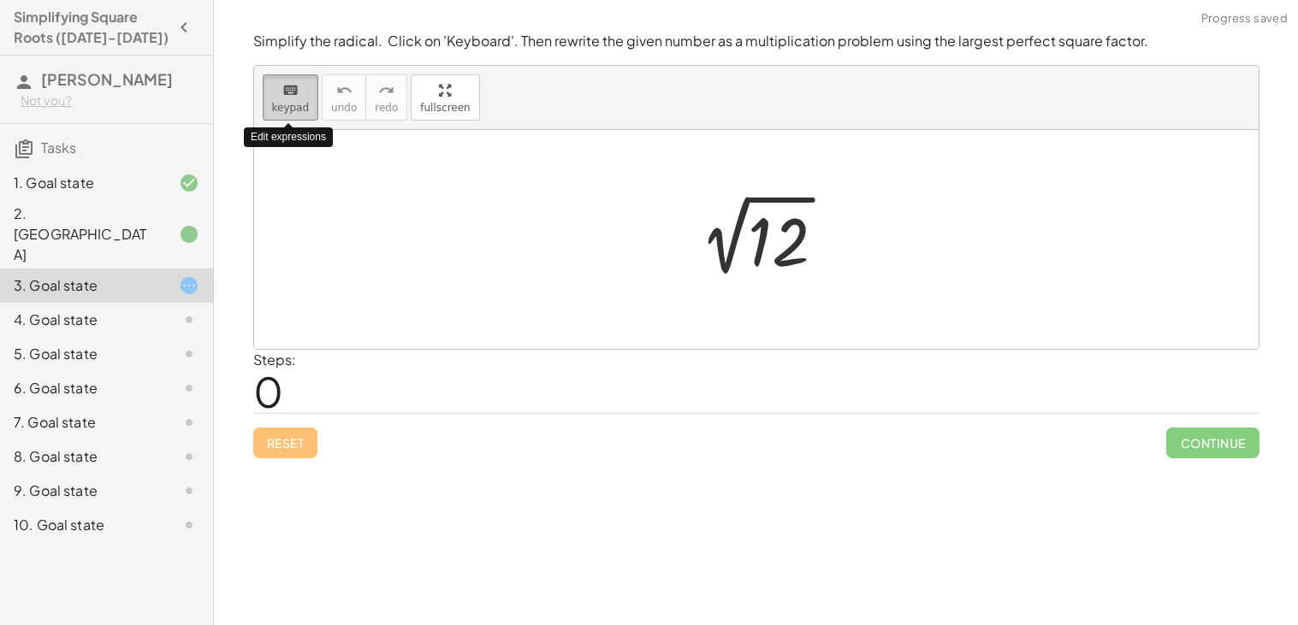
click at [295, 100] on button "keyboard keypad" at bounding box center [291, 97] width 56 height 46
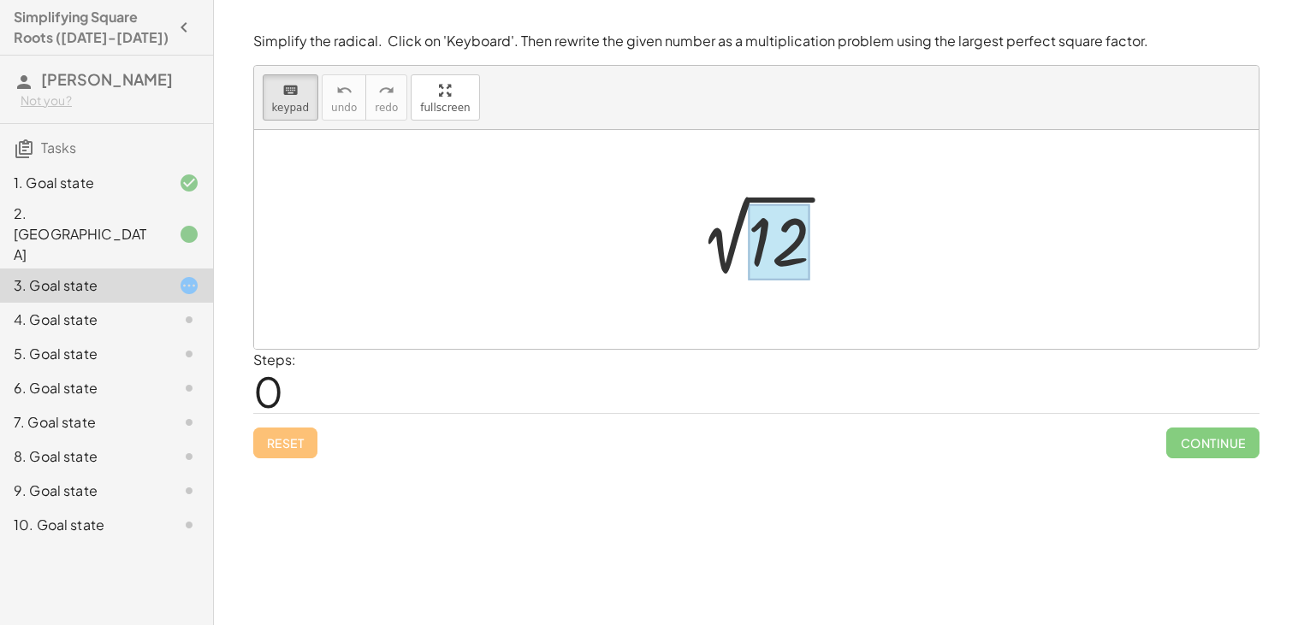
click at [770, 239] on div at bounding box center [779, 242] width 62 height 76
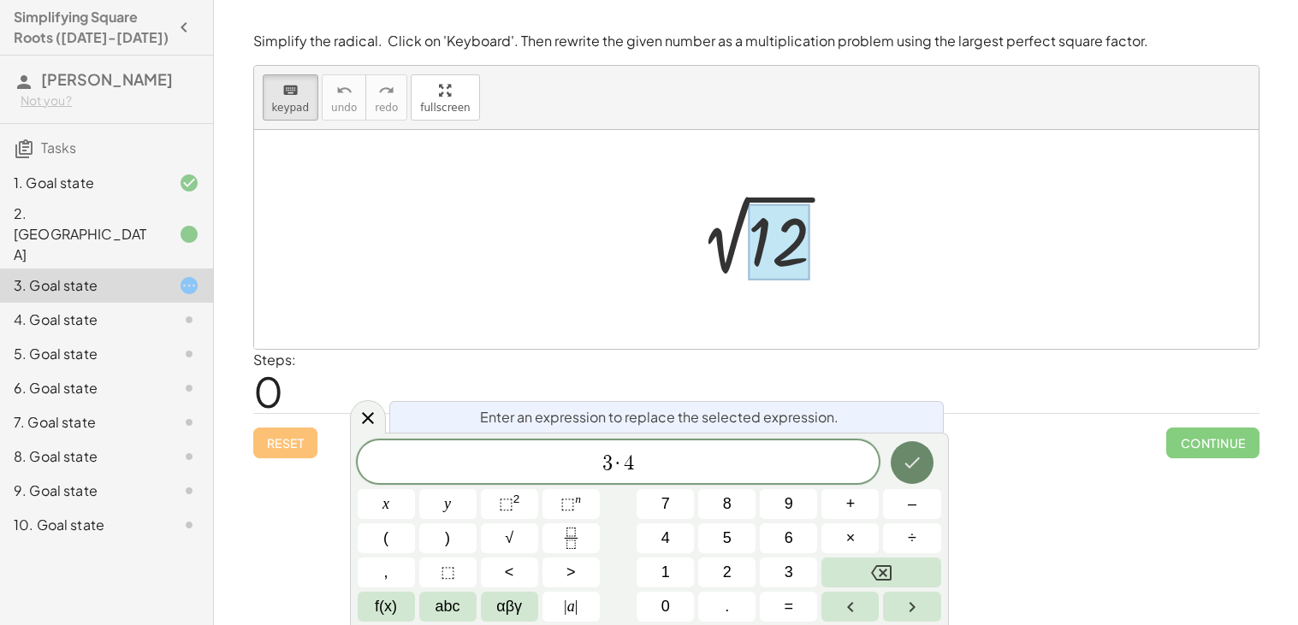
click at [913, 457] on icon "Done" at bounding box center [912, 462] width 21 height 21
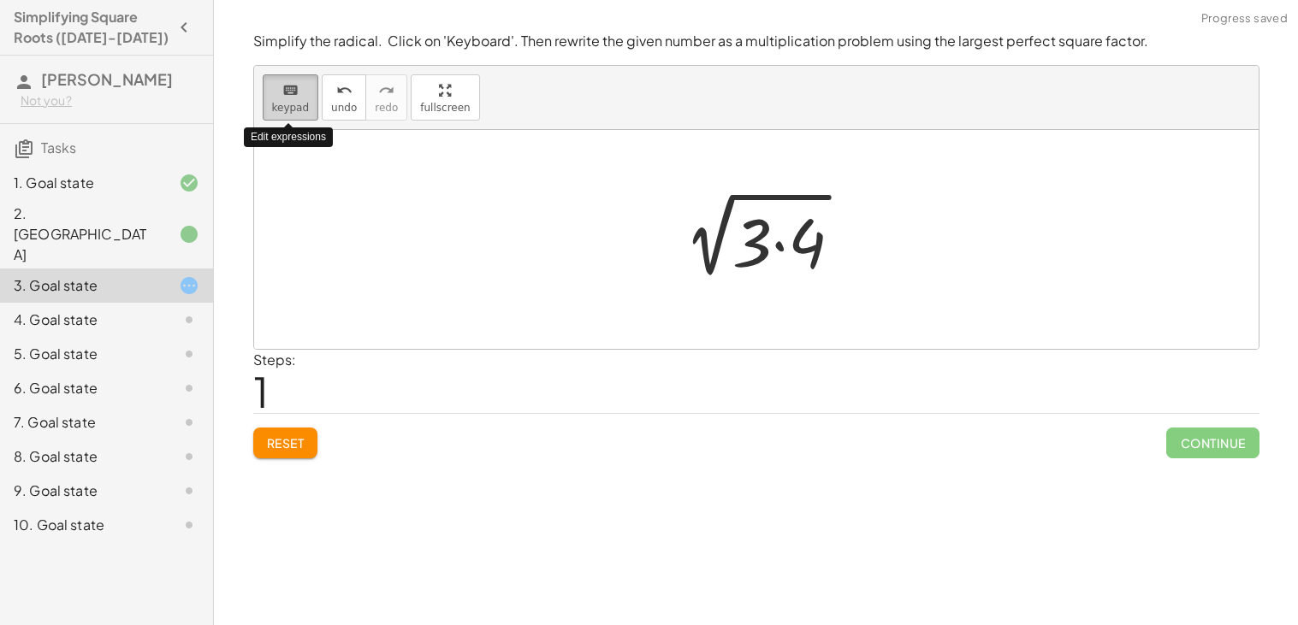
click at [292, 115] on button "keyboard keypad" at bounding box center [291, 97] width 56 height 46
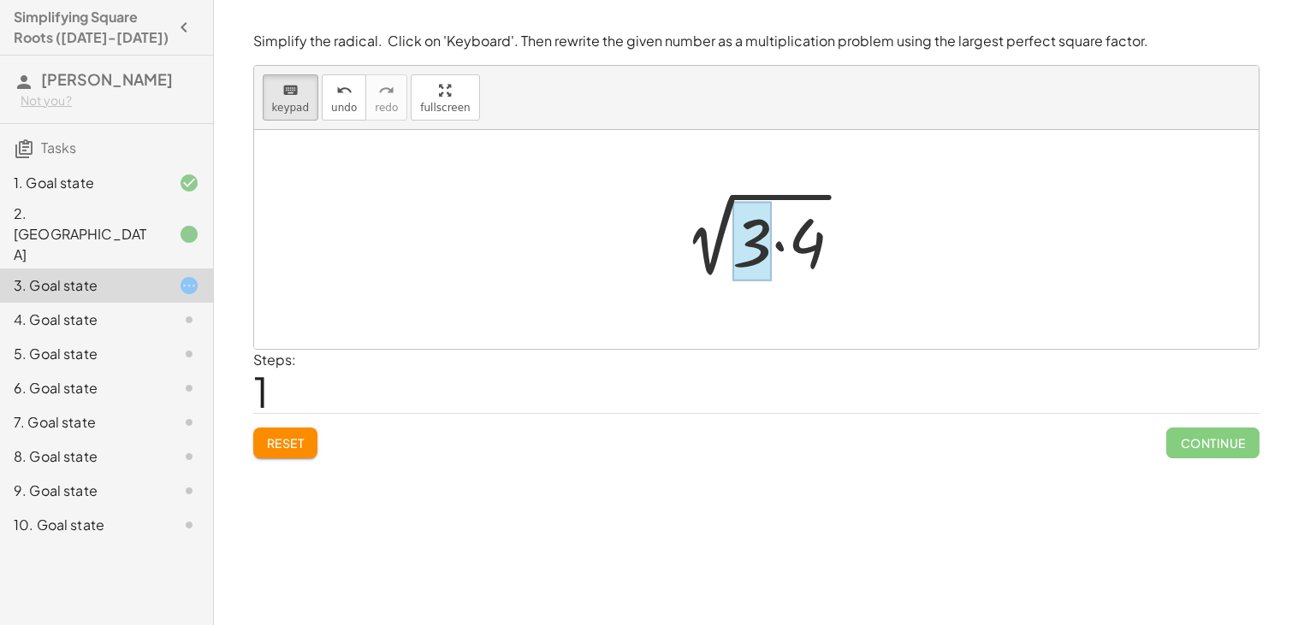
click at [749, 264] on div at bounding box center [751, 242] width 39 height 80
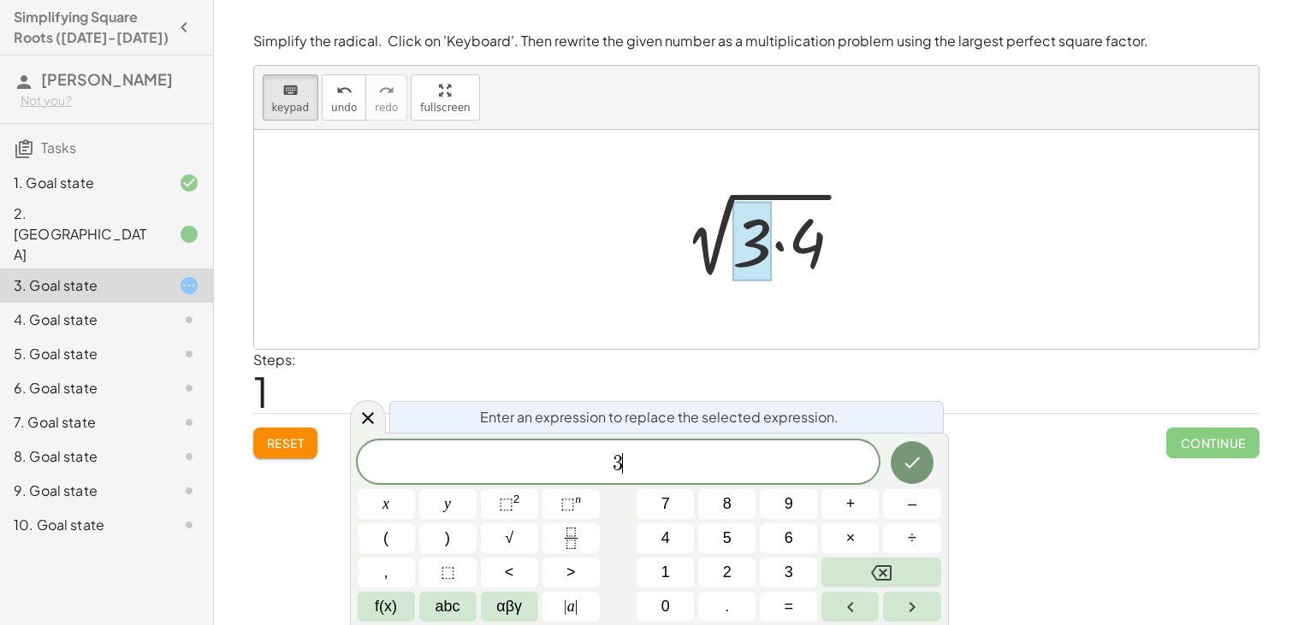
click at [634, 478] on div "3 ​" at bounding box center [619, 462] width 522 height 43
click at [506, 546] on span "√" at bounding box center [509, 538] width 9 height 23
click at [912, 473] on button "Done" at bounding box center [911, 462] width 43 height 43
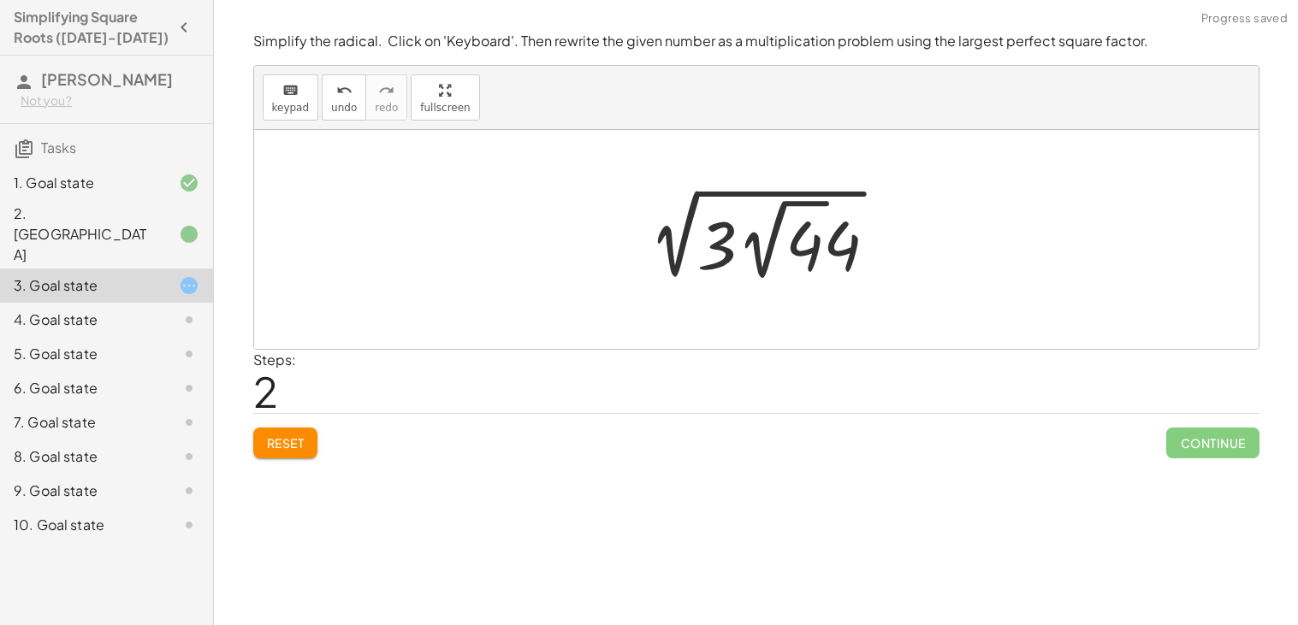
click at [699, 246] on div at bounding box center [762, 239] width 273 height 94
drag, startPoint x: 795, startPoint y: 241, endPoint x: 784, endPoint y: 254, distance: 16.4
click at [784, 254] on div at bounding box center [762, 239] width 273 height 94
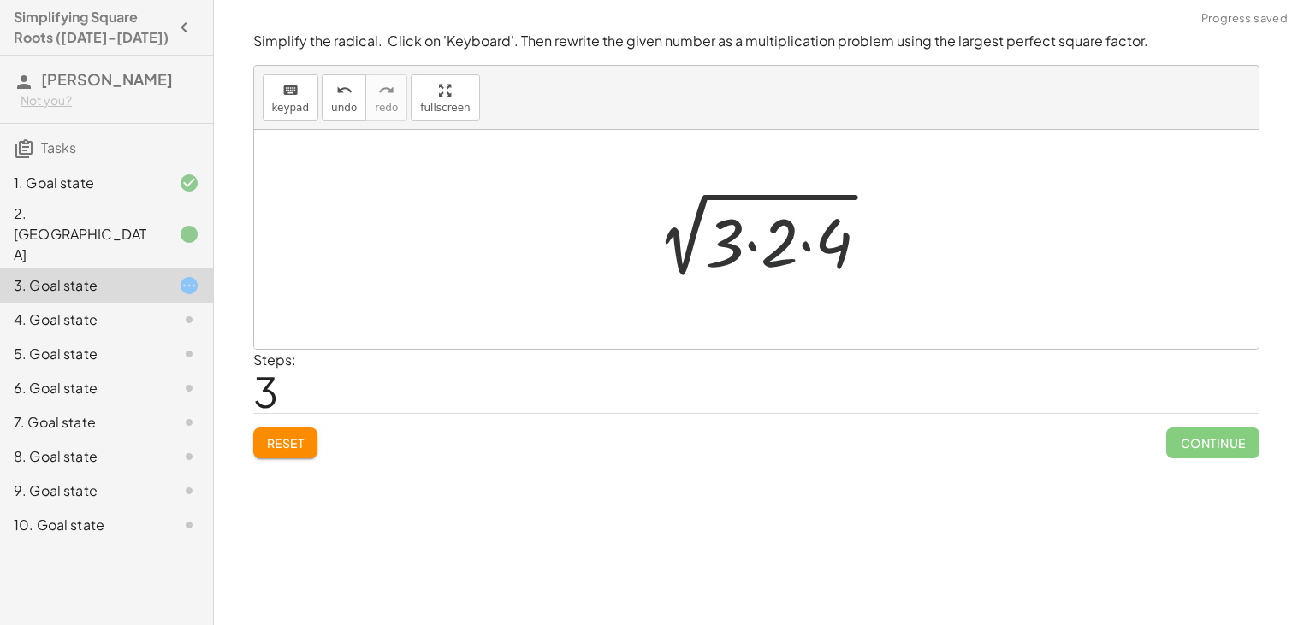
click at [792, 251] on div at bounding box center [762, 240] width 257 height 88
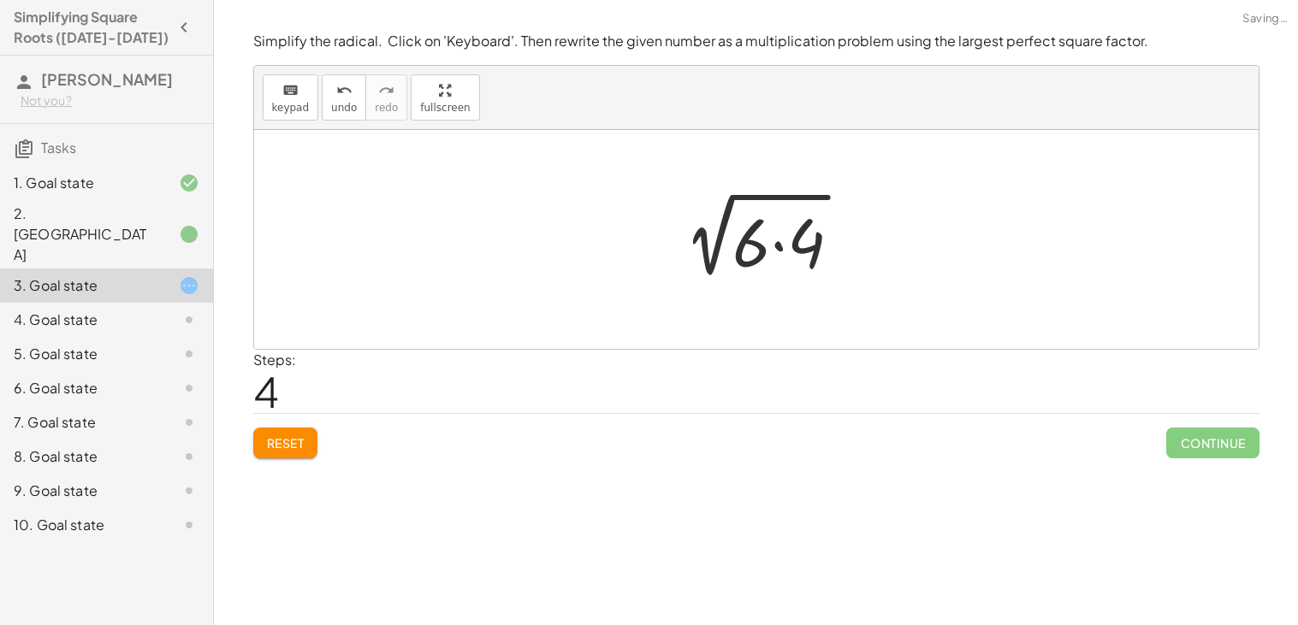
click at [783, 251] on div at bounding box center [762, 240] width 202 height 88
click at [783, 250] on div at bounding box center [763, 240] width 186 height 86
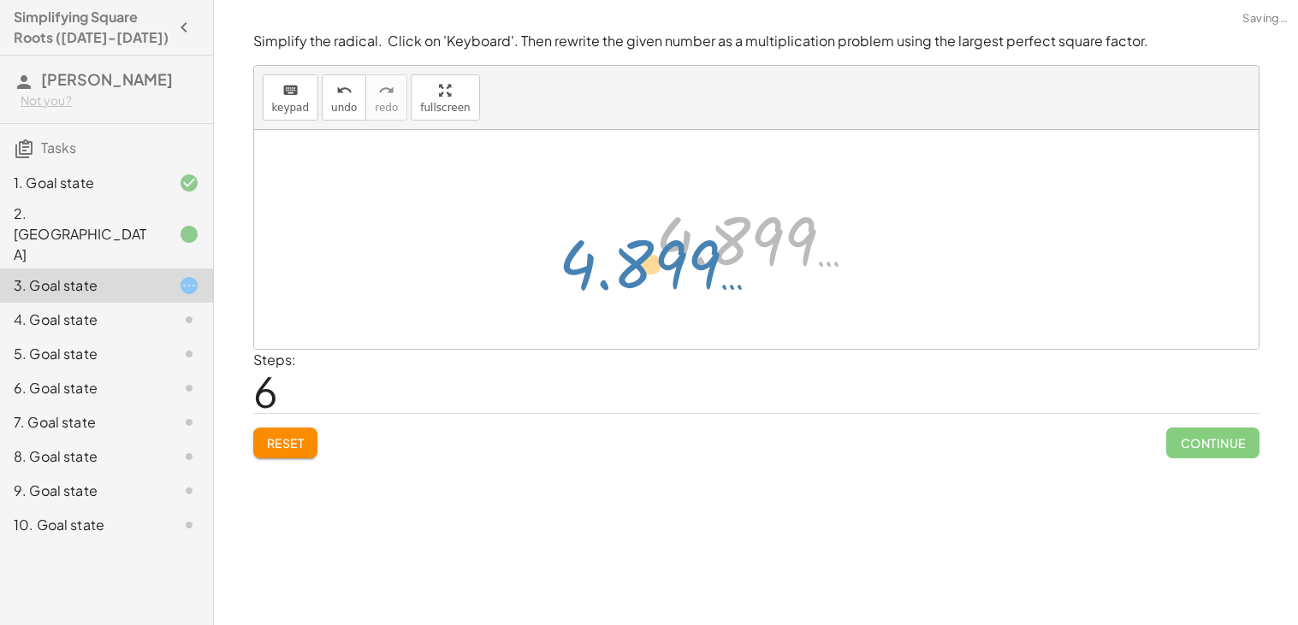
drag, startPoint x: 783, startPoint y: 250, endPoint x: 683, endPoint y: 273, distance: 101.9
click at [683, 273] on div at bounding box center [763, 240] width 232 height 85
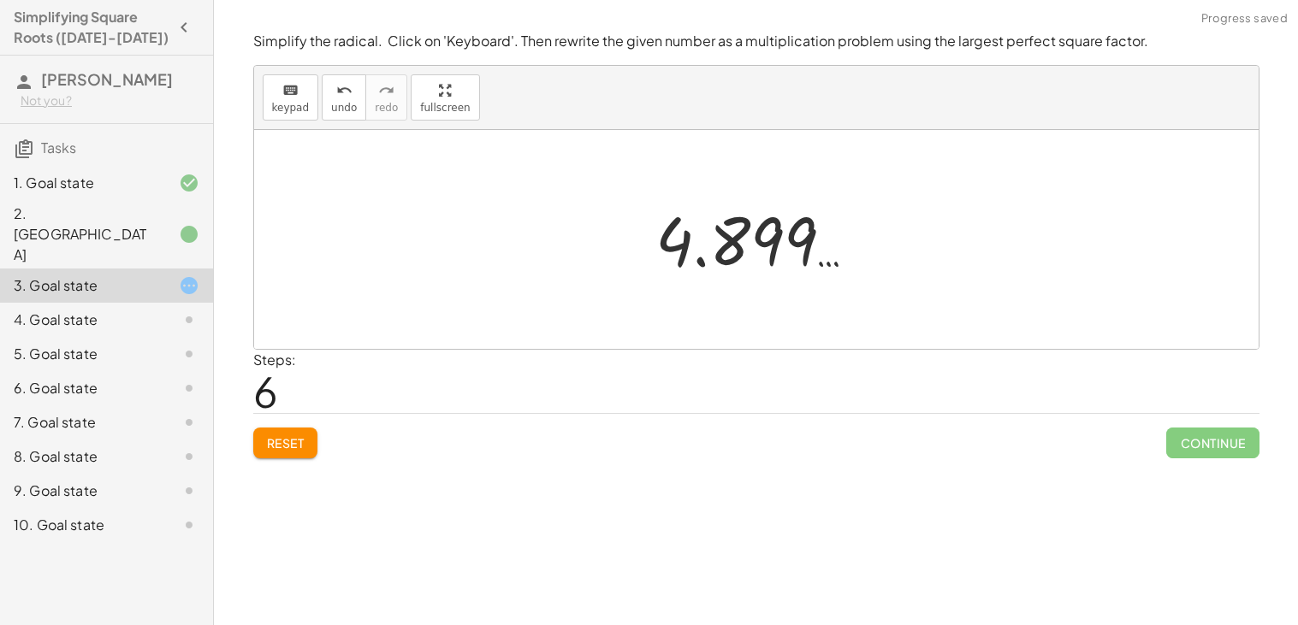
click at [0, 0] on div "Simplify the radical. Click on 'Keyboard'. Then rewrite the given number as a m…" at bounding box center [0, 0] width 0 height 0
click at [293, 455] on button "Reset" at bounding box center [285, 443] width 65 height 31
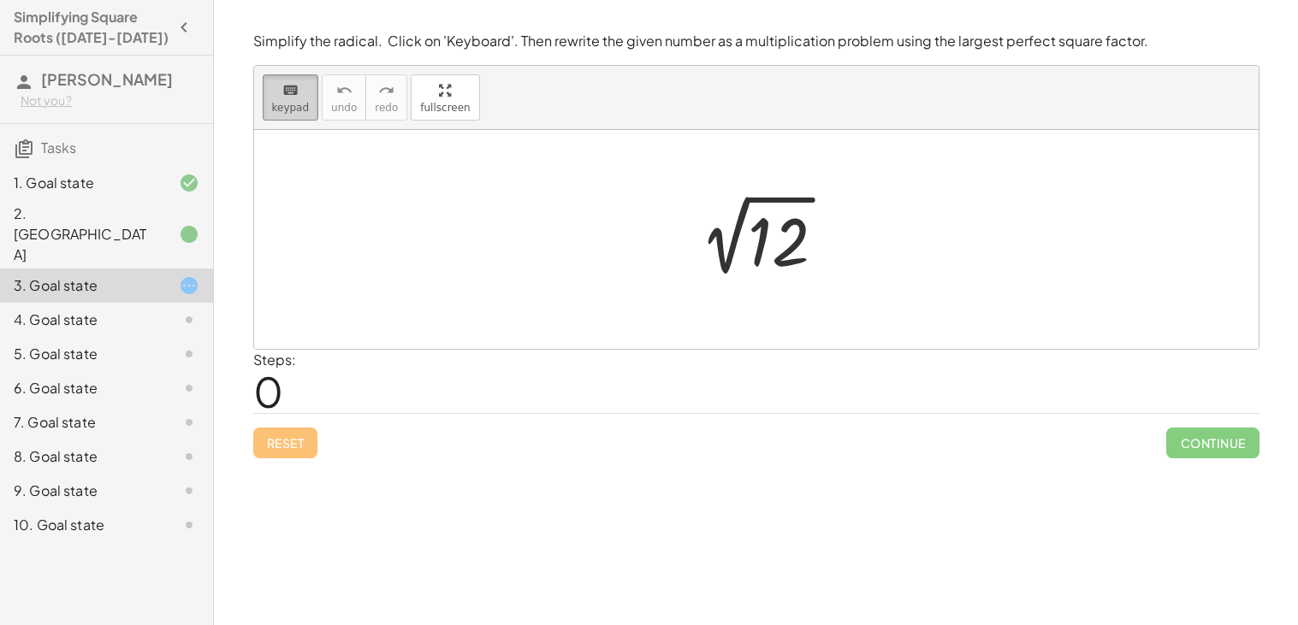
click at [279, 106] on span "keypad" at bounding box center [291, 108] width 38 height 12
click at [754, 259] on div at bounding box center [779, 242] width 62 height 76
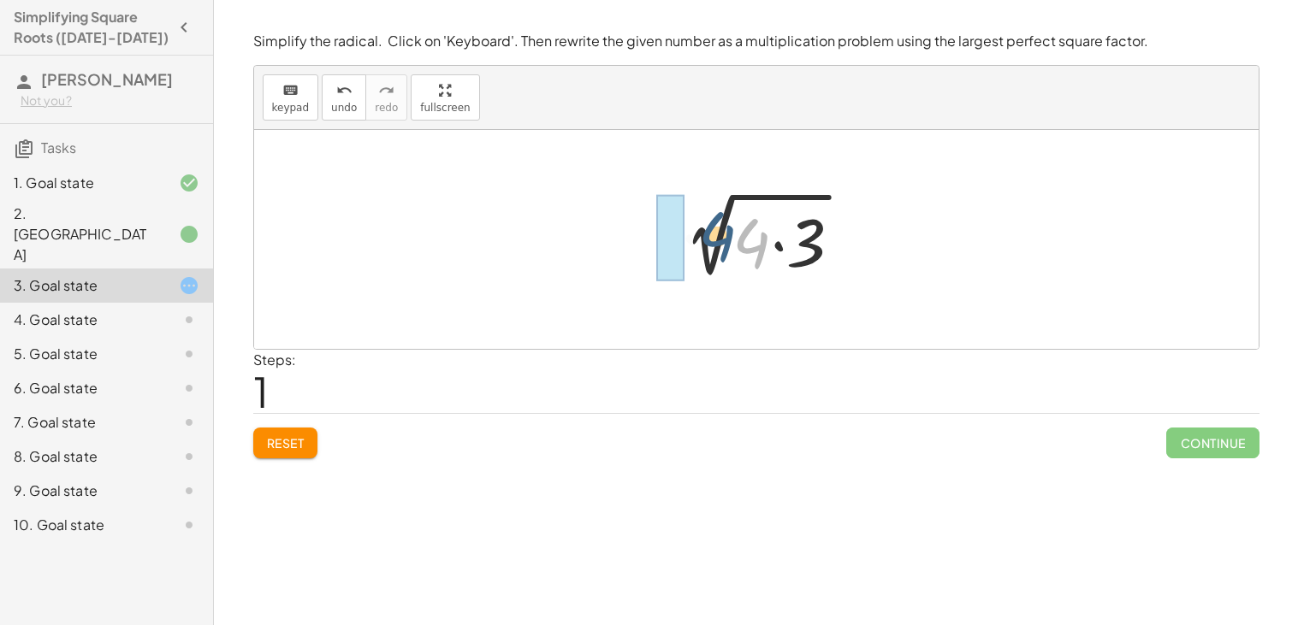
drag, startPoint x: 752, startPoint y: 247, endPoint x: 705, endPoint y: 238, distance: 48.0
click at [705, 238] on div at bounding box center [763, 240] width 204 height 88
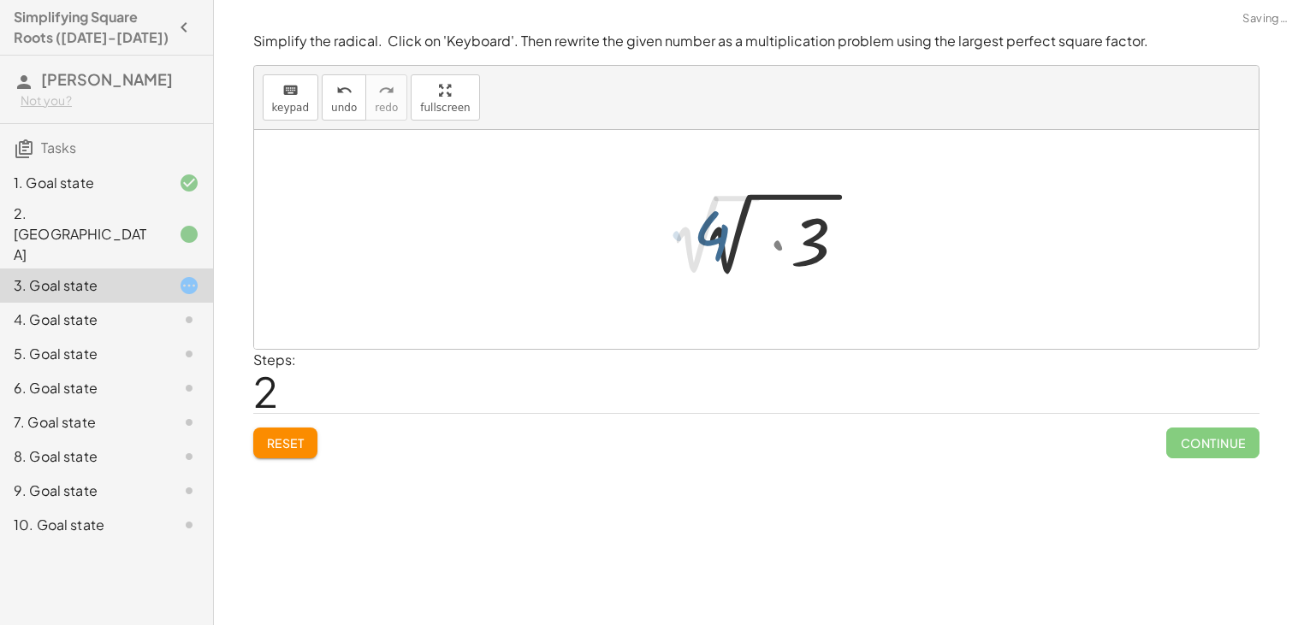
click at [705, 238] on div at bounding box center [770, 234] width 221 height 94
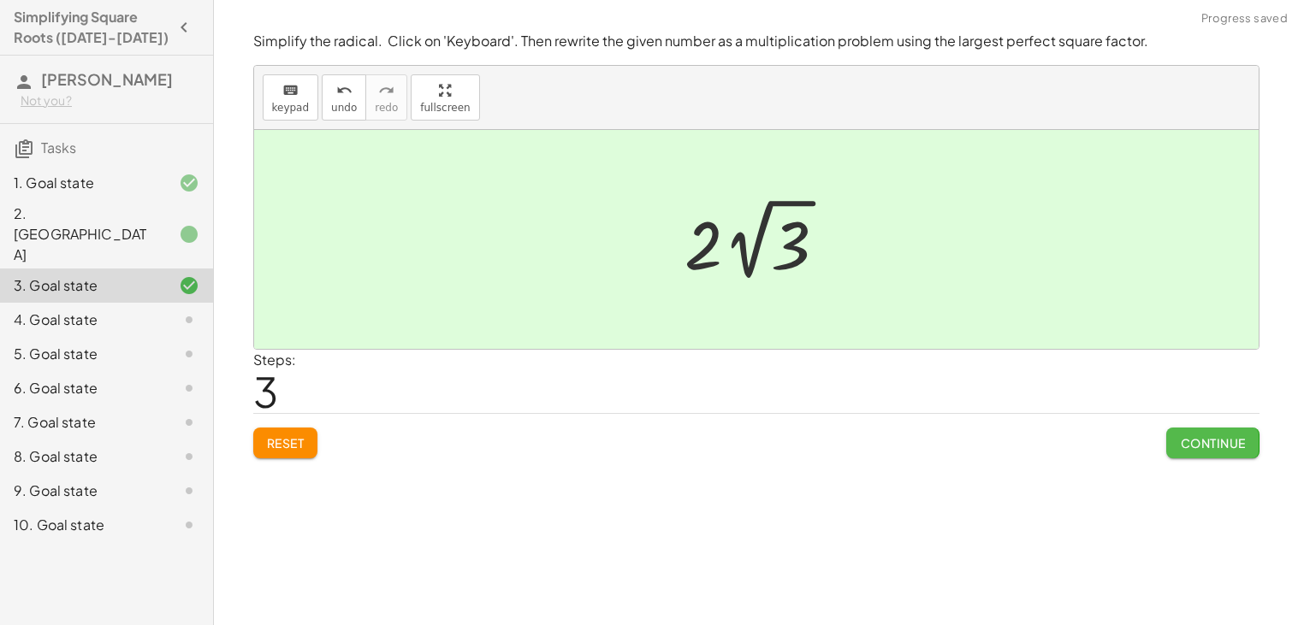
click at [1216, 447] on span "Continue" at bounding box center [1212, 442] width 65 height 15
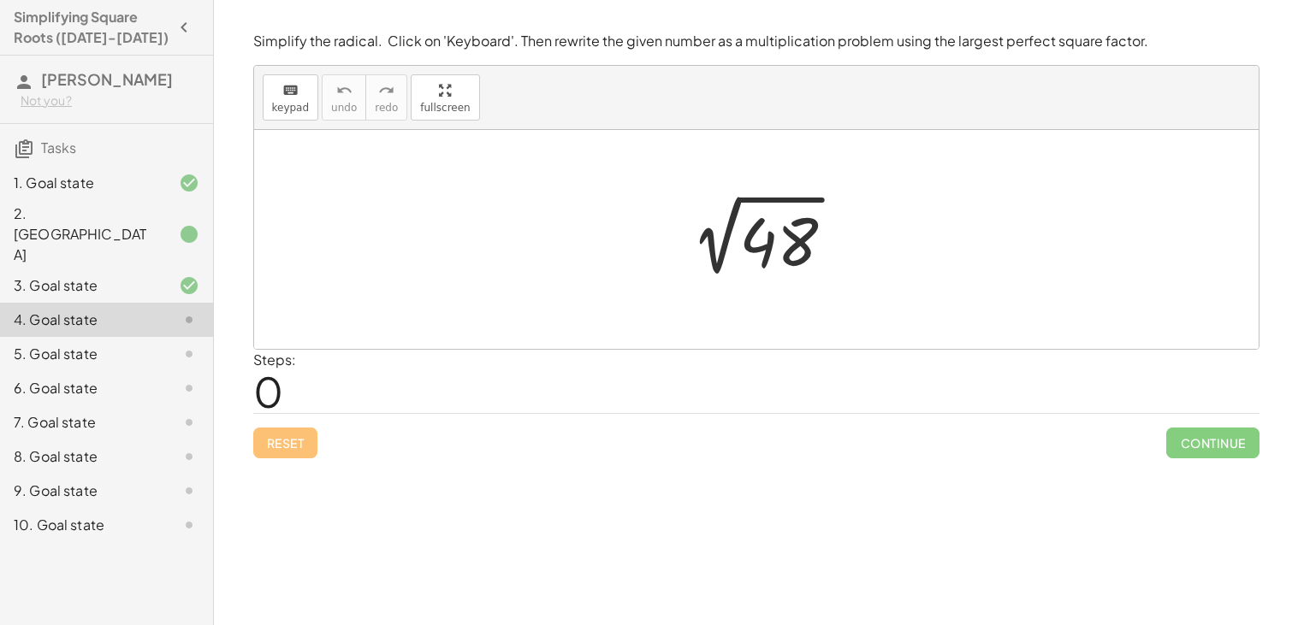
click at [769, 250] on div at bounding box center [762, 240] width 189 height 86
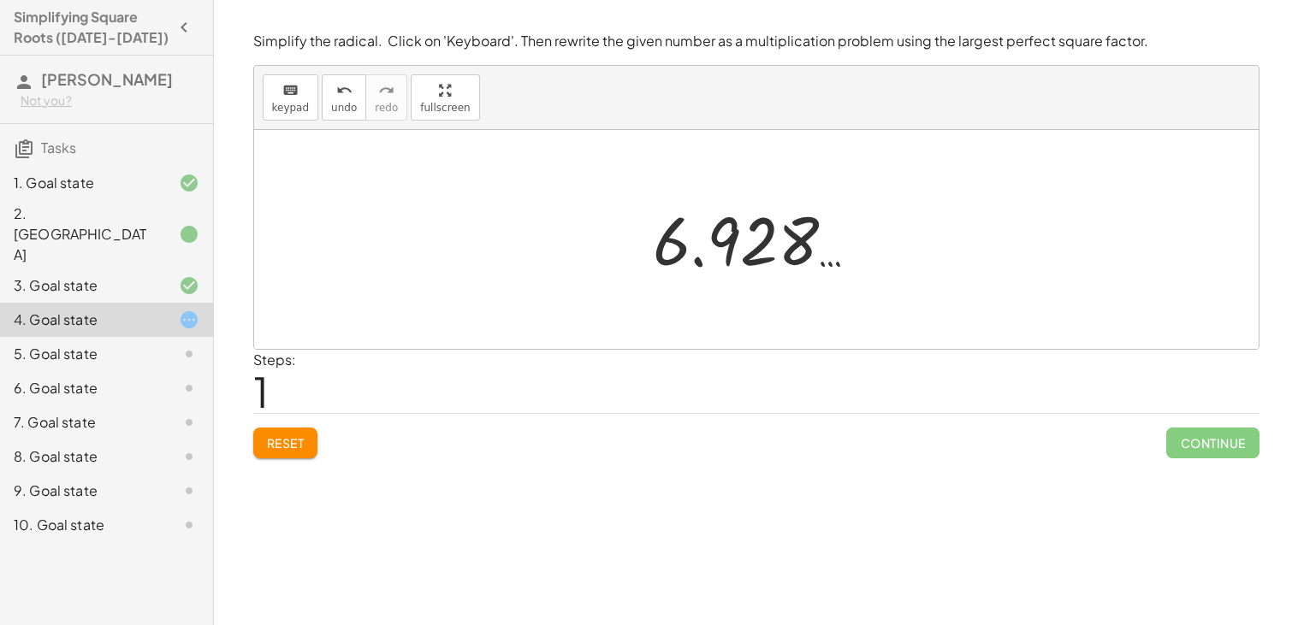
click at [300, 449] on span "Reset" at bounding box center [286, 442] width 38 height 15
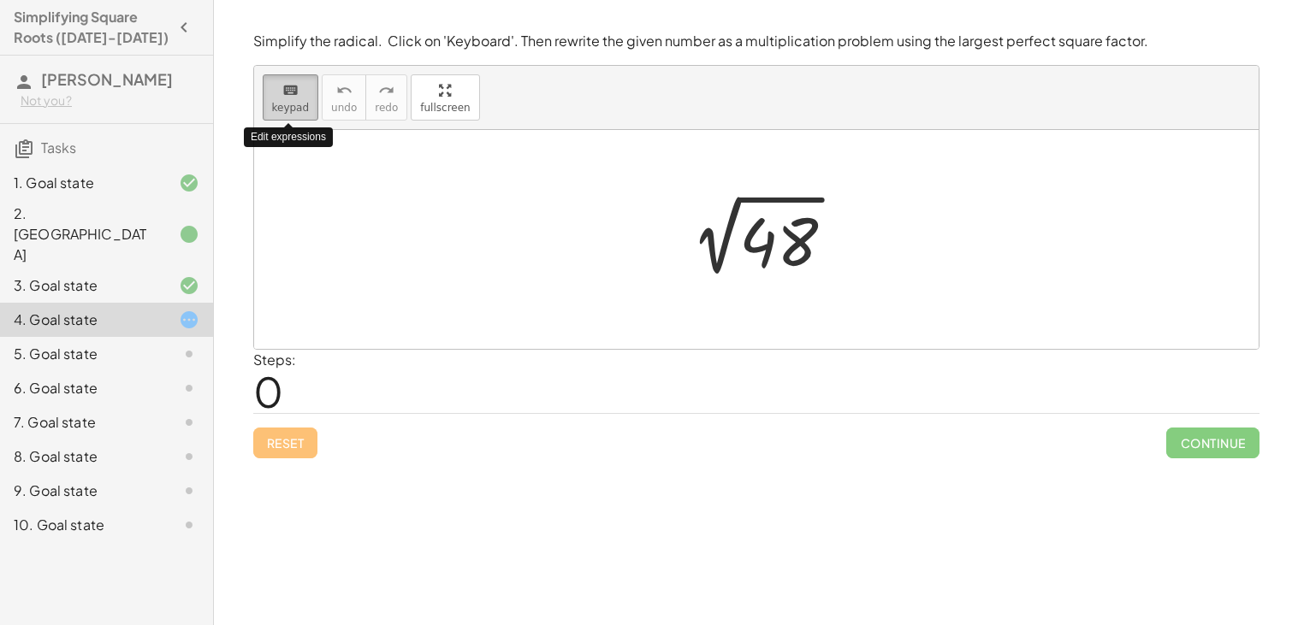
click at [279, 98] on div "keyboard" at bounding box center [291, 90] width 38 height 21
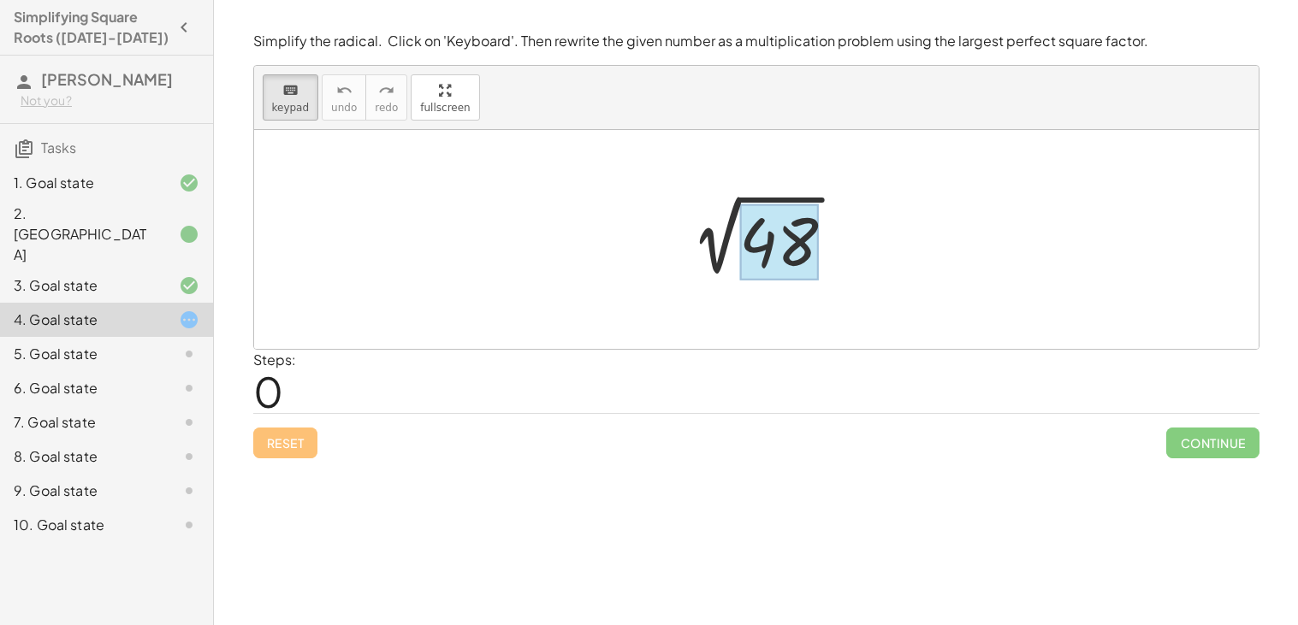
click at [806, 262] on div at bounding box center [778, 242] width 79 height 76
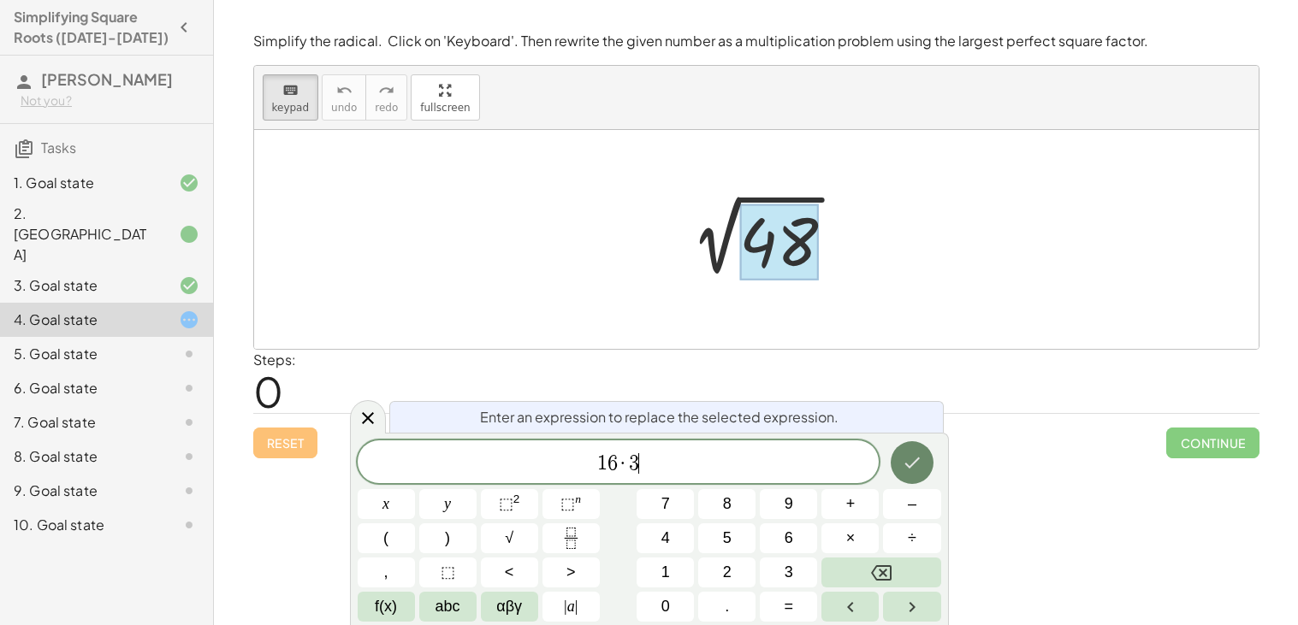
click at [916, 470] on icon "Done" at bounding box center [912, 462] width 21 height 21
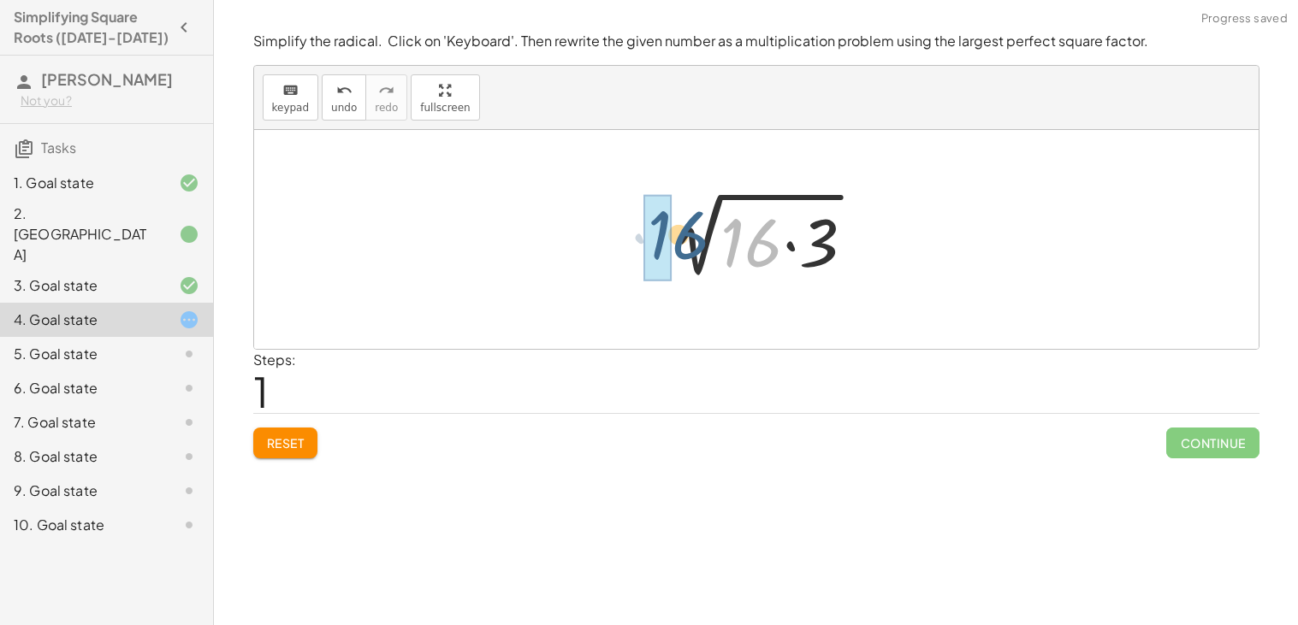
drag, startPoint x: 761, startPoint y: 246, endPoint x: 672, endPoint y: 238, distance: 89.4
click at [672, 238] on div at bounding box center [763, 240] width 228 height 88
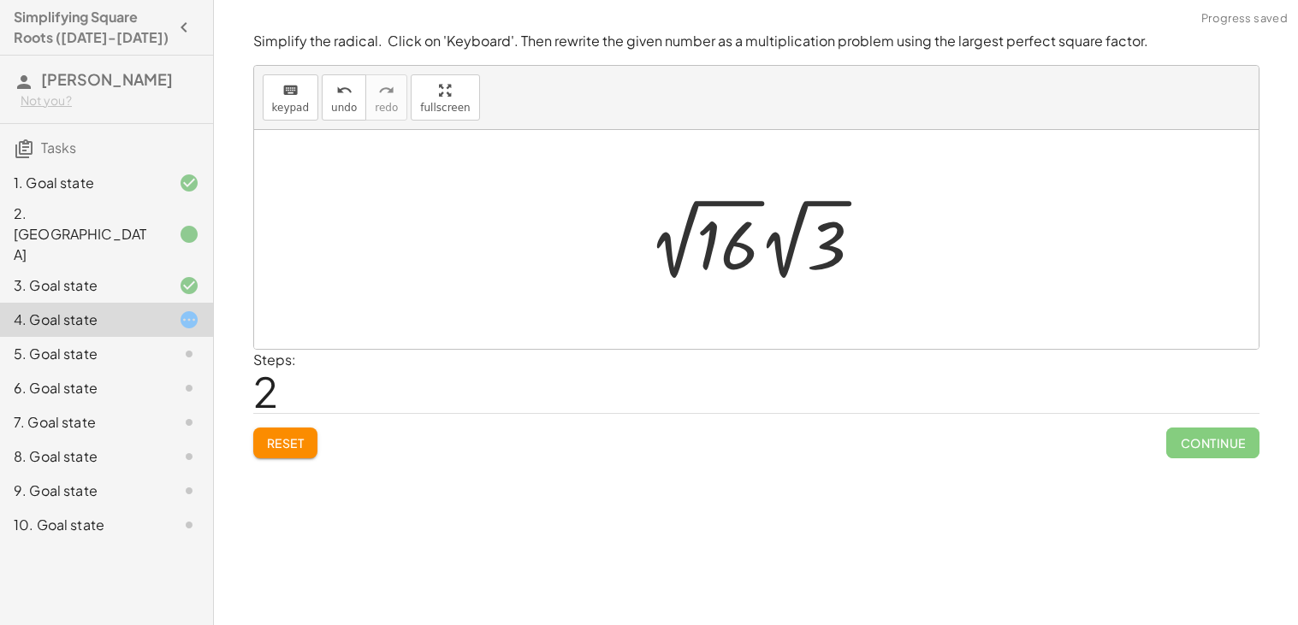
click at [726, 241] on div at bounding box center [762, 239] width 245 height 94
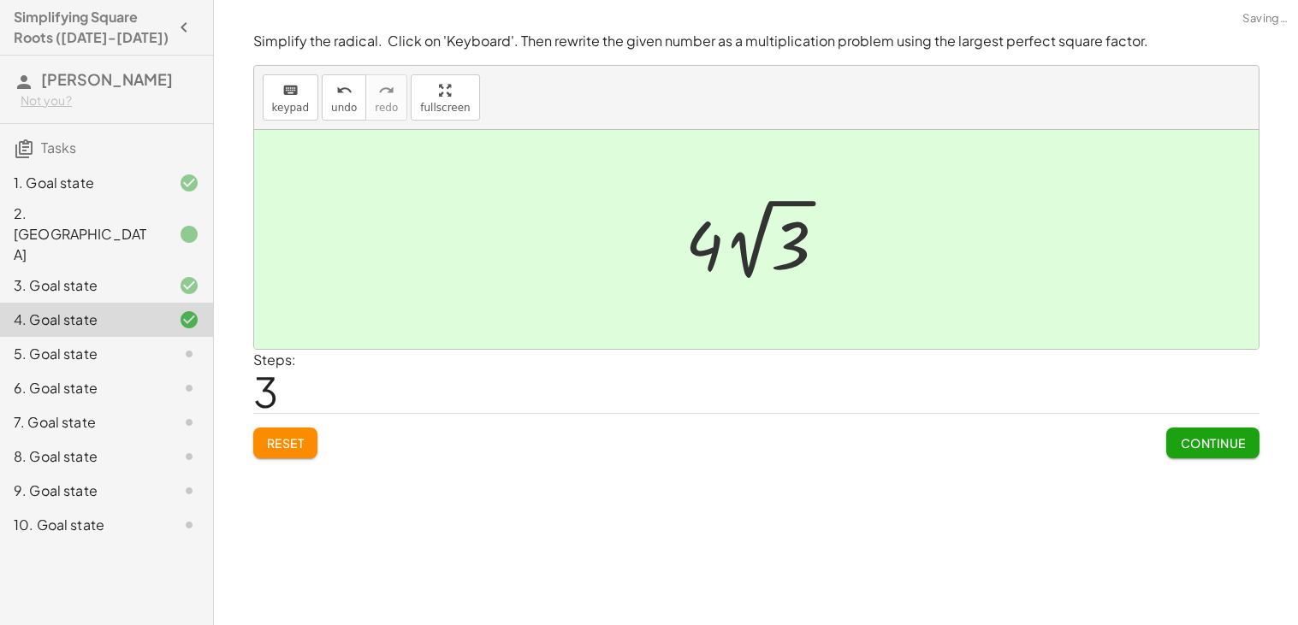
click at [809, 245] on div at bounding box center [763, 239] width 172 height 94
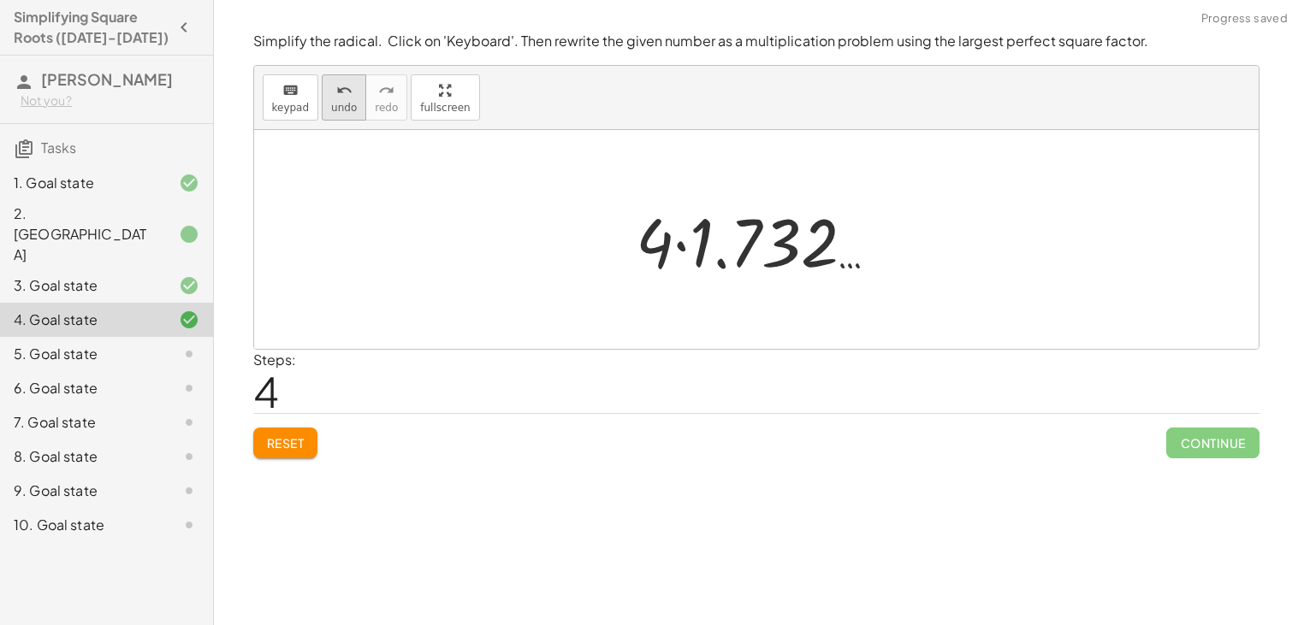
click at [336, 89] on icon "undo" at bounding box center [344, 90] width 16 height 21
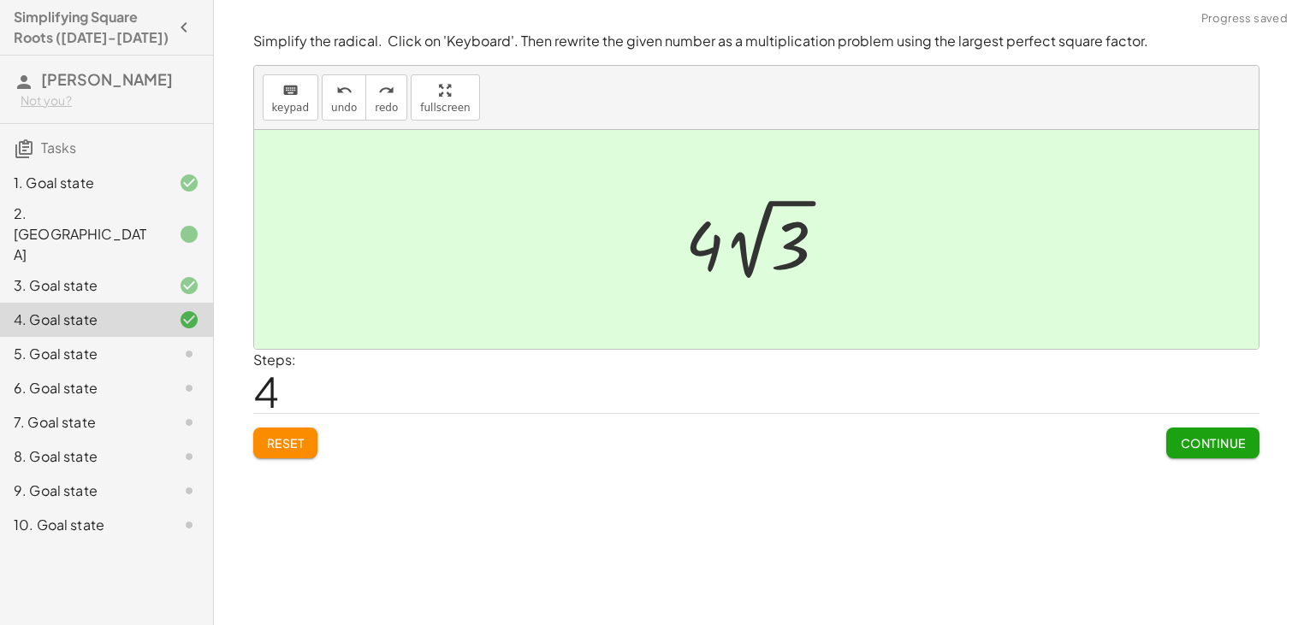
click at [1191, 441] on span "Continue" at bounding box center [1212, 442] width 65 height 15
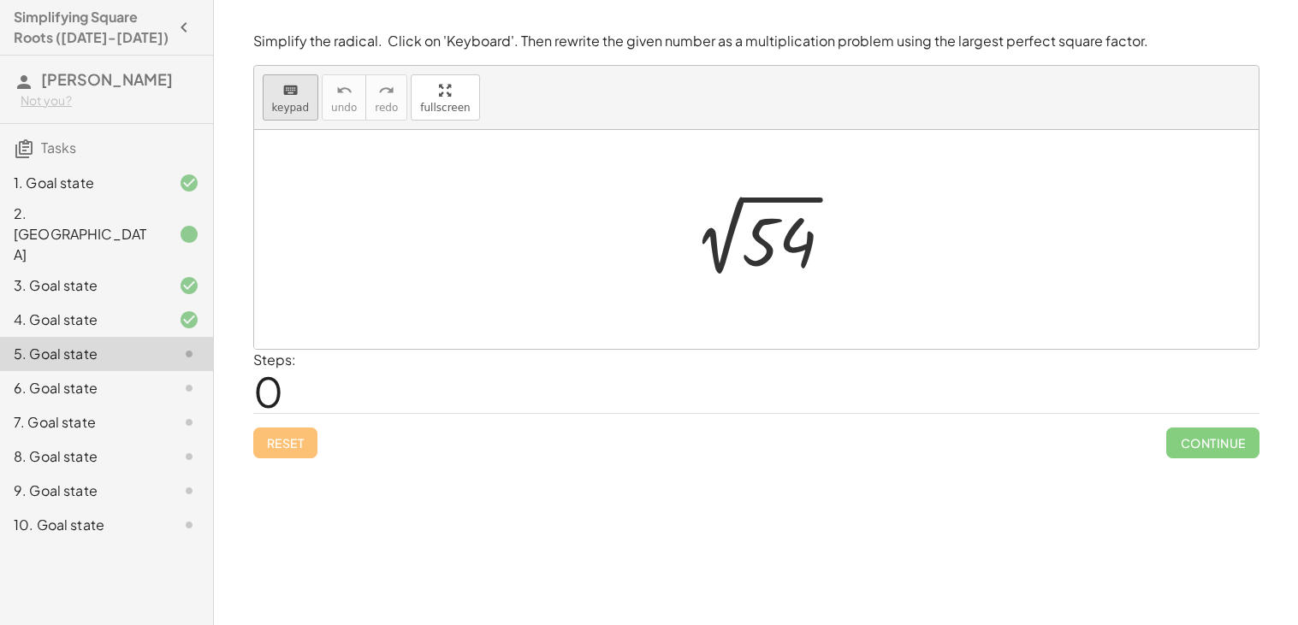
click at [289, 86] on icon "keyboard" at bounding box center [290, 90] width 16 height 21
click at [778, 263] on div at bounding box center [779, 242] width 74 height 76
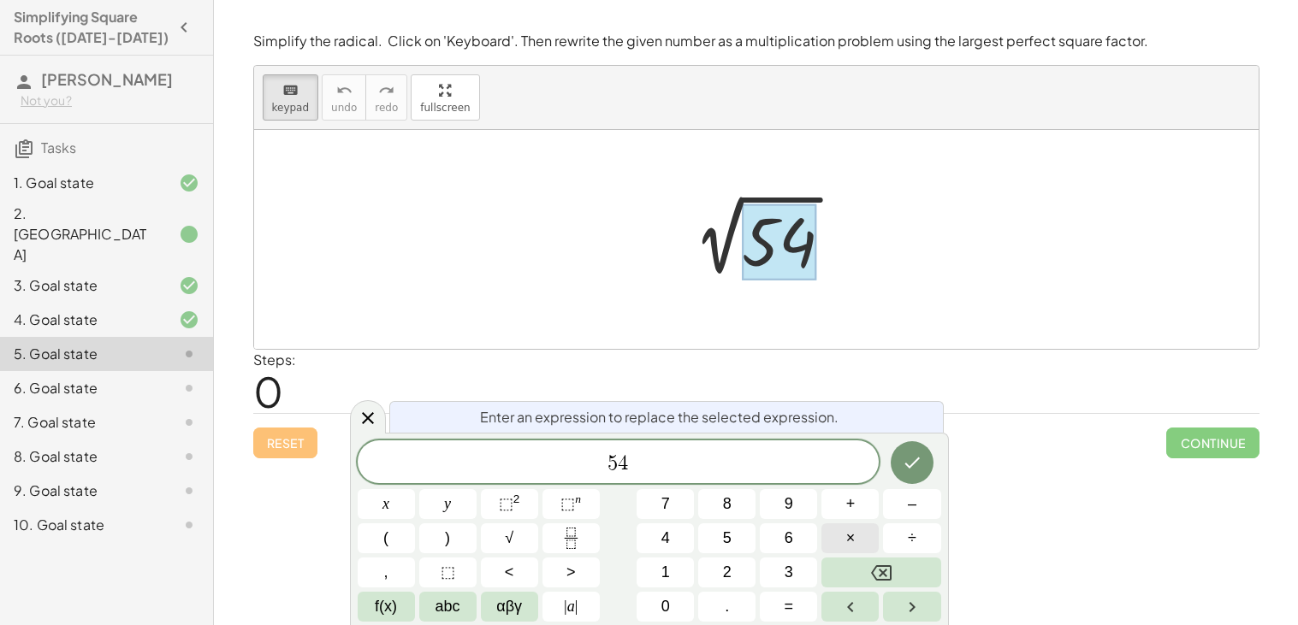
click at [849, 536] on span "×" at bounding box center [850, 538] width 9 height 23
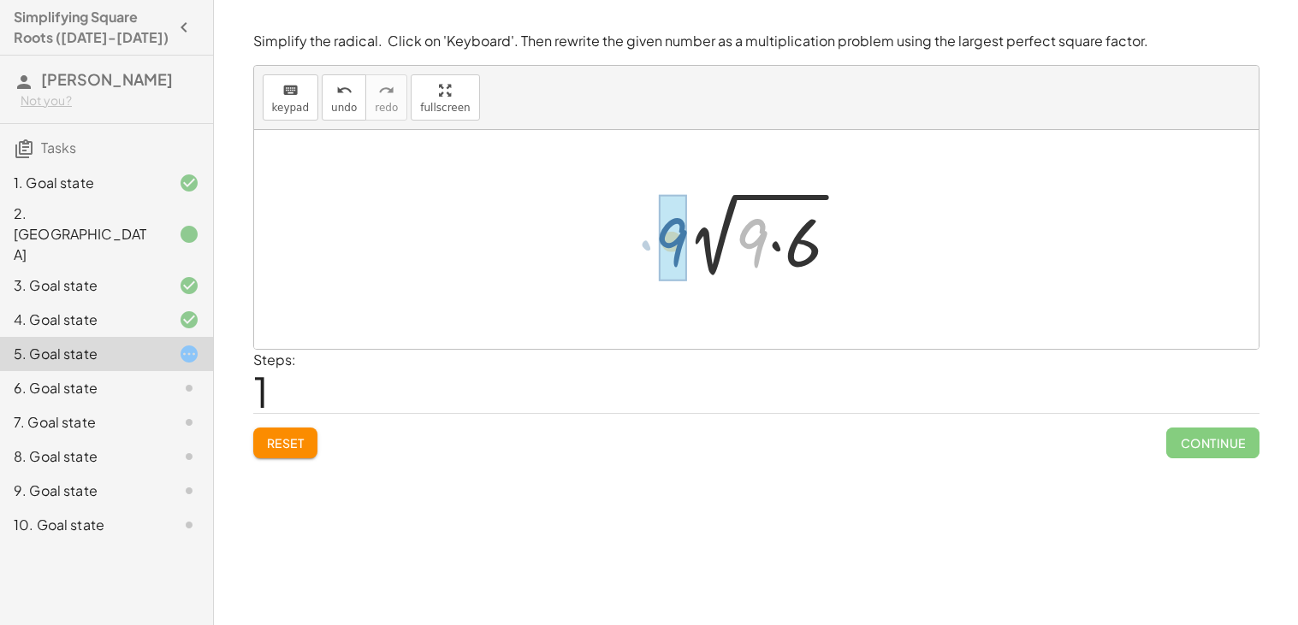
drag, startPoint x: 754, startPoint y: 245, endPoint x: 668, endPoint y: 244, distance: 85.5
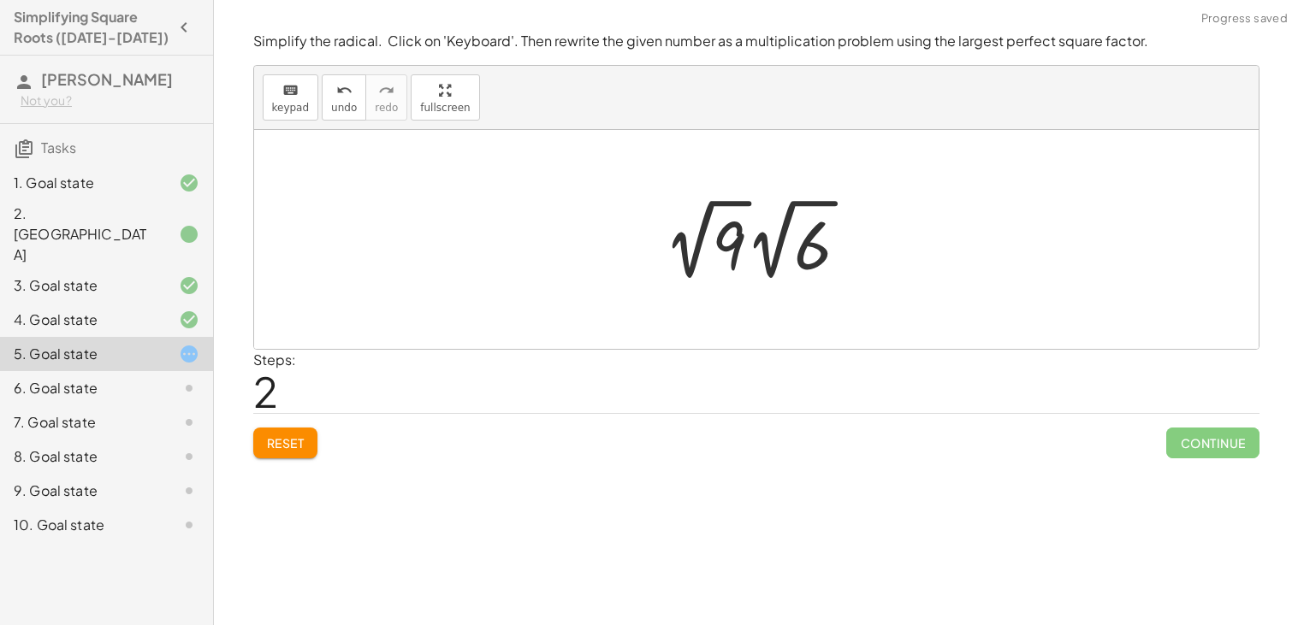
click at [734, 231] on div at bounding box center [763, 239] width 216 height 94
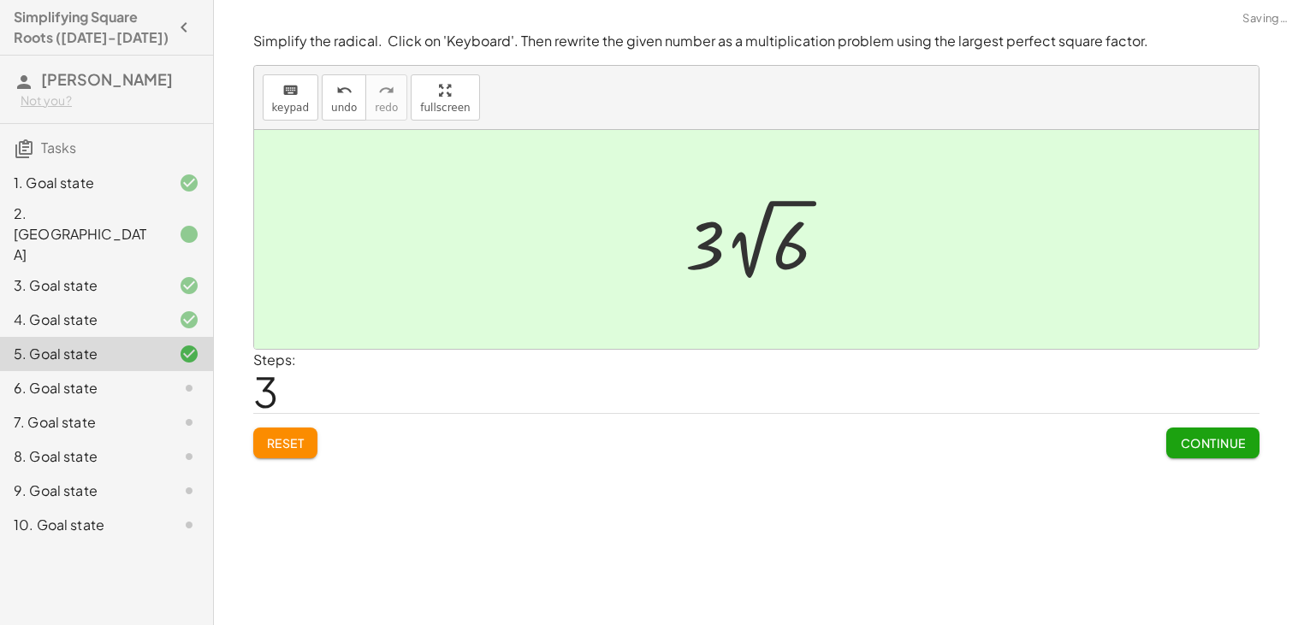
click at [1229, 454] on button "Continue" at bounding box center [1212, 443] width 92 height 31
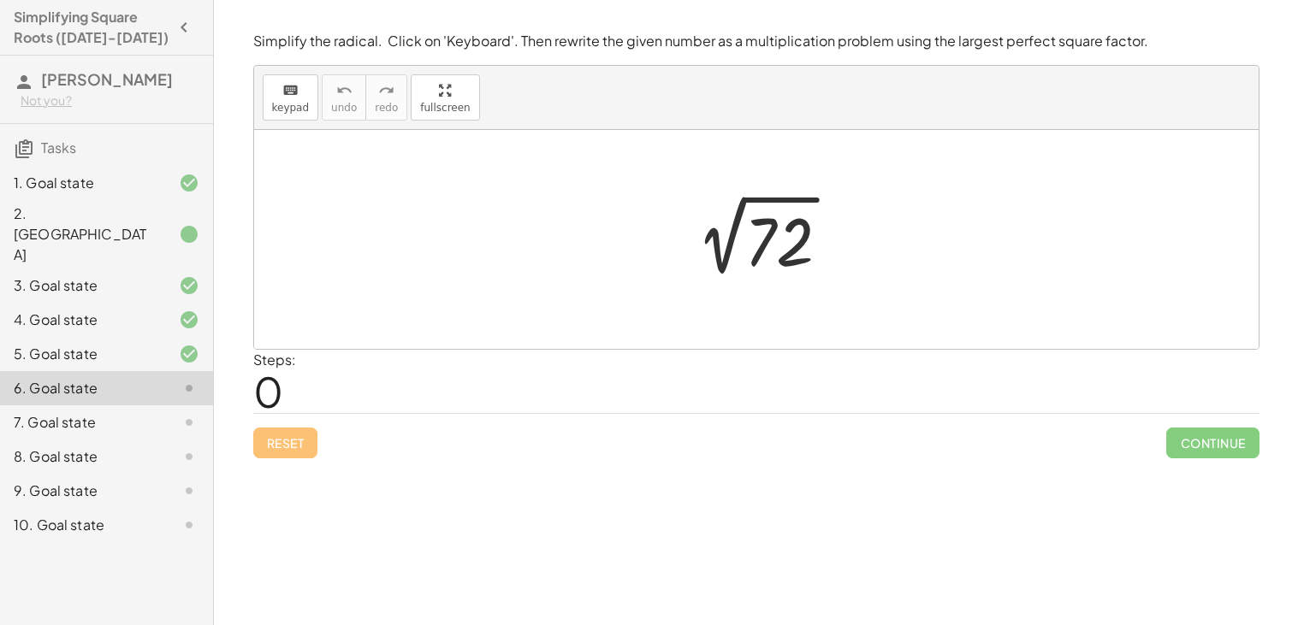
click at [49, 344] on div "5. Goal state" at bounding box center [83, 354] width 138 height 21
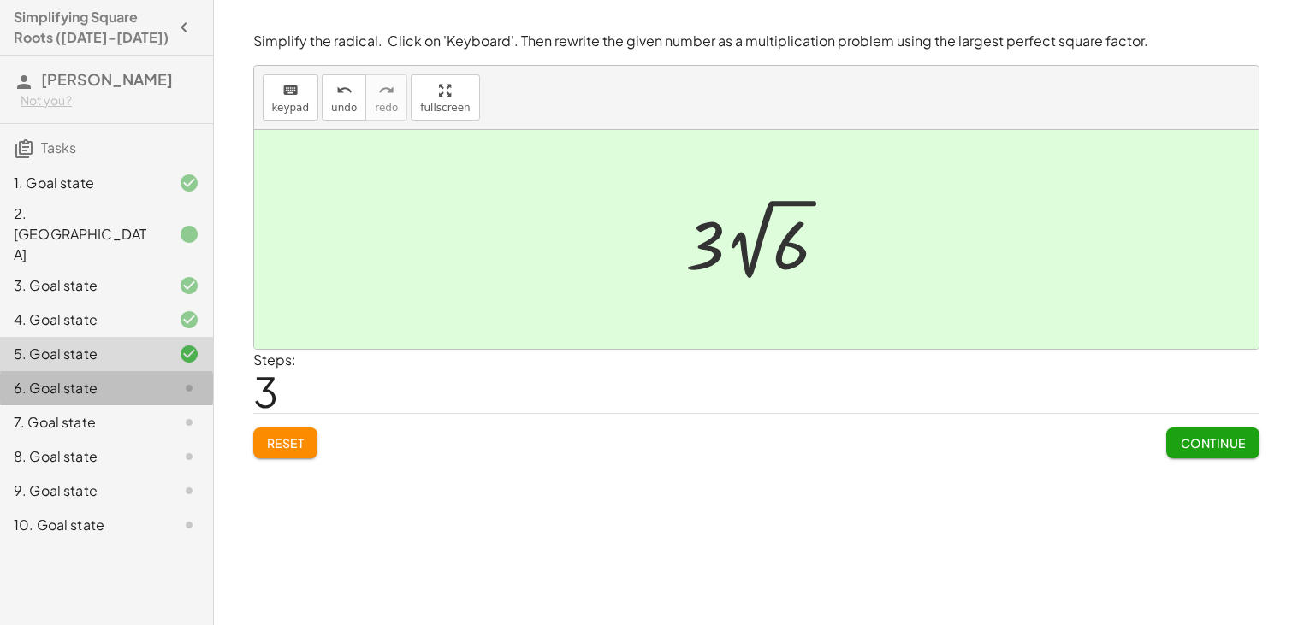
click at [53, 378] on div "6. Goal state" at bounding box center [83, 388] width 138 height 21
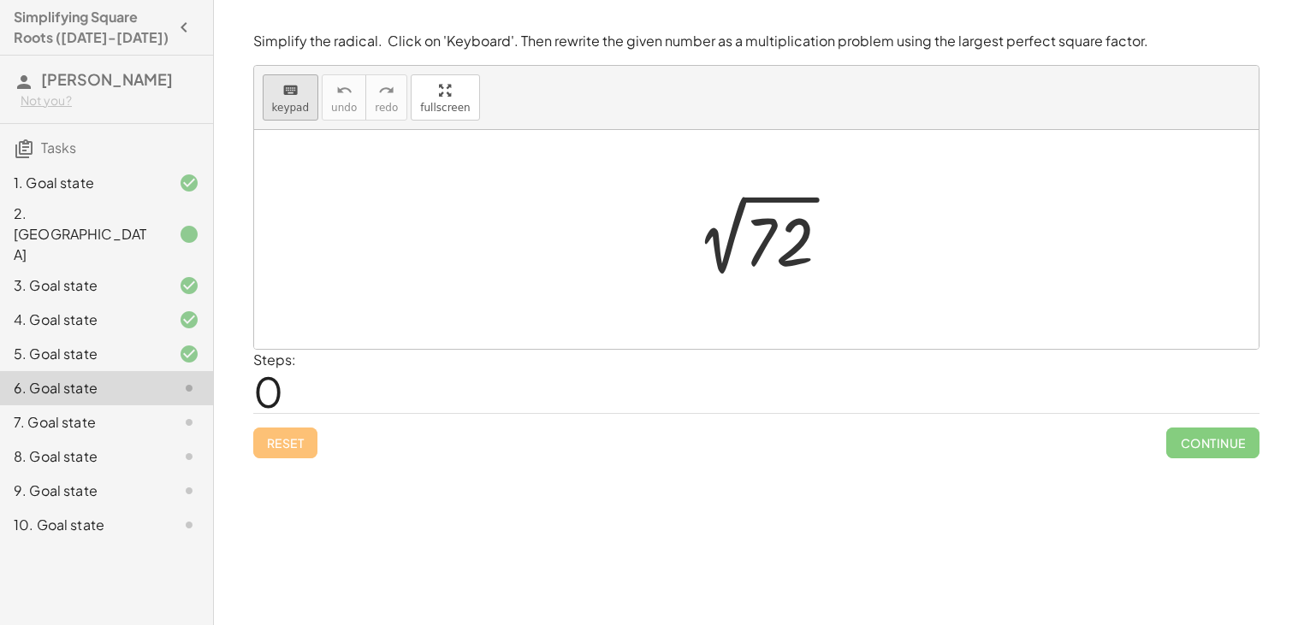
click at [279, 111] on span "keypad" at bounding box center [291, 108] width 38 height 12
click at [798, 232] on div at bounding box center [778, 242] width 69 height 76
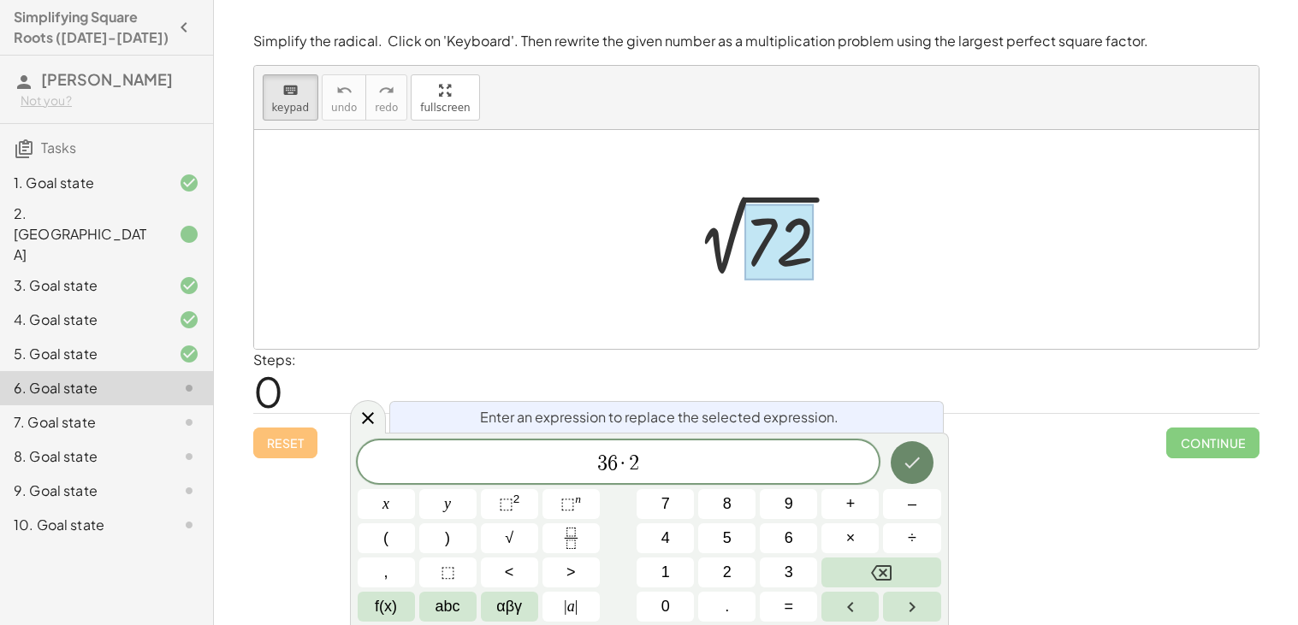
click at [902, 462] on icon "Done" at bounding box center [912, 462] width 21 height 21
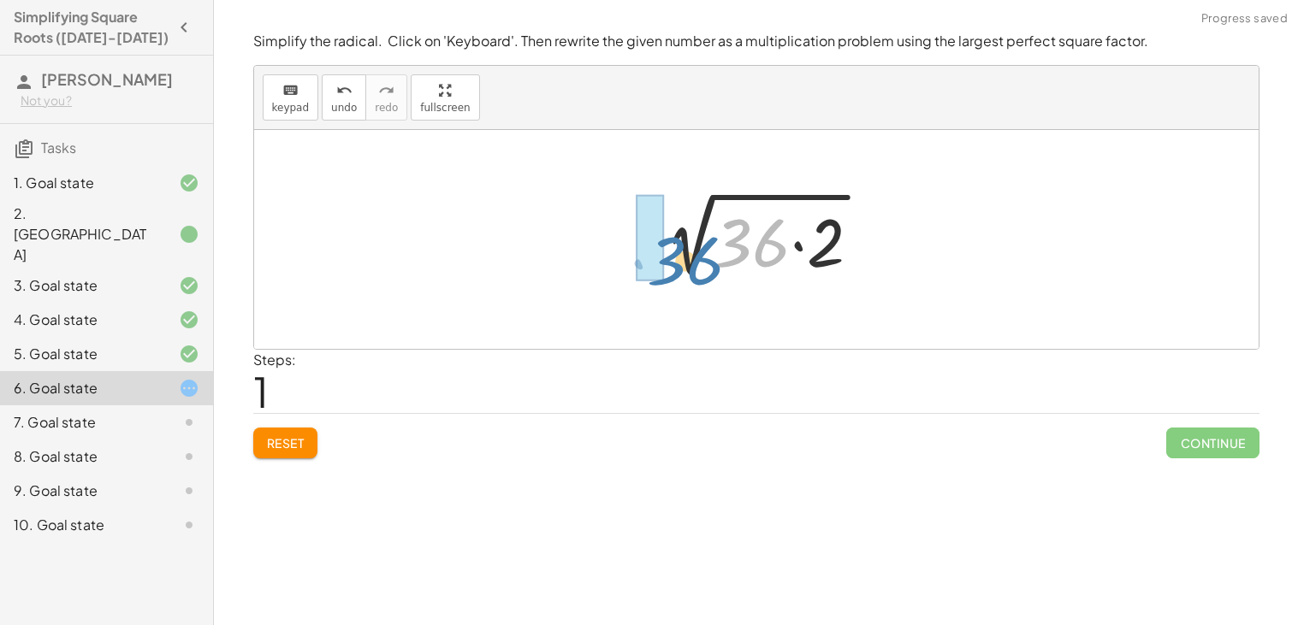
drag, startPoint x: 743, startPoint y: 238, endPoint x: 673, endPoint y: 252, distance: 71.6
click at [673, 252] on div at bounding box center [762, 240] width 241 height 88
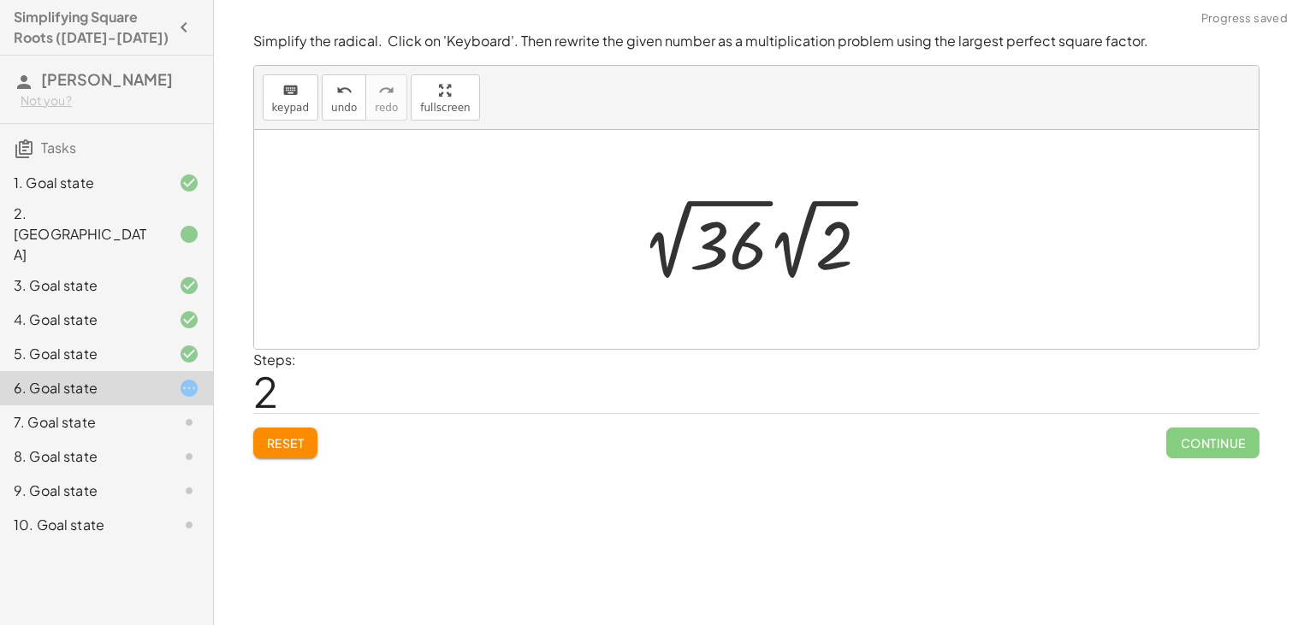
click at [713, 249] on div at bounding box center [762, 239] width 258 height 94
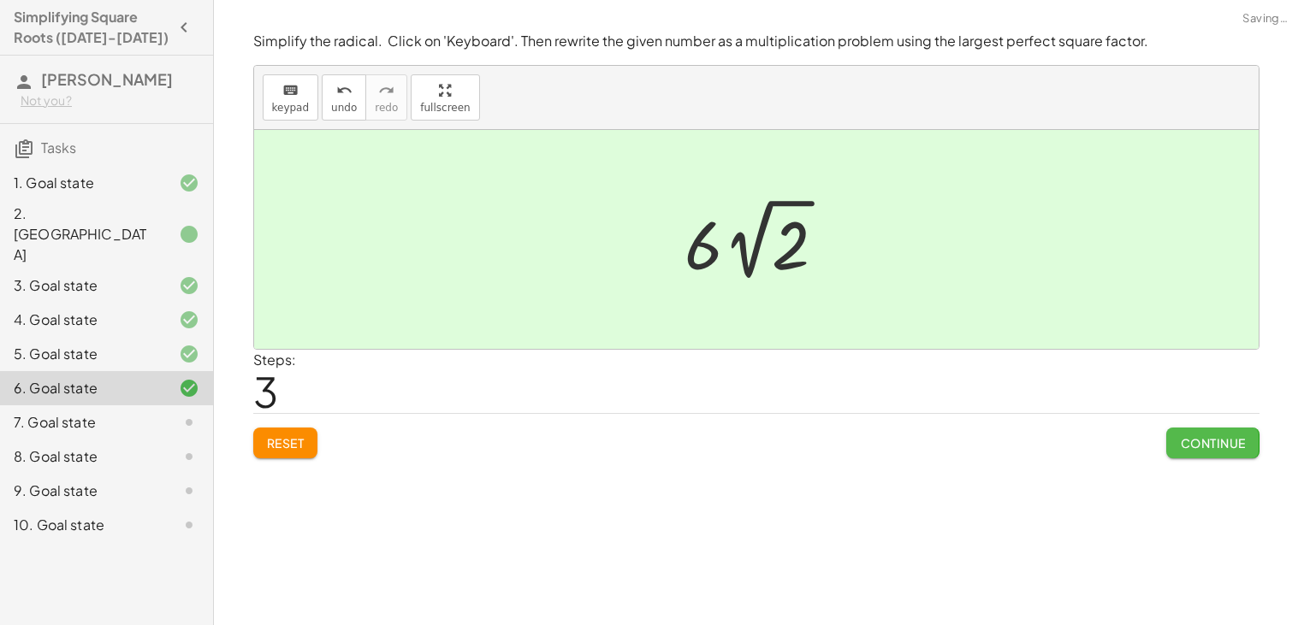
click at [1222, 441] on span "Continue" at bounding box center [1212, 442] width 65 height 15
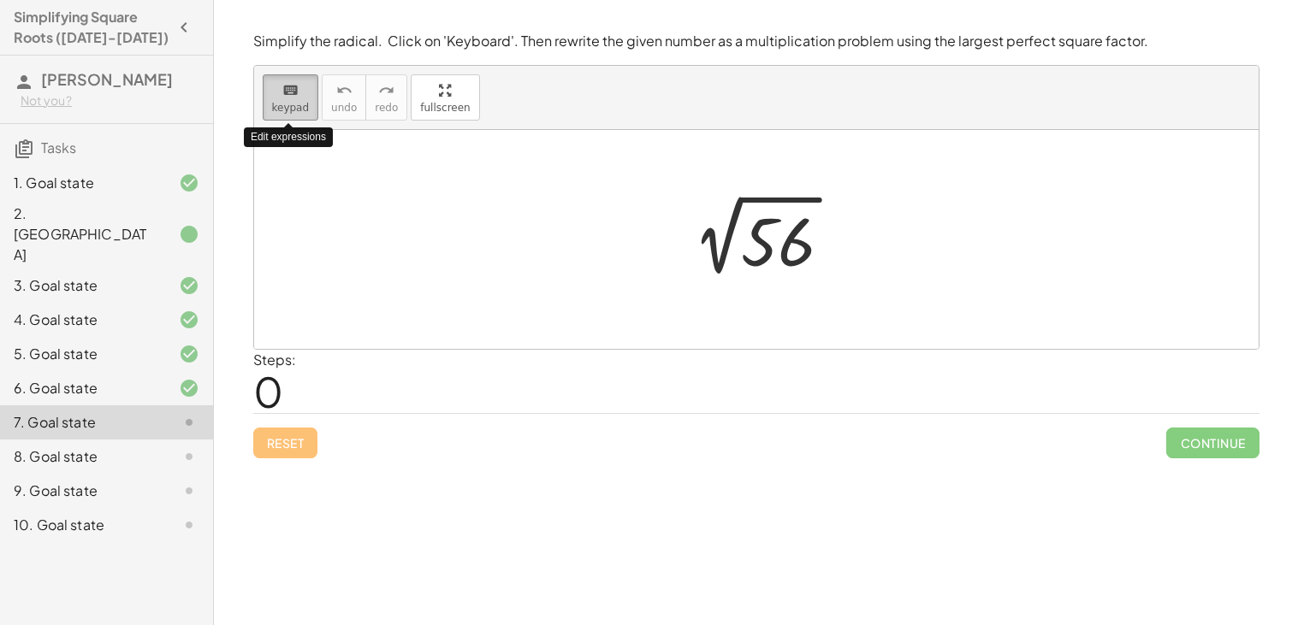
click at [283, 100] on button "keyboard keypad" at bounding box center [291, 97] width 56 height 46
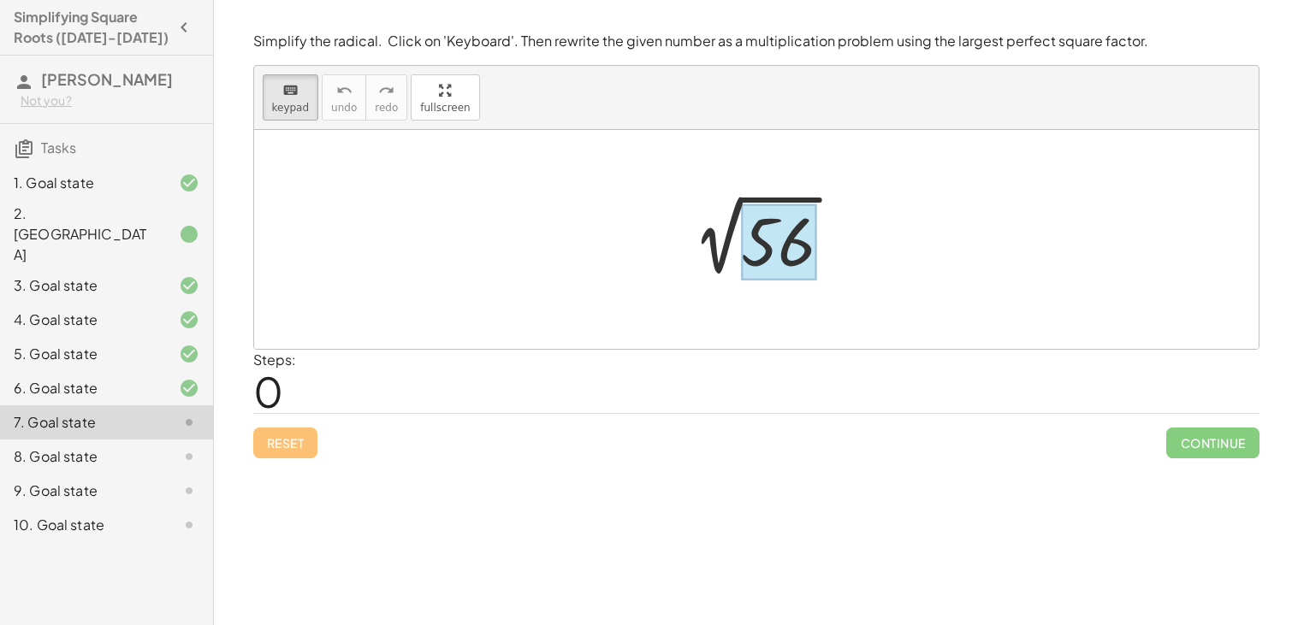
click at [781, 215] on div at bounding box center [778, 242] width 74 height 76
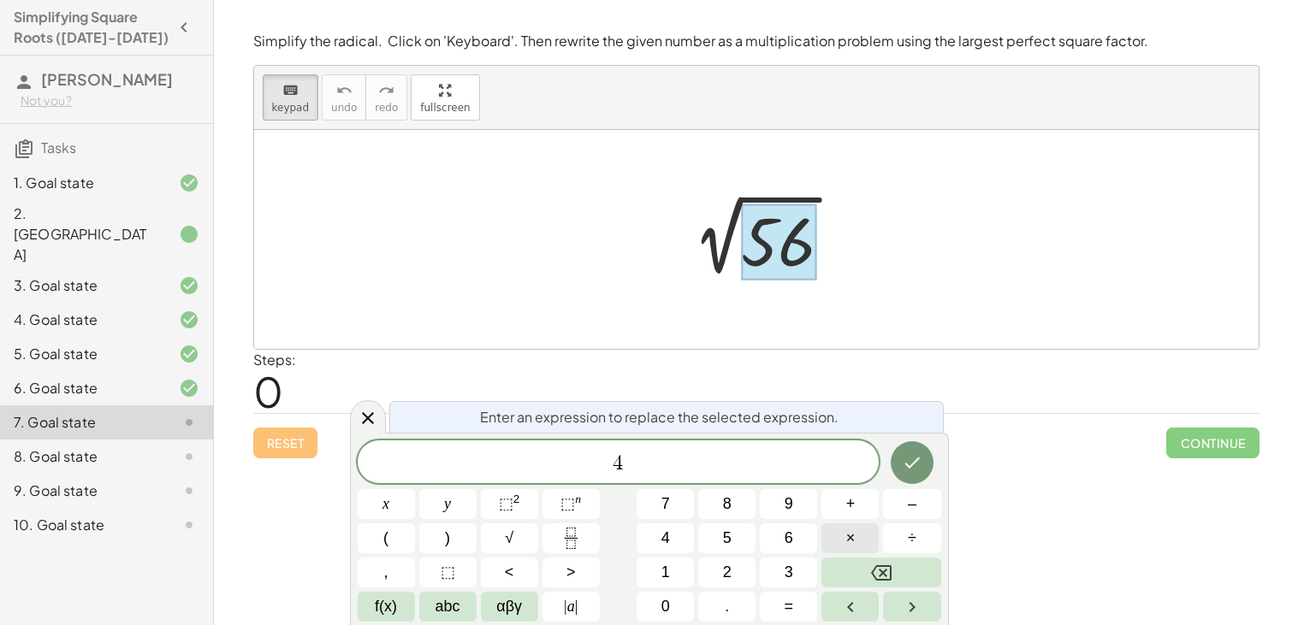
click at [847, 525] on button "×" at bounding box center [849, 538] width 57 height 30
click at [664, 566] on span "1" at bounding box center [665, 572] width 9 height 23
click at [665, 538] on span "4" at bounding box center [665, 538] width 9 height 23
click at [900, 467] on button "Done" at bounding box center [911, 462] width 43 height 43
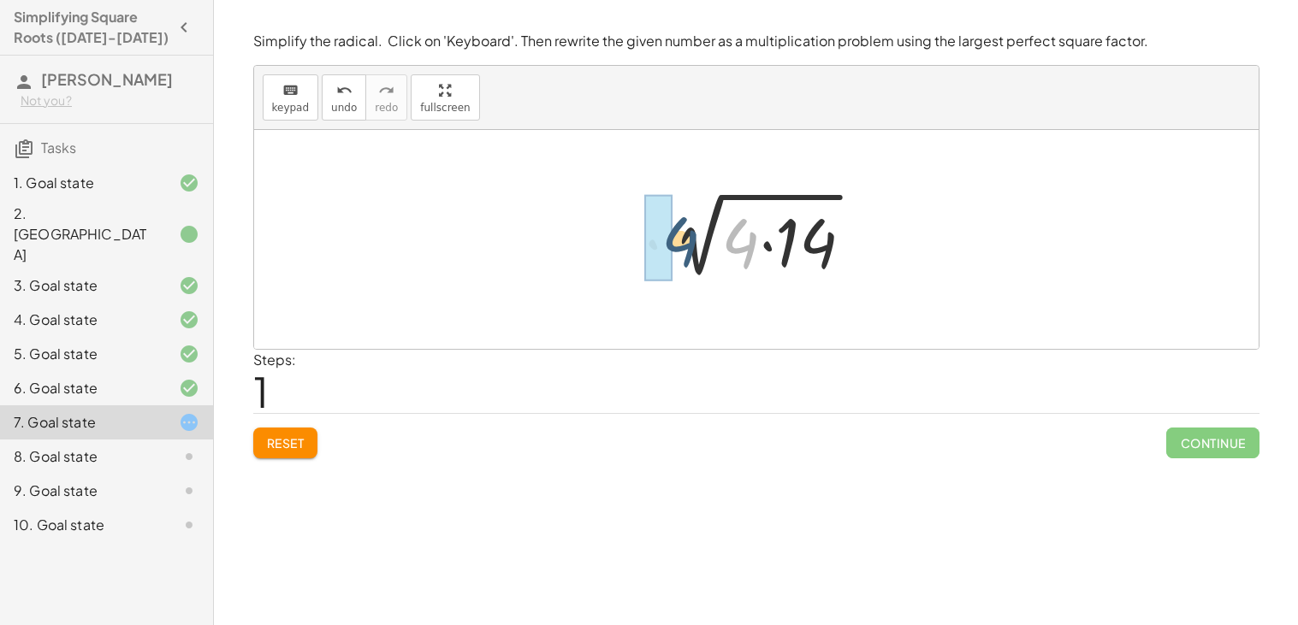
drag, startPoint x: 734, startPoint y: 257, endPoint x: 660, endPoint y: 257, distance: 74.4
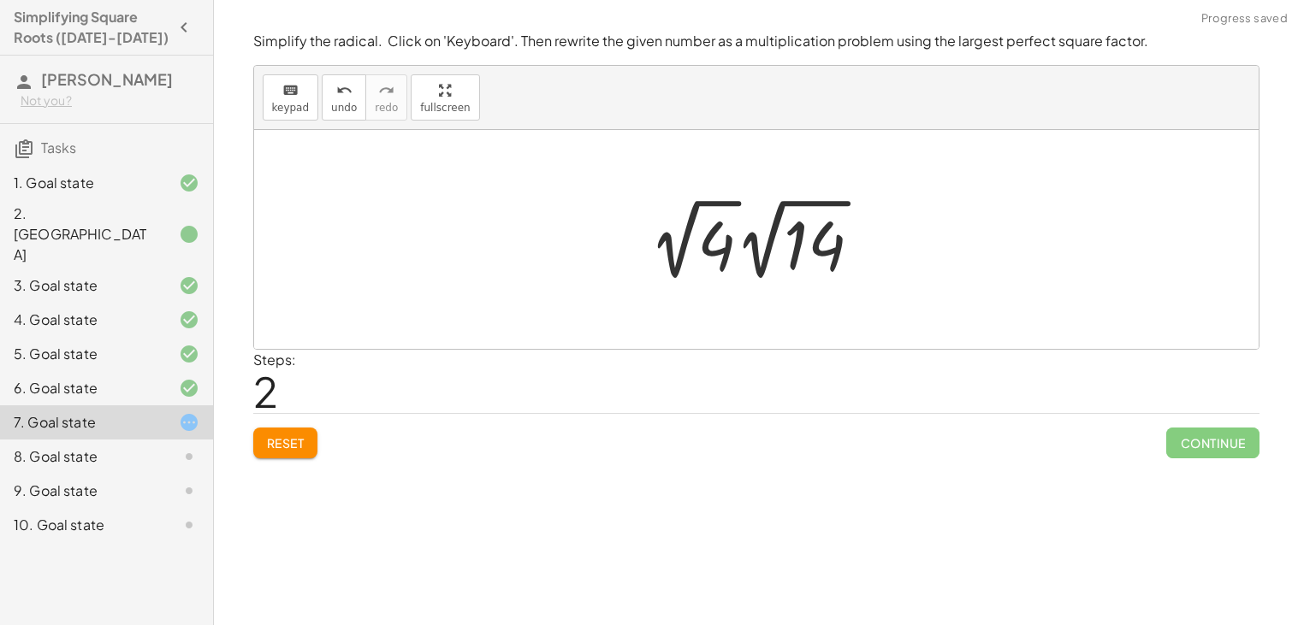
click at [714, 251] on div at bounding box center [762, 239] width 243 height 94
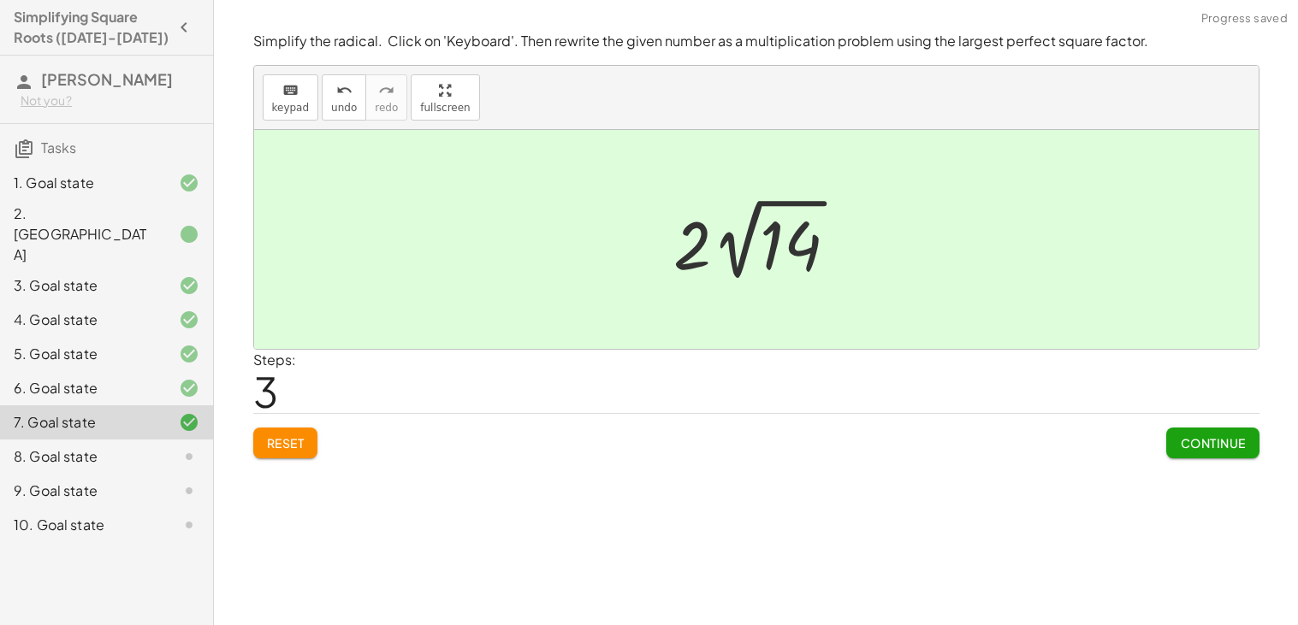
click at [0, 0] on div "Simplify the radical. Click on 'Keyboard'. Then rewrite the given number as a m…" at bounding box center [0, 0] width 0 height 0
click at [1210, 448] on span "Continue" at bounding box center [1212, 442] width 65 height 15
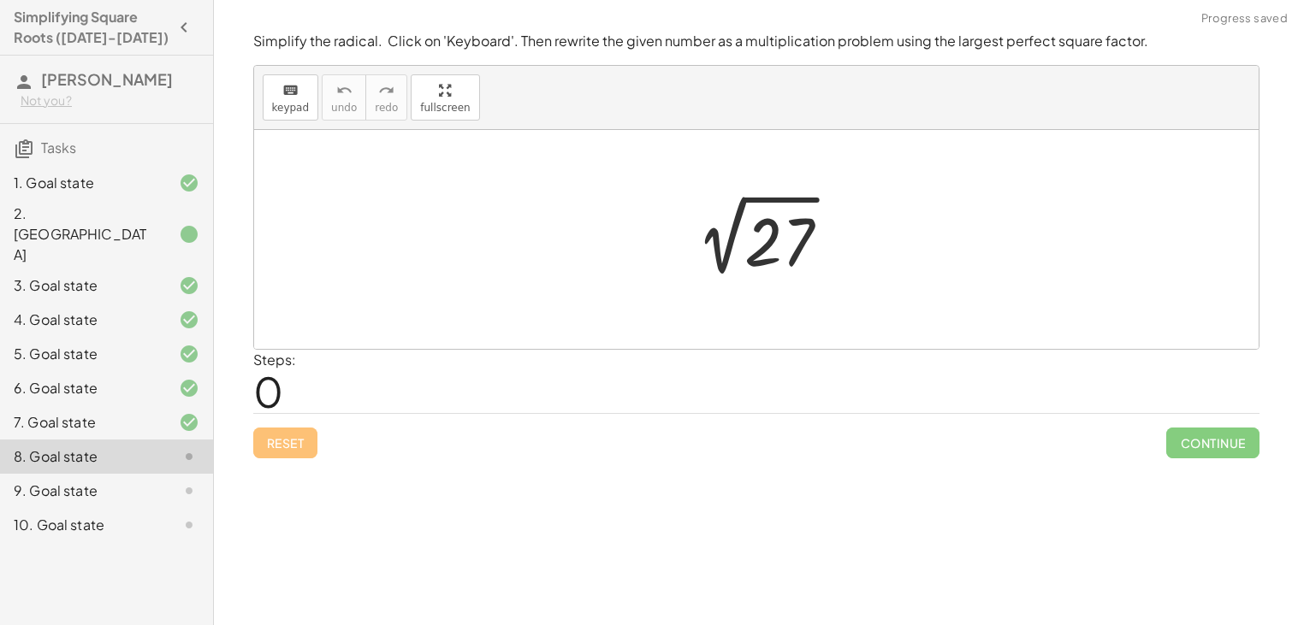
click at [687, 9] on div at bounding box center [756, 10] width 1084 height 21
click at [282, 84] on icon "keyboard" at bounding box center [290, 90] width 16 height 21
click at [773, 238] on div at bounding box center [778, 242] width 69 height 76
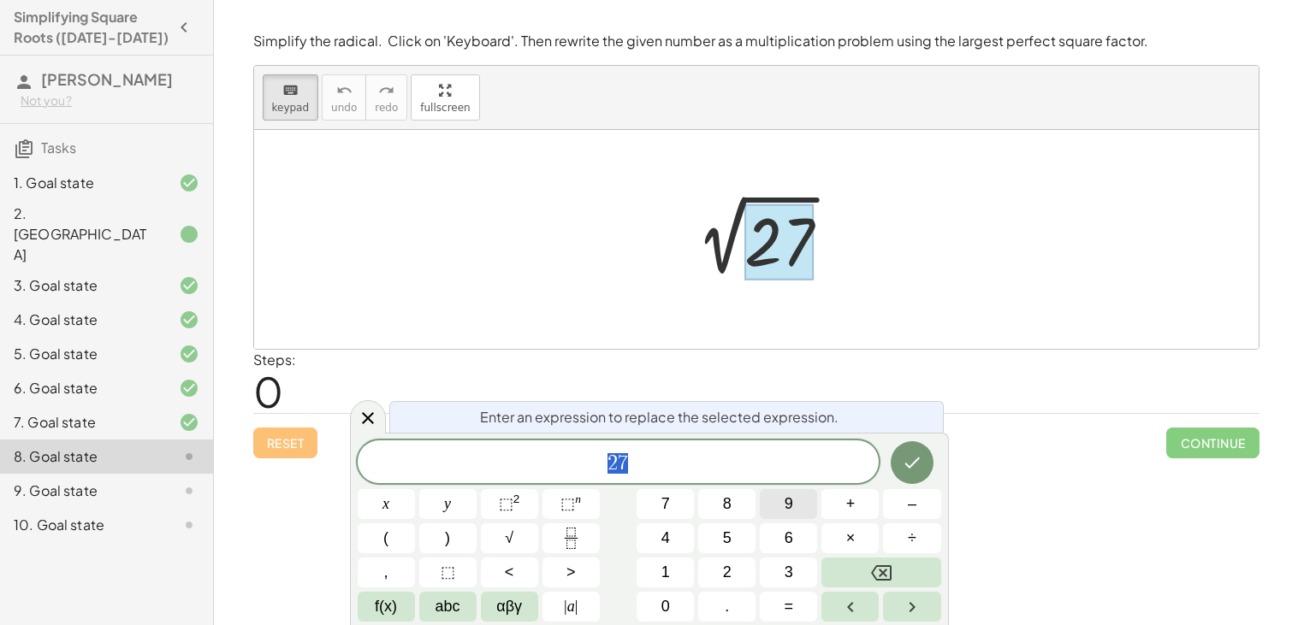
click at [782, 508] on button "9" at bounding box center [788, 504] width 57 height 30
click at [837, 533] on button "×" at bounding box center [849, 538] width 57 height 30
click at [778, 564] on button "3" at bounding box center [788, 573] width 57 height 30
click at [920, 455] on icon "Done" at bounding box center [912, 462] width 21 height 21
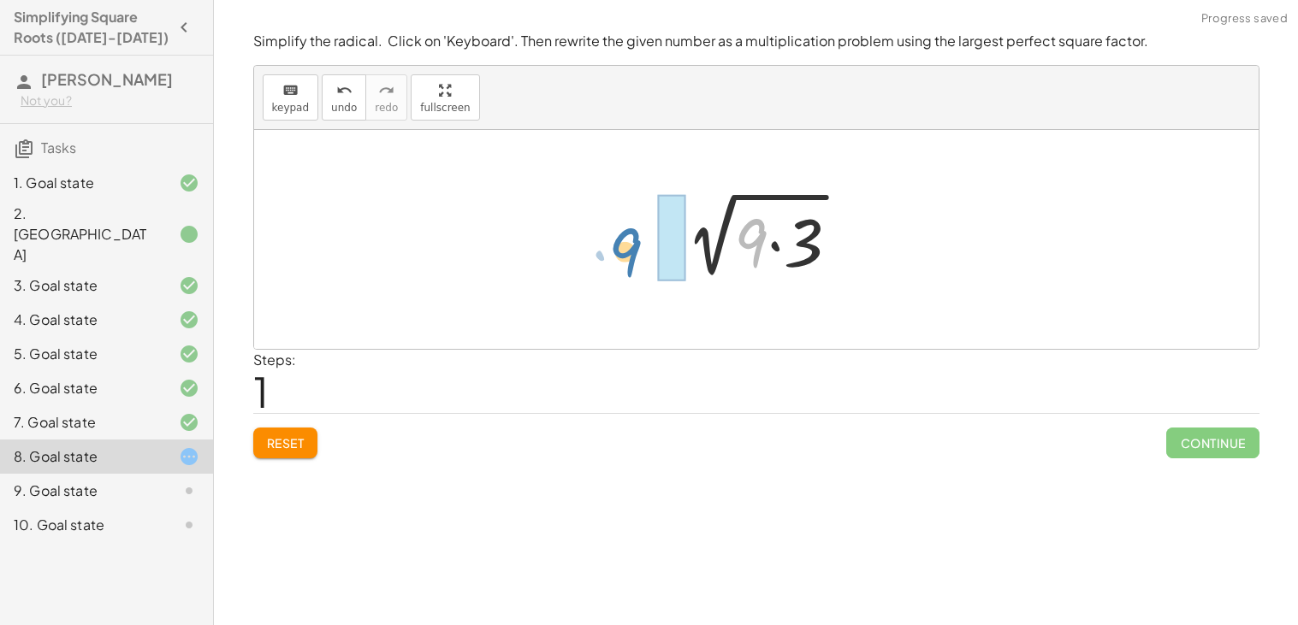
drag, startPoint x: 760, startPoint y: 245, endPoint x: 636, endPoint y: 253, distance: 123.5
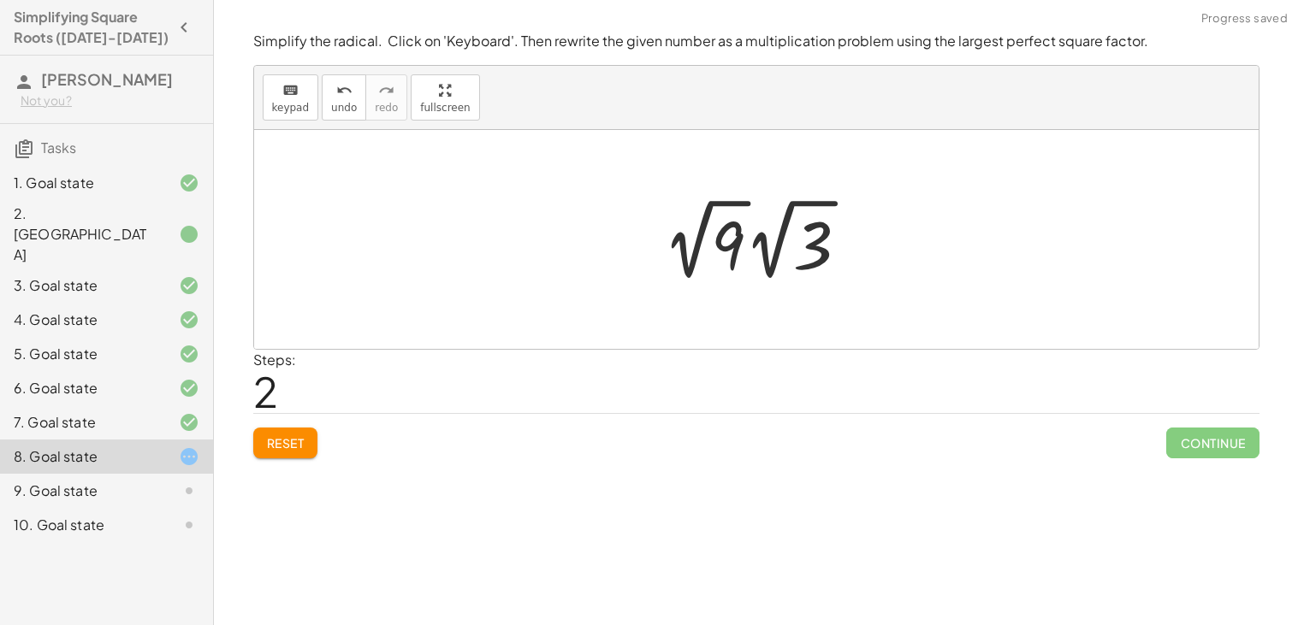
click at [736, 247] on div at bounding box center [762, 239] width 216 height 94
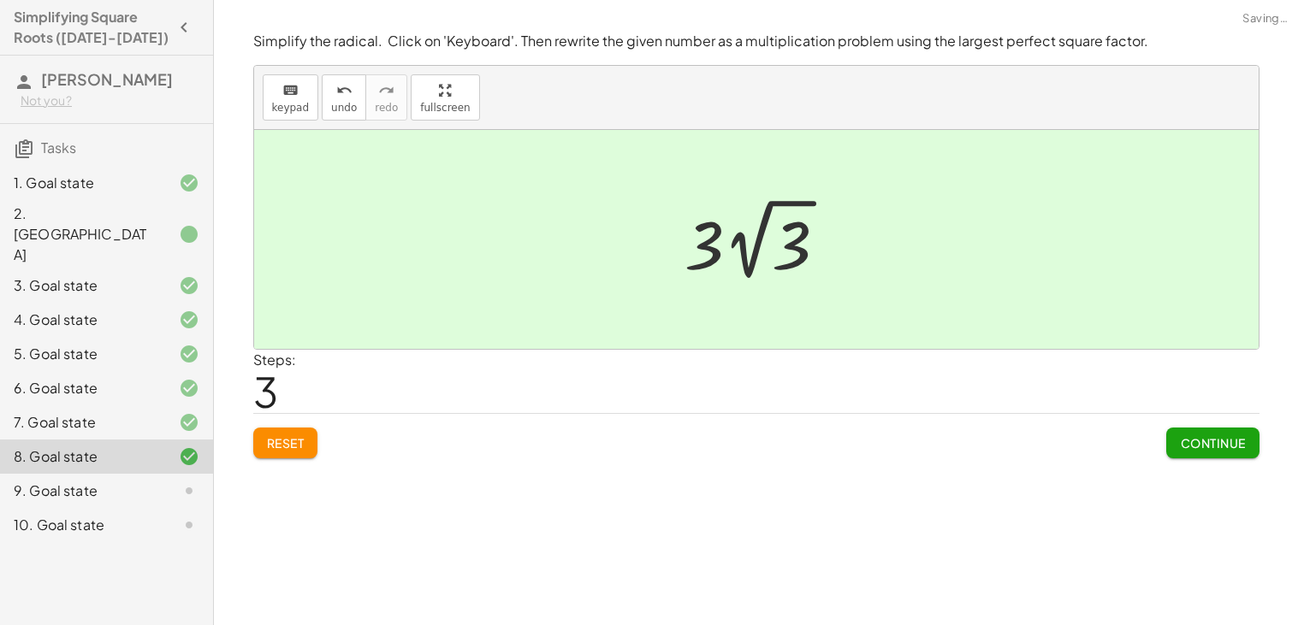
click at [1192, 445] on span "Continue" at bounding box center [1212, 442] width 65 height 15
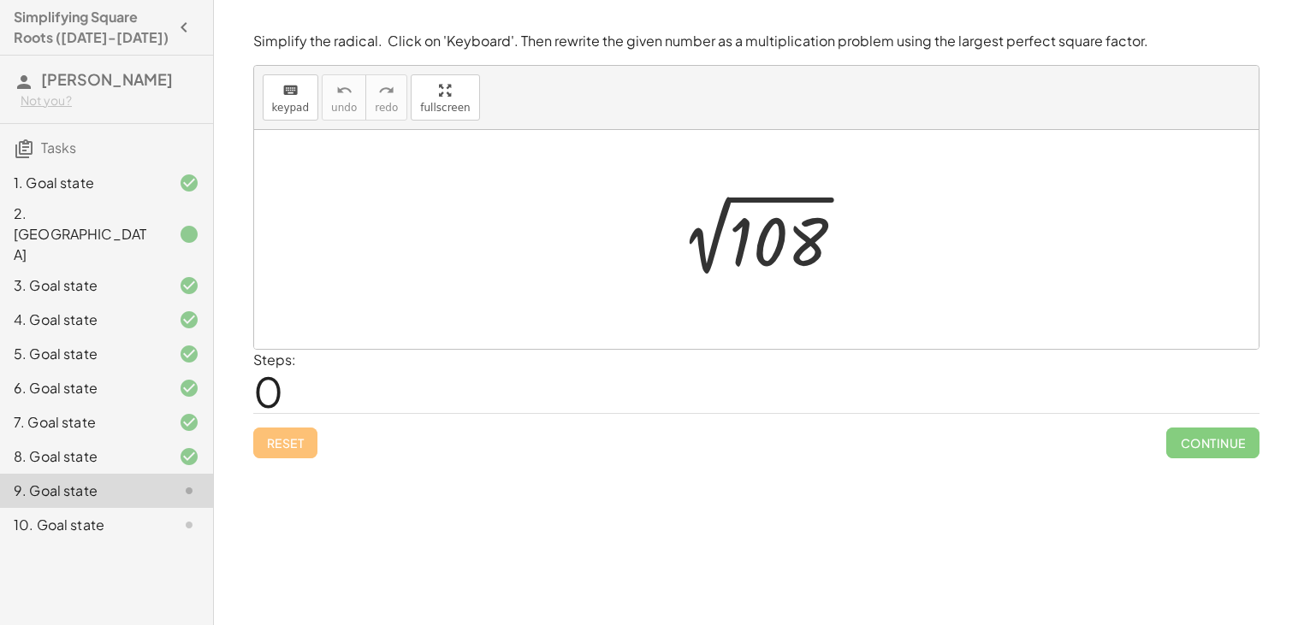
click at [754, 252] on div at bounding box center [763, 240] width 210 height 86
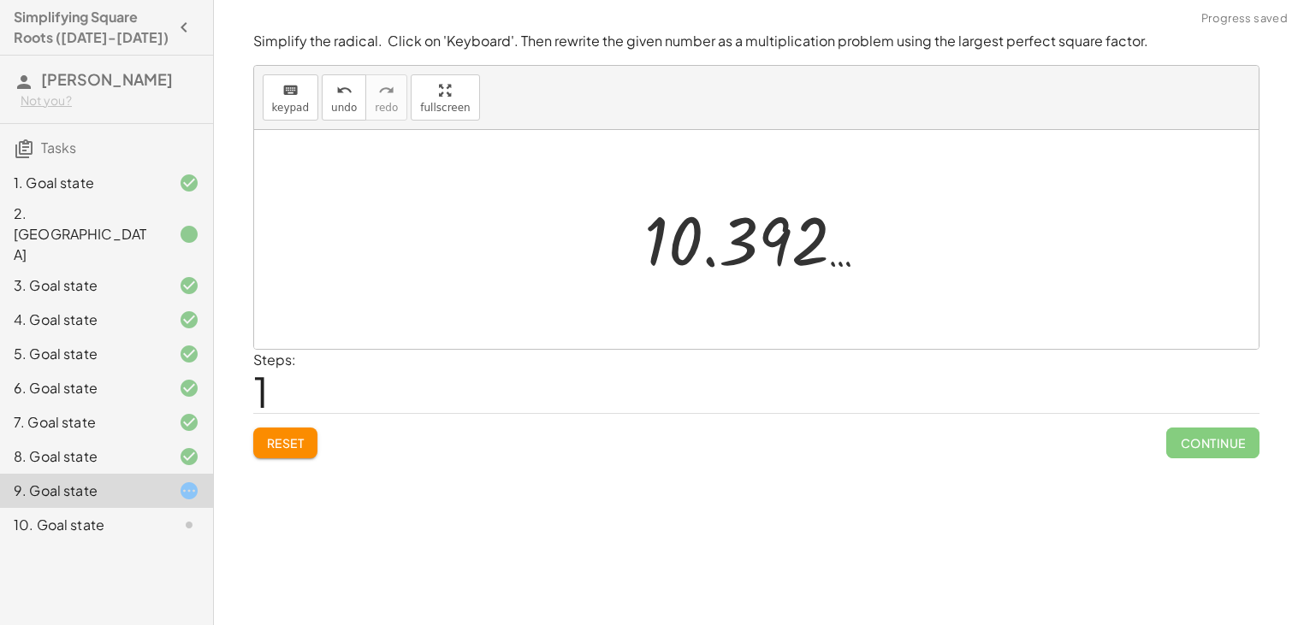
click at [284, 452] on button "Reset" at bounding box center [285, 443] width 65 height 31
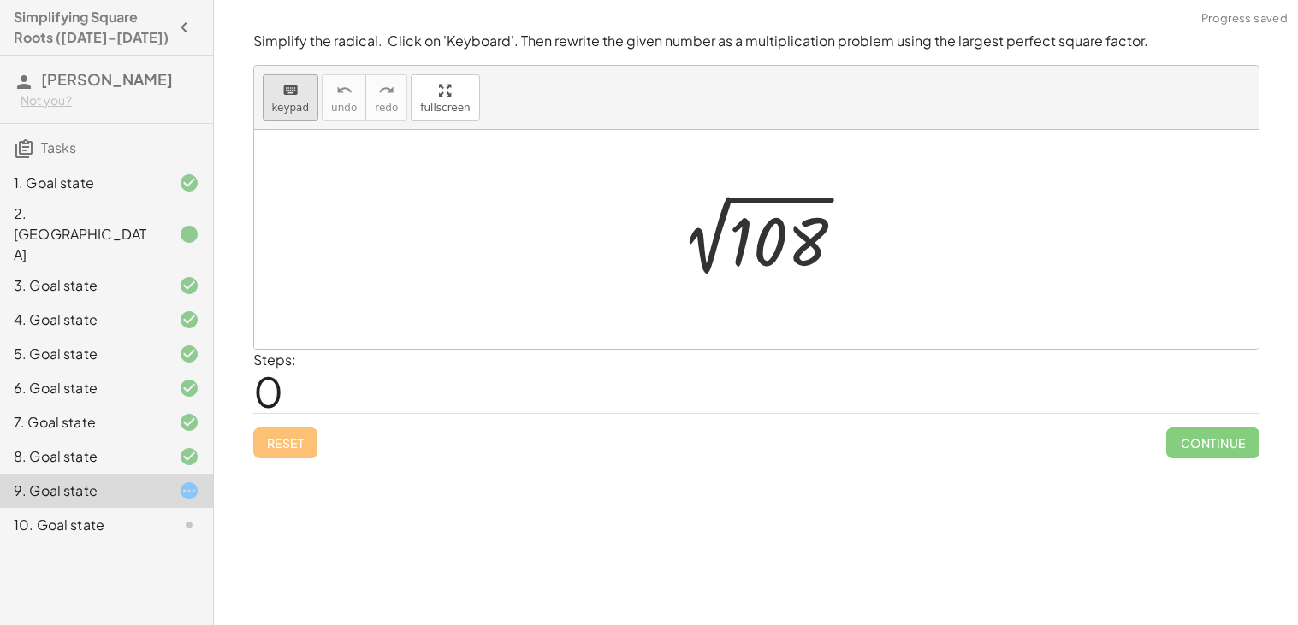
click at [284, 111] on span "keypad" at bounding box center [291, 108] width 38 height 12
click at [753, 223] on div at bounding box center [778, 242] width 99 height 76
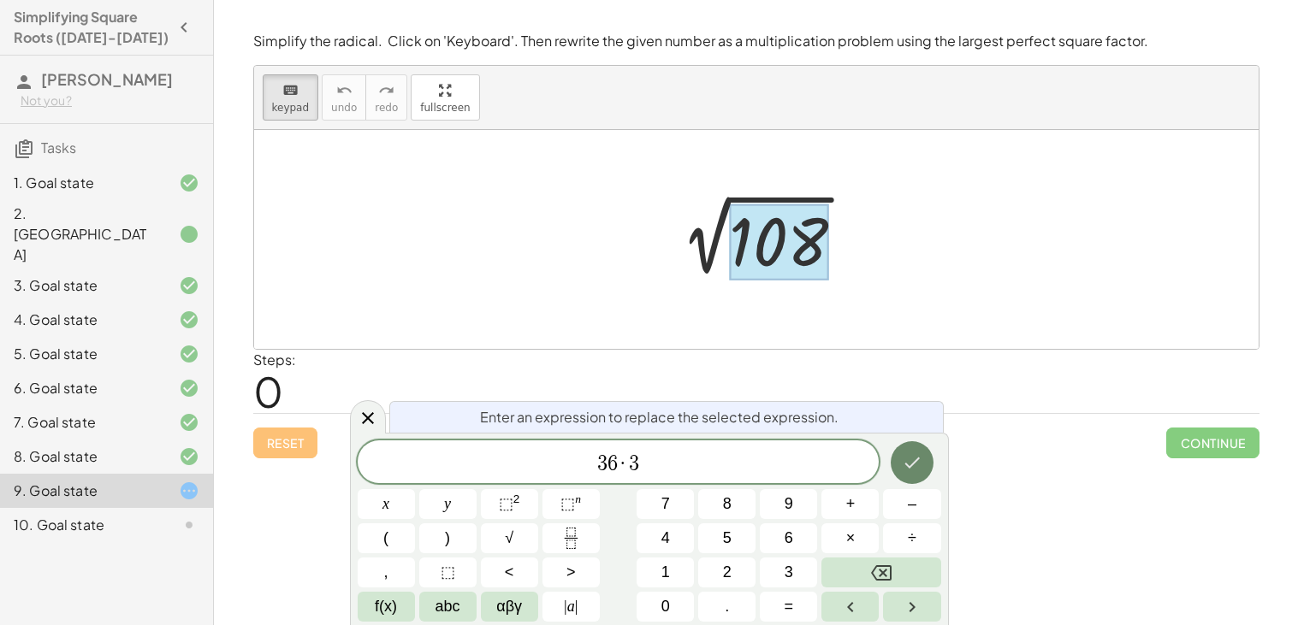
click at [914, 446] on button "Done" at bounding box center [911, 462] width 43 height 43
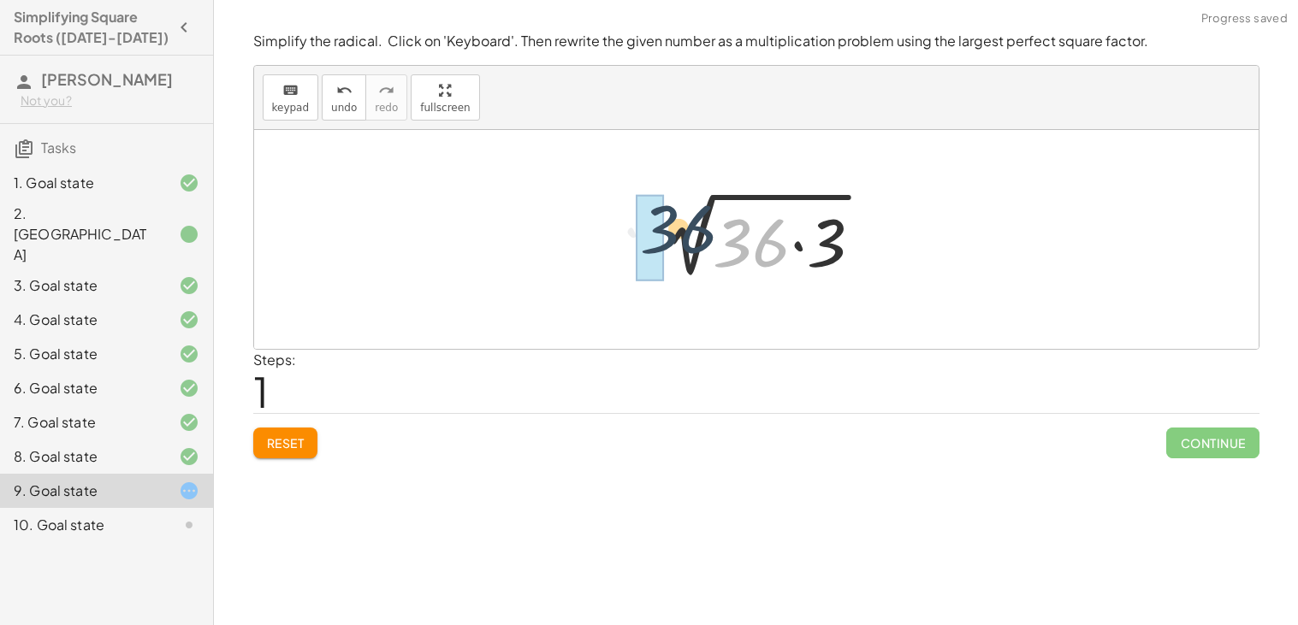
drag, startPoint x: 752, startPoint y: 245, endPoint x: 668, endPoint y: 230, distance: 85.2
click at [668, 230] on div at bounding box center [763, 240] width 243 height 88
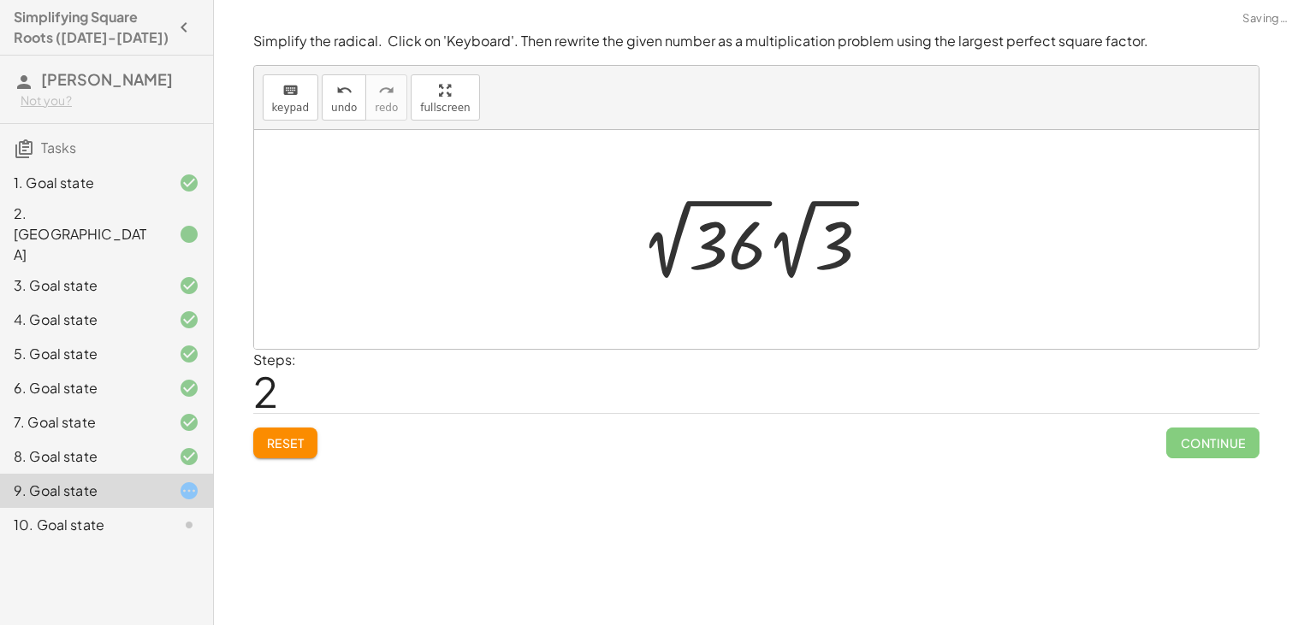
click at [754, 234] on div at bounding box center [762, 239] width 260 height 94
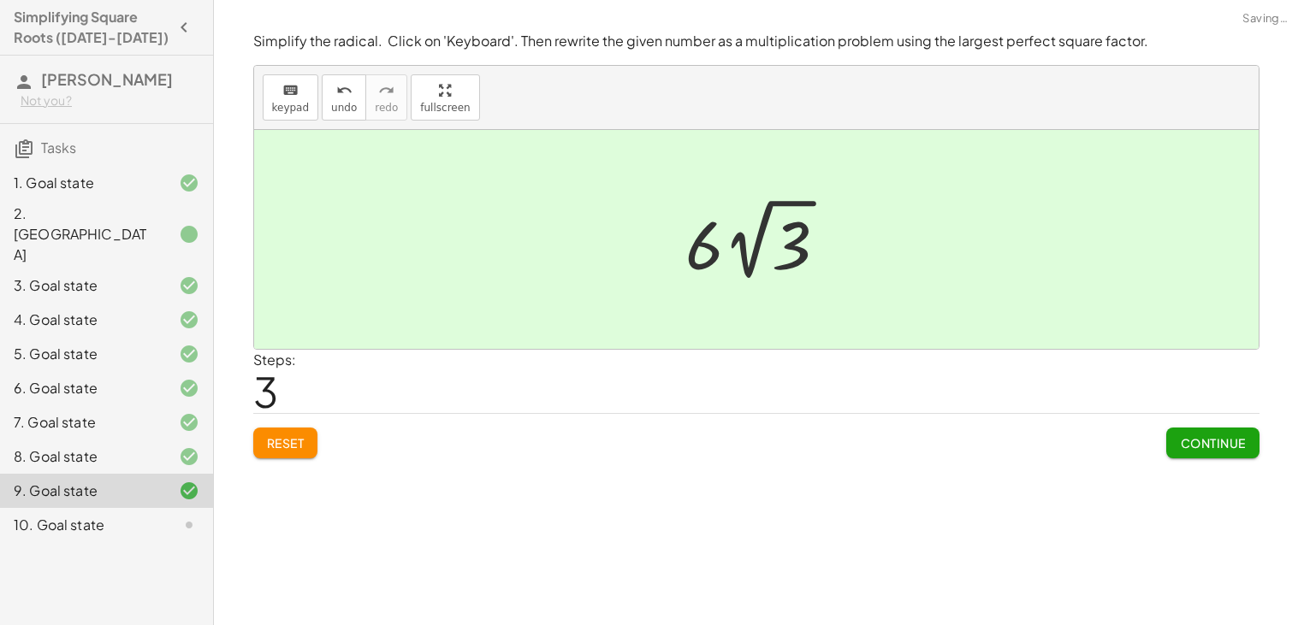
click at [1196, 442] on span "Continue" at bounding box center [1212, 442] width 65 height 15
